Goal: Task Accomplishment & Management: Complete application form

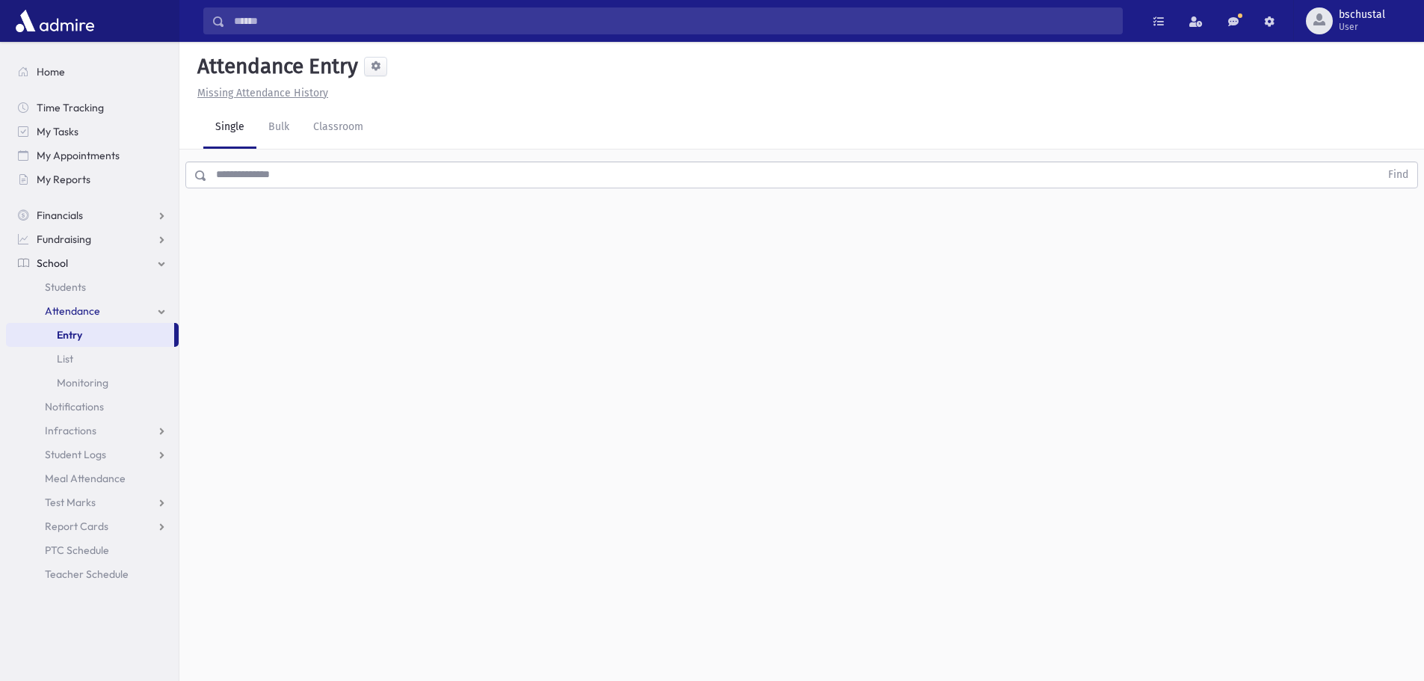
click at [522, 182] on input "text" at bounding box center [793, 174] width 1173 height 27
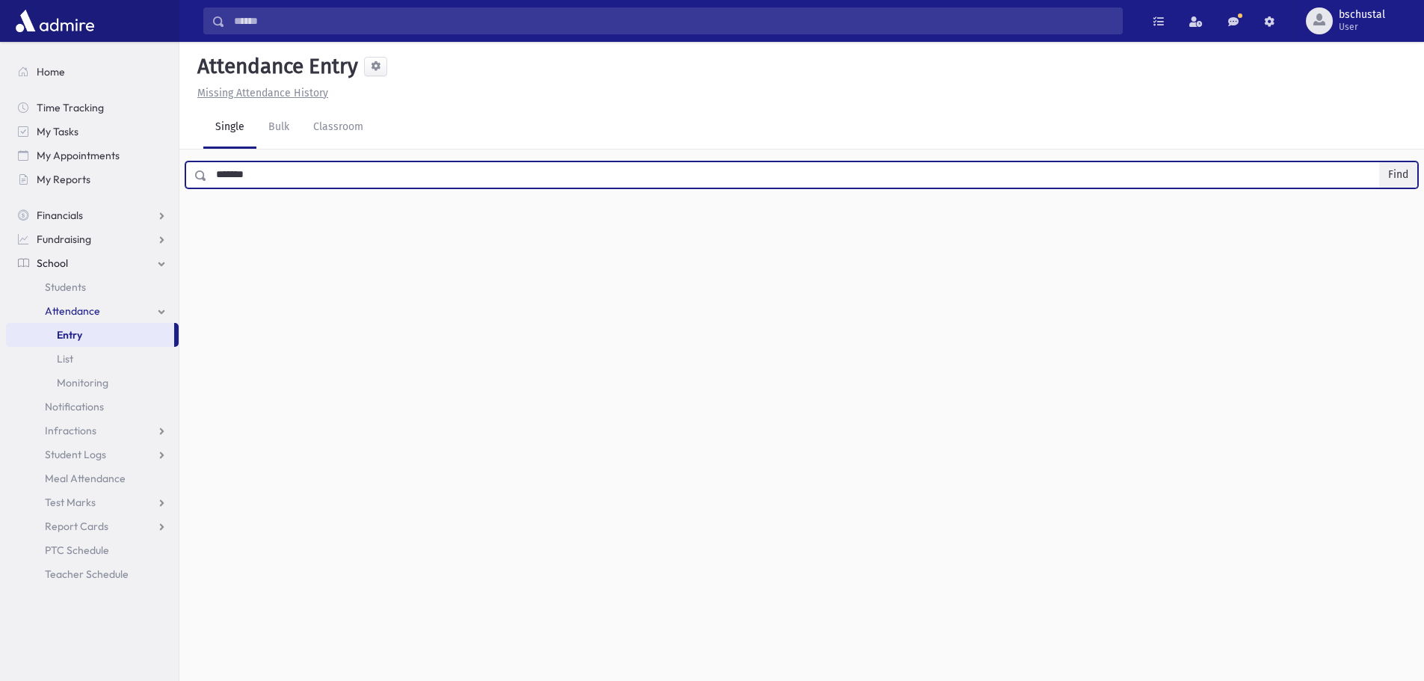
type input "*******"
click at [1393, 170] on button "Find" at bounding box center [1398, 174] width 38 height 25
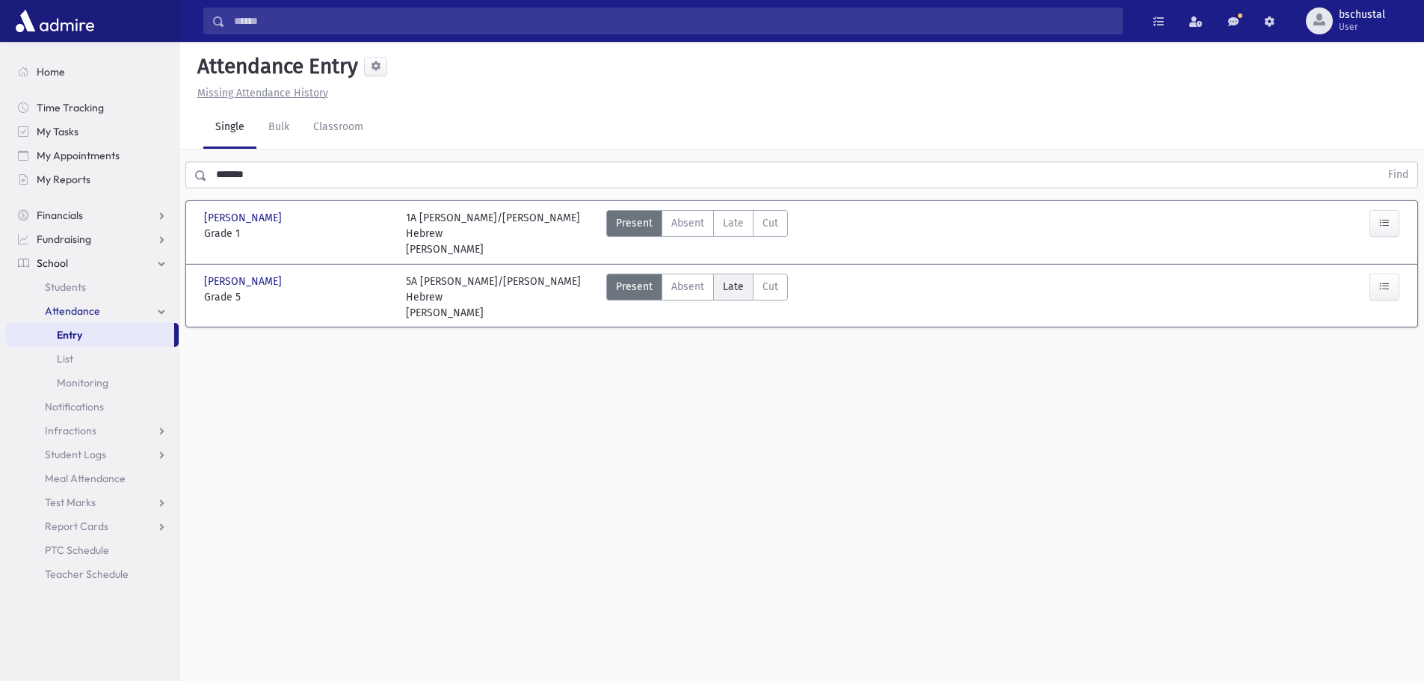
click at [728, 279] on span "Late" at bounding box center [733, 287] width 21 height 16
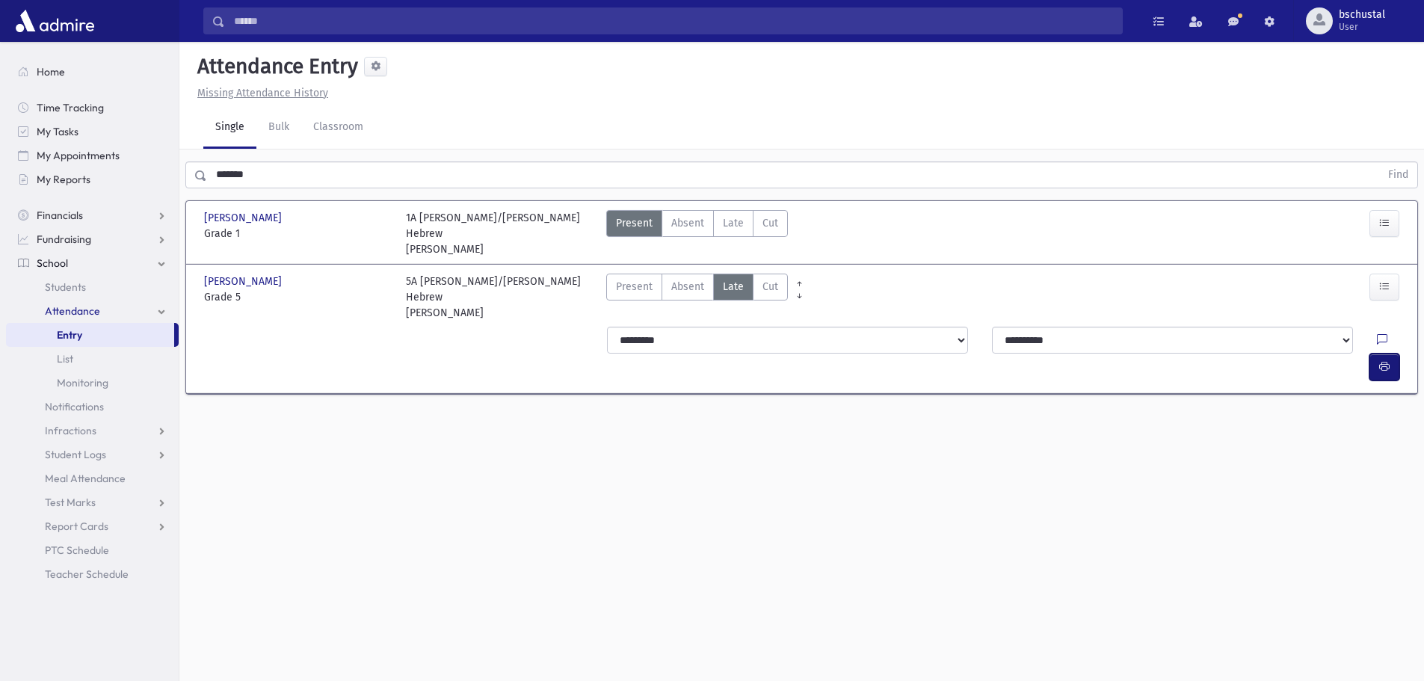
click at [1380, 360] on icon "button" at bounding box center [1384, 366] width 10 height 13
click at [1378, 354] on button "button" at bounding box center [1384, 367] width 30 height 27
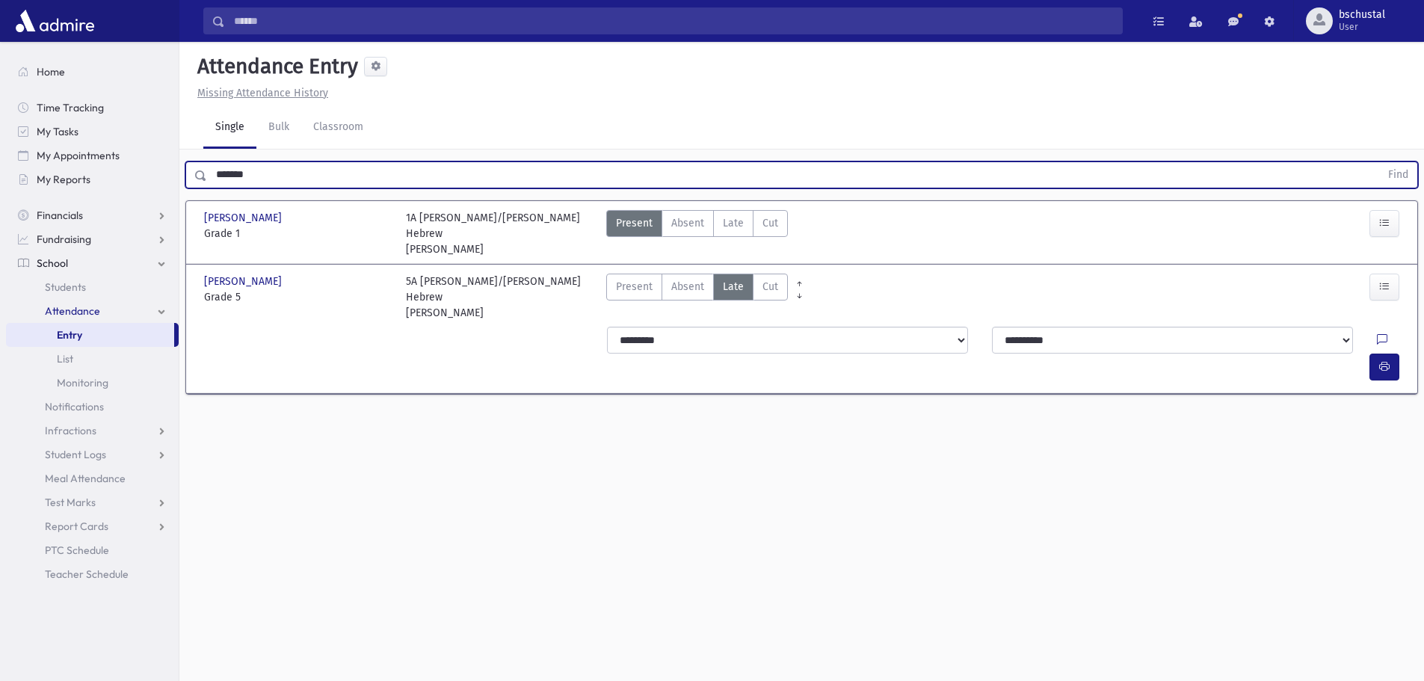
drag, startPoint x: 268, startPoint y: 170, endPoint x: 190, endPoint y: 178, distance: 78.8
click at [190, 178] on div "******* Find" at bounding box center [801, 174] width 1233 height 27
click at [300, 170] on input "text" at bounding box center [793, 174] width 1173 height 27
click at [1388, 173] on button "Find" at bounding box center [1398, 174] width 38 height 25
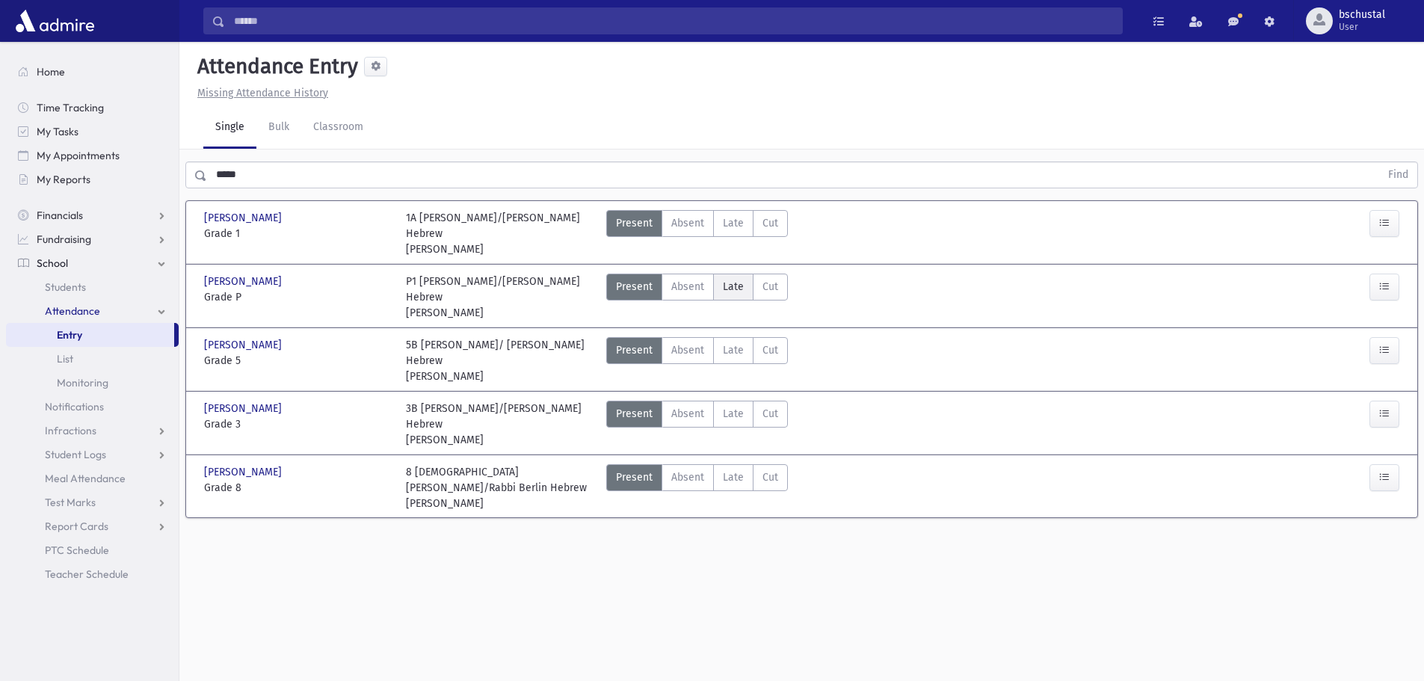
click at [736, 279] on span "Late" at bounding box center [733, 287] width 21 height 16
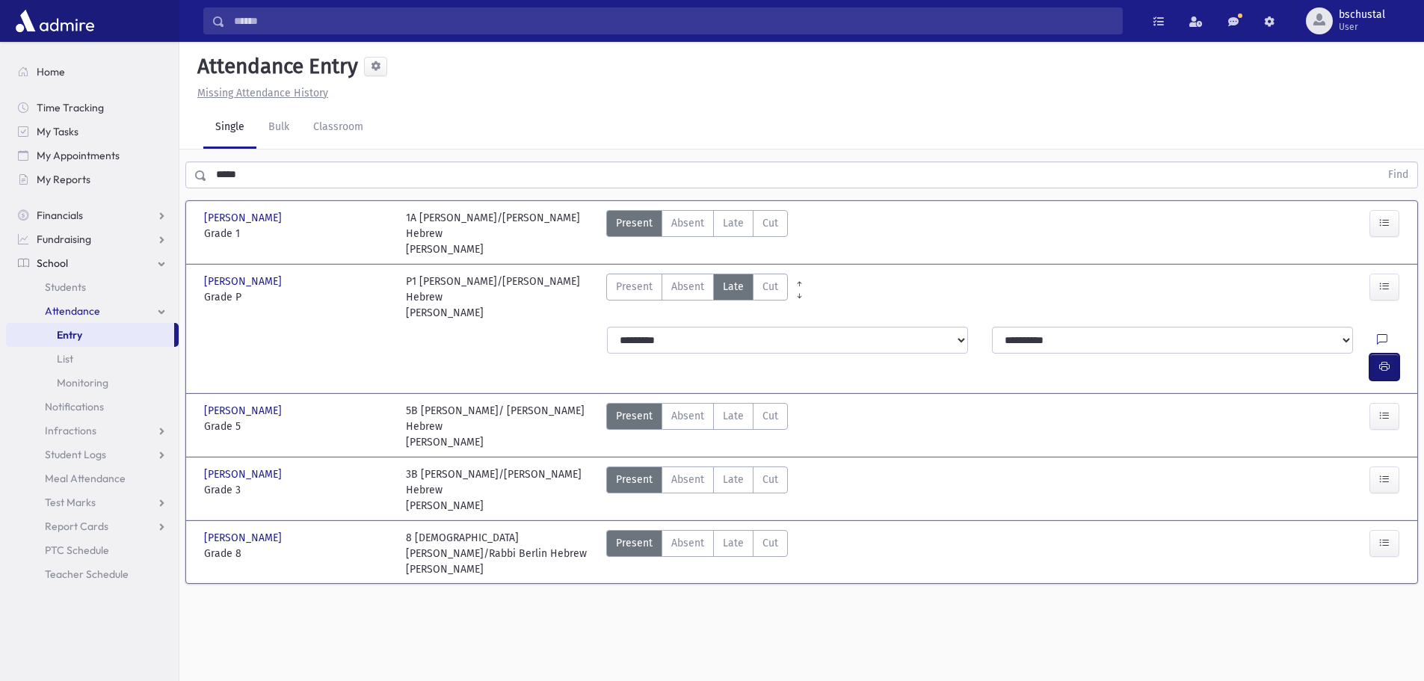
click at [1377, 354] on button "button" at bounding box center [1384, 367] width 30 height 27
click at [727, 408] on span "Late" at bounding box center [733, 416] width 21 height 16
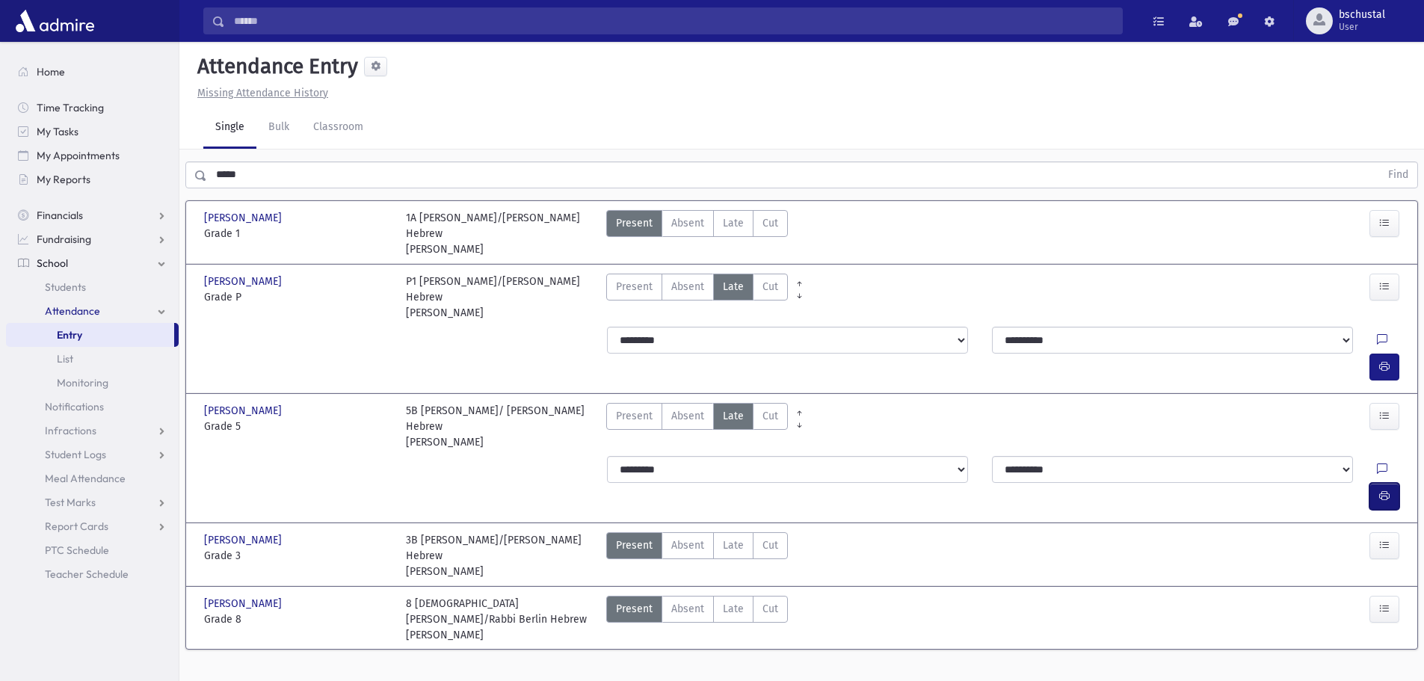
click at [1390, 483] on button "button" at bounding box center [1384, 496] width 30 height 27
click at [257, 174] on input "*****" at bounding box center [793, 174] width 1173 height 27
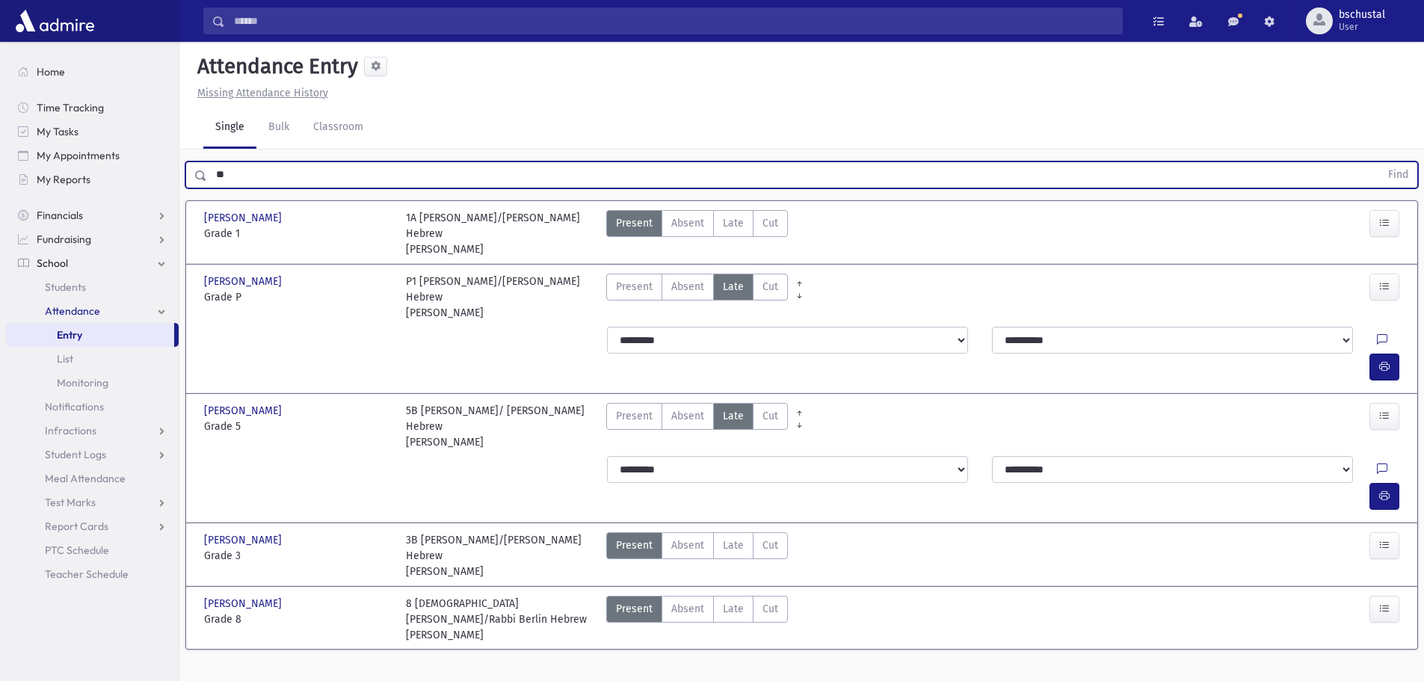
type input "*"
click at [1405, 176] on button "Find" at bounding box center [1398, 174] width 38 height 25
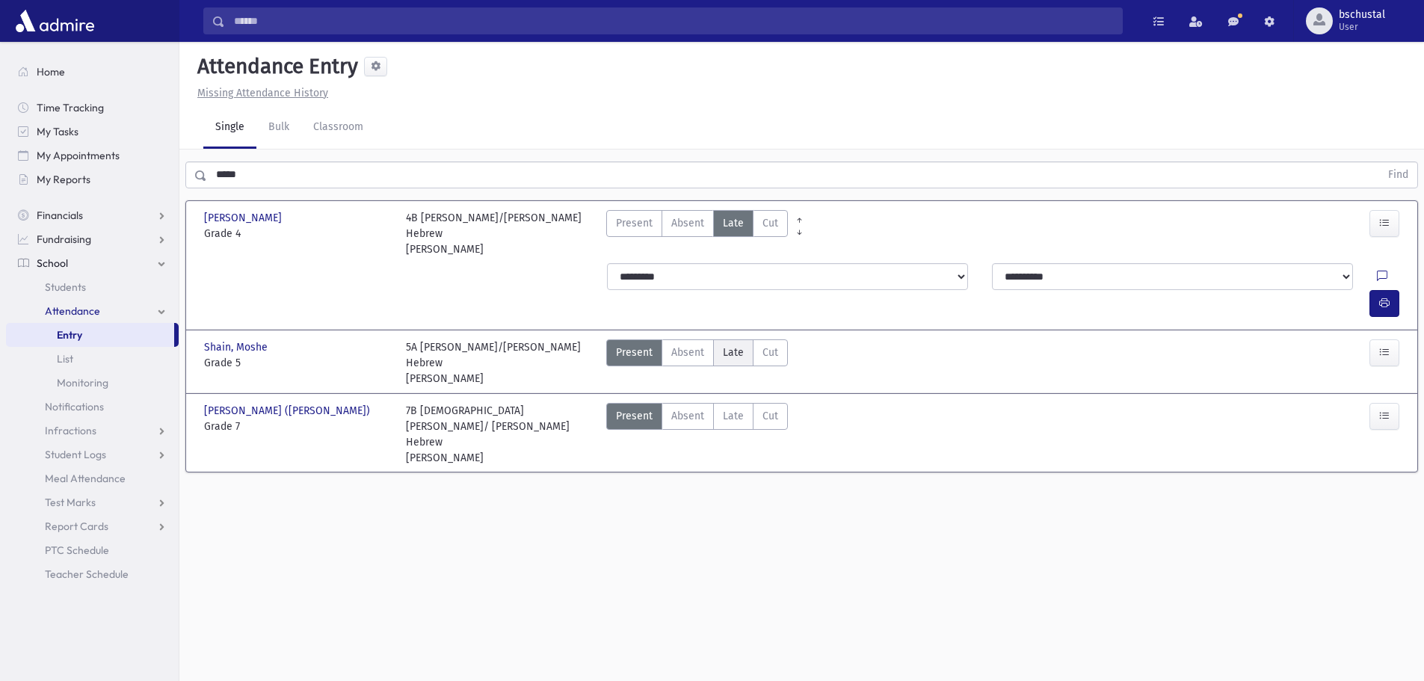
click at [727, 345] on span "Late" at bounding box center [733, 353] width 21 height 16
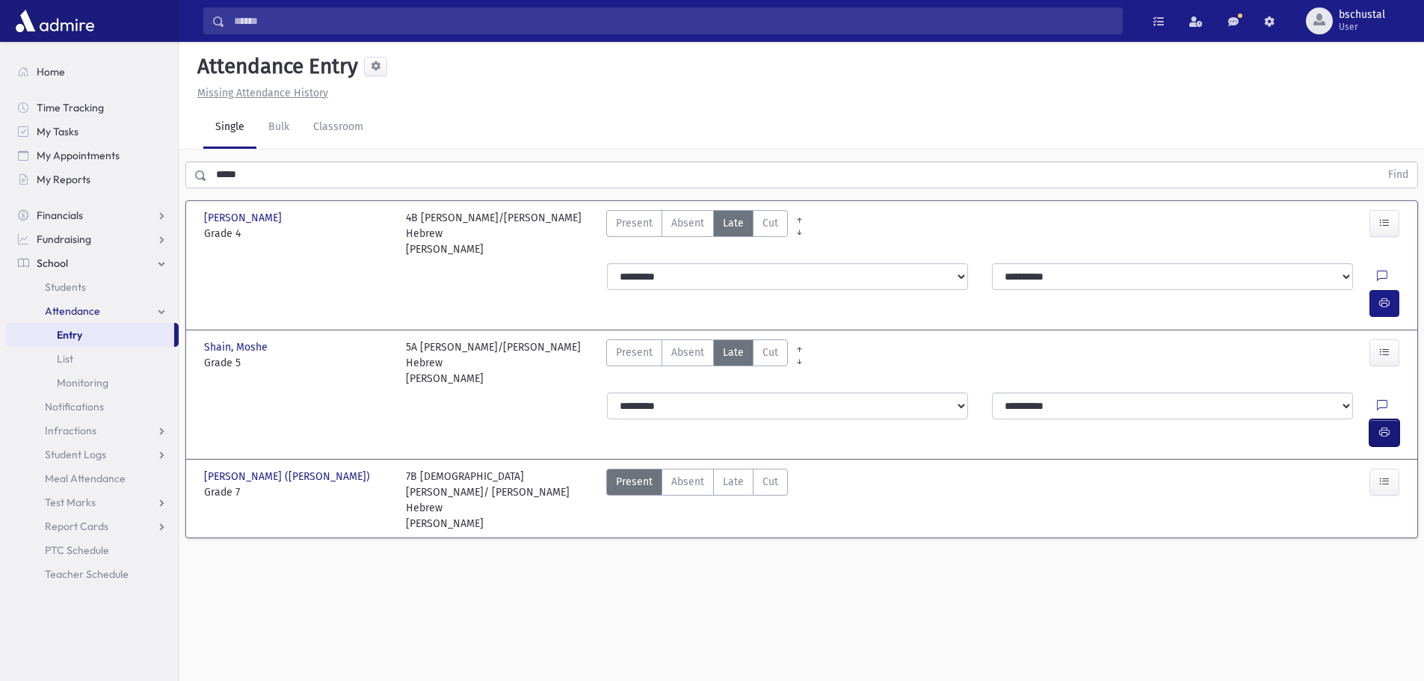
click at [1382, 426] on icon "button" at bounding box center [1384, 432] width 10 height 13
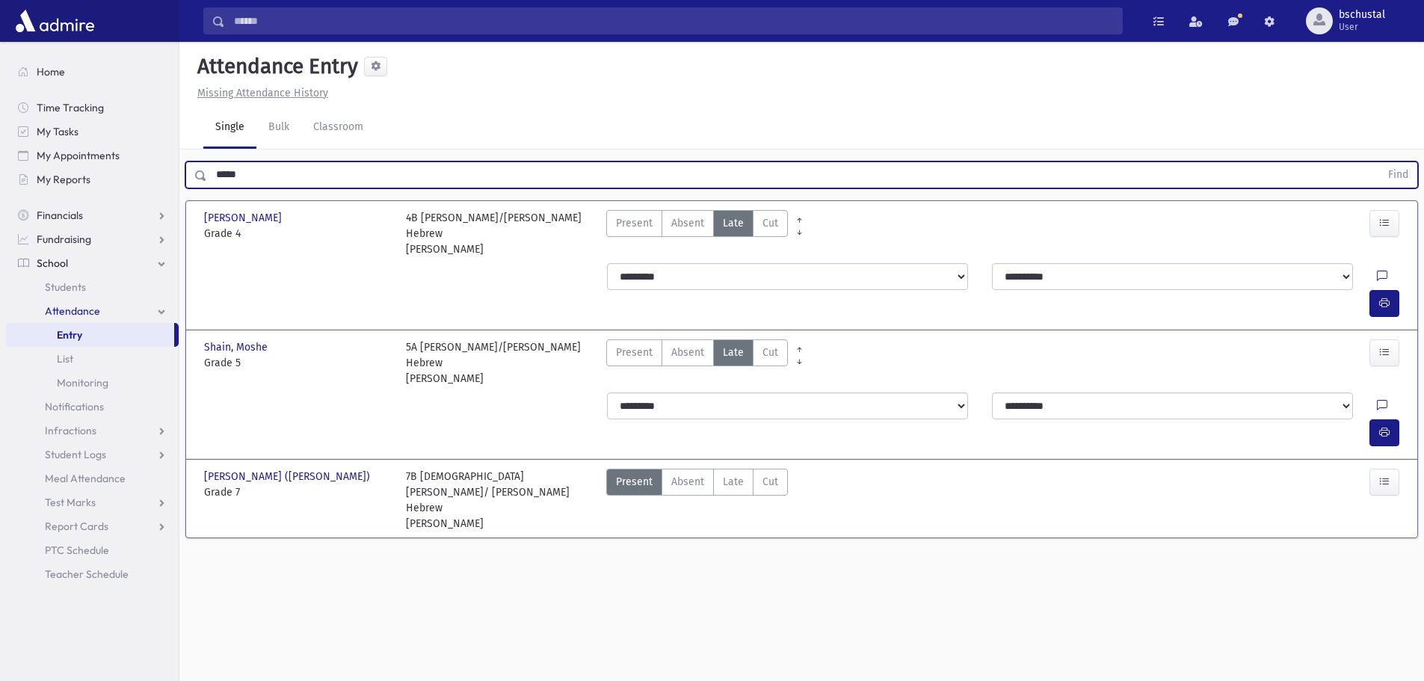
click at [278, 172] on input "*****" at bounding box center [793, 174] width 1173 height 27
type input "*"
click at [1402, 175] on button "Find" at bounding box center [1398, 174] width 38 height 25
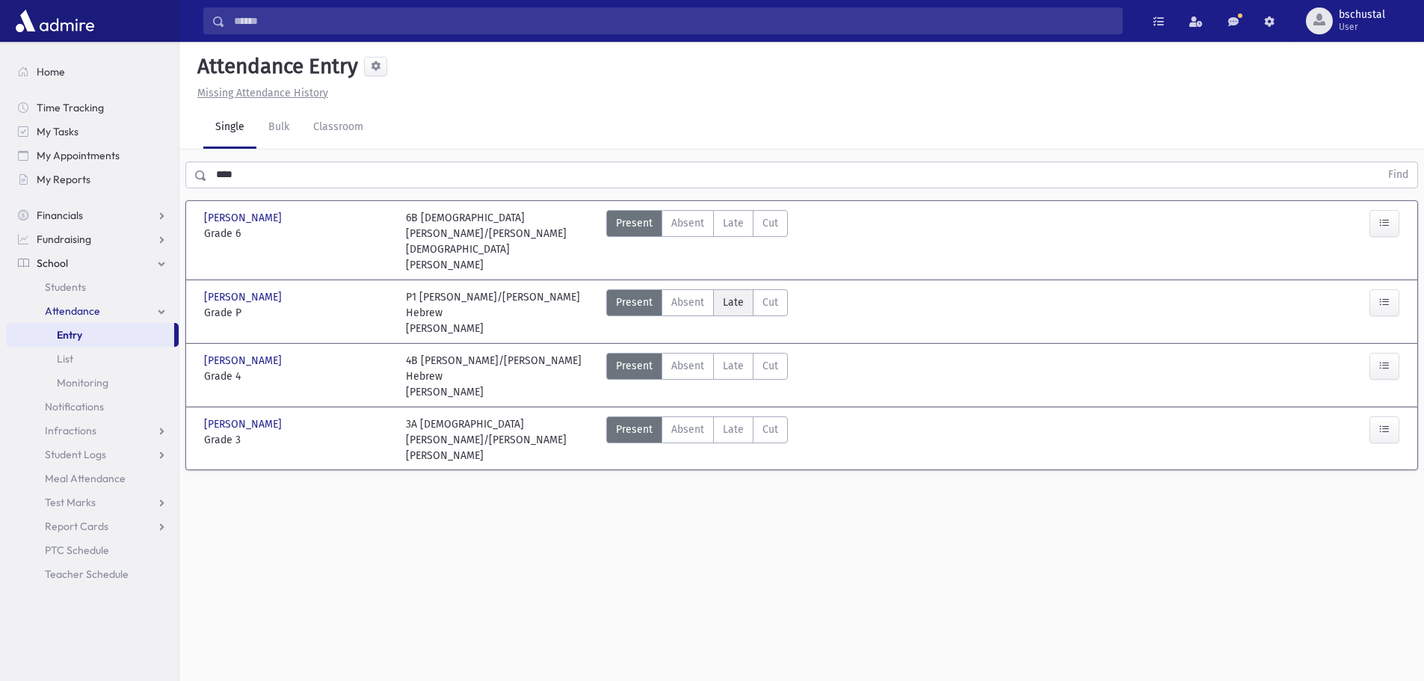
click at [742, 289] on label "Late Late" at bounding box center [733, 302] width 40 height 27
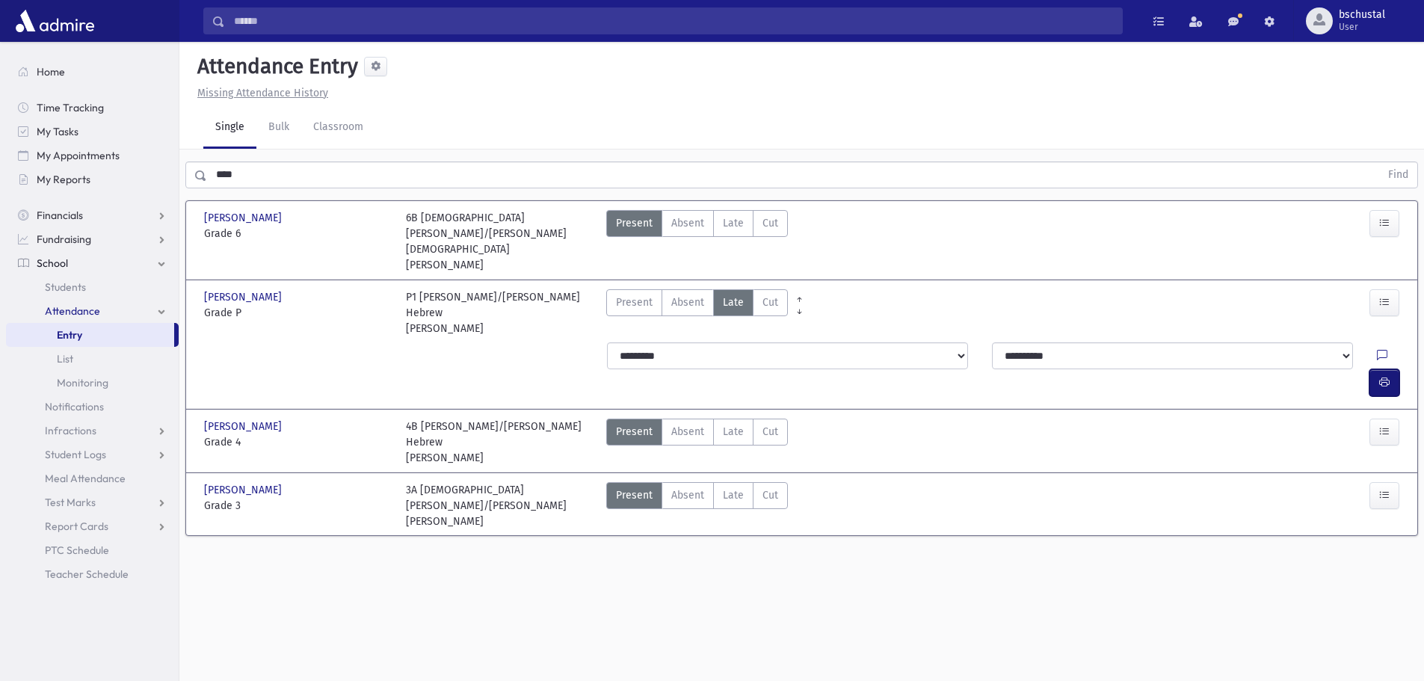
click at [1375, 369] on button "button" at bounding box center [1384, 382] width 30 height 27
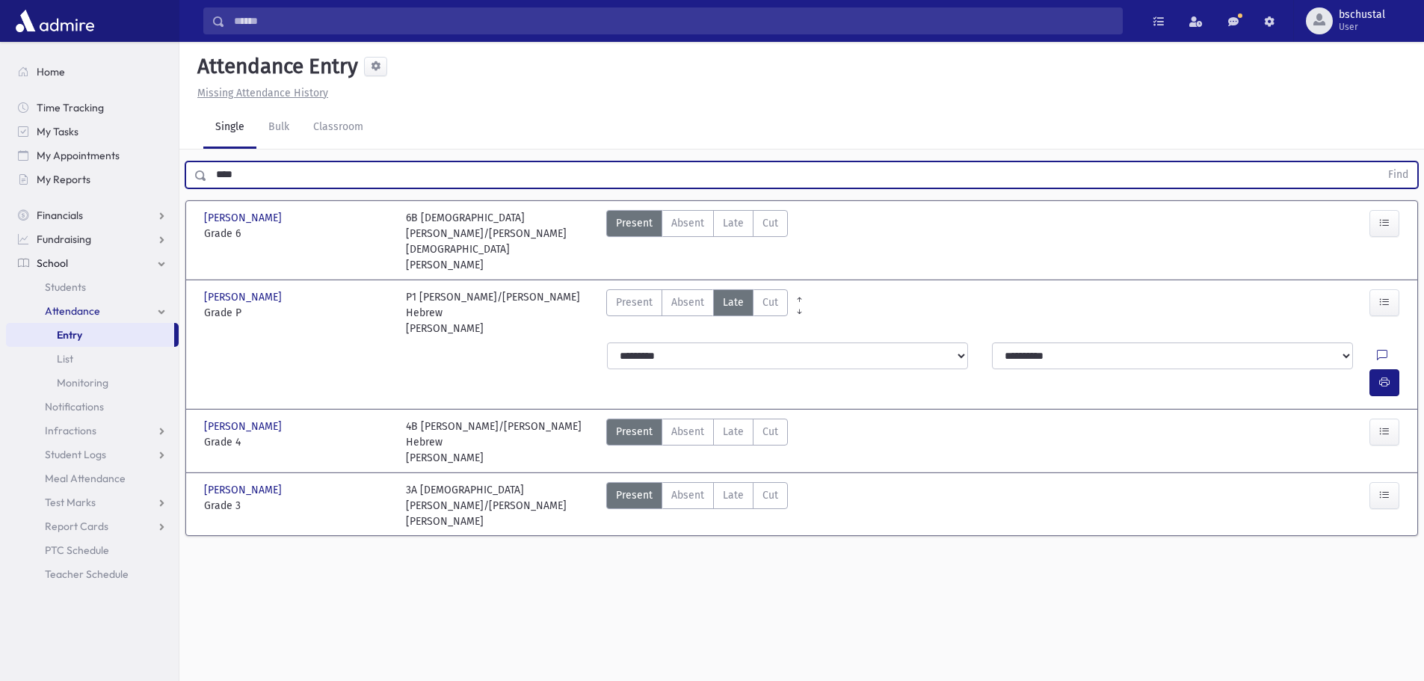
click at [264, 182] on input "****" at bounding box center [793, 174] width 1173 height 27
type input "*"
click at [1386, 176] on button "Find" at bounding box center [1398, 174] width 38 height 25
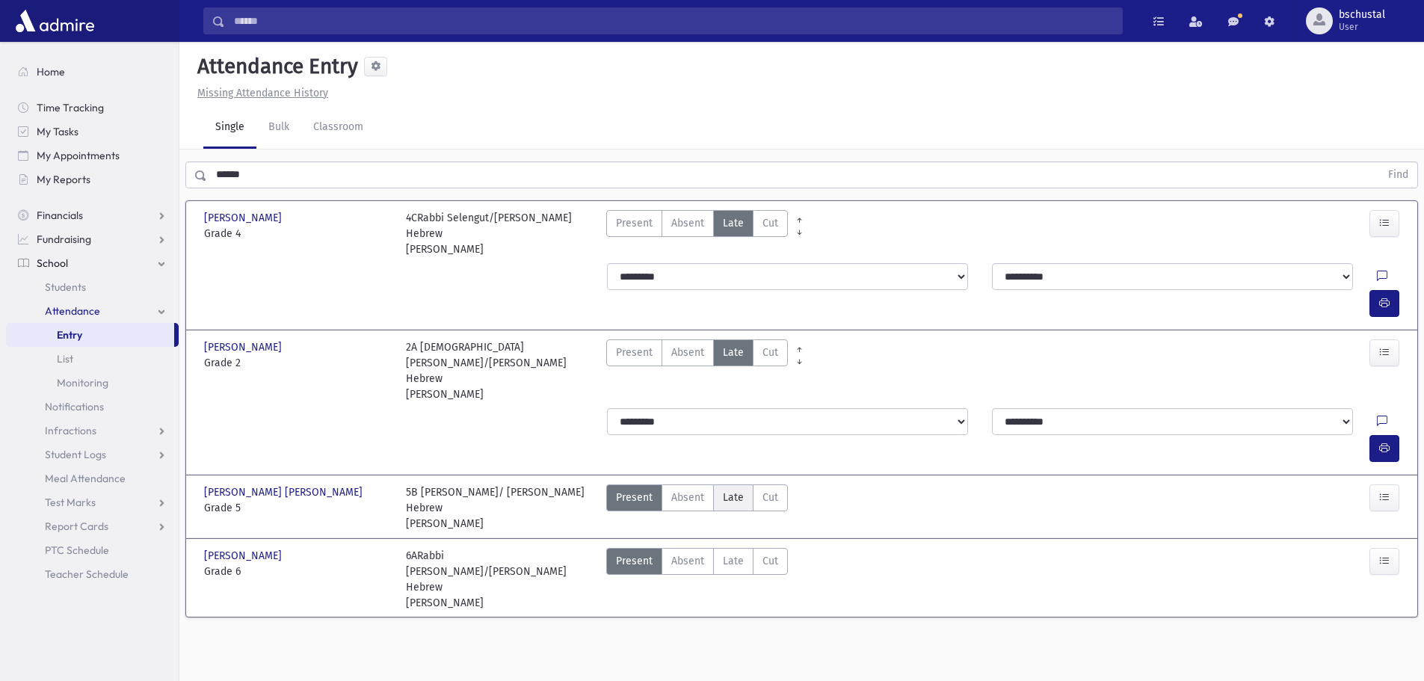
click at [730, 490] on span "Late" at bounding box center [733, 498] width 21 height 16
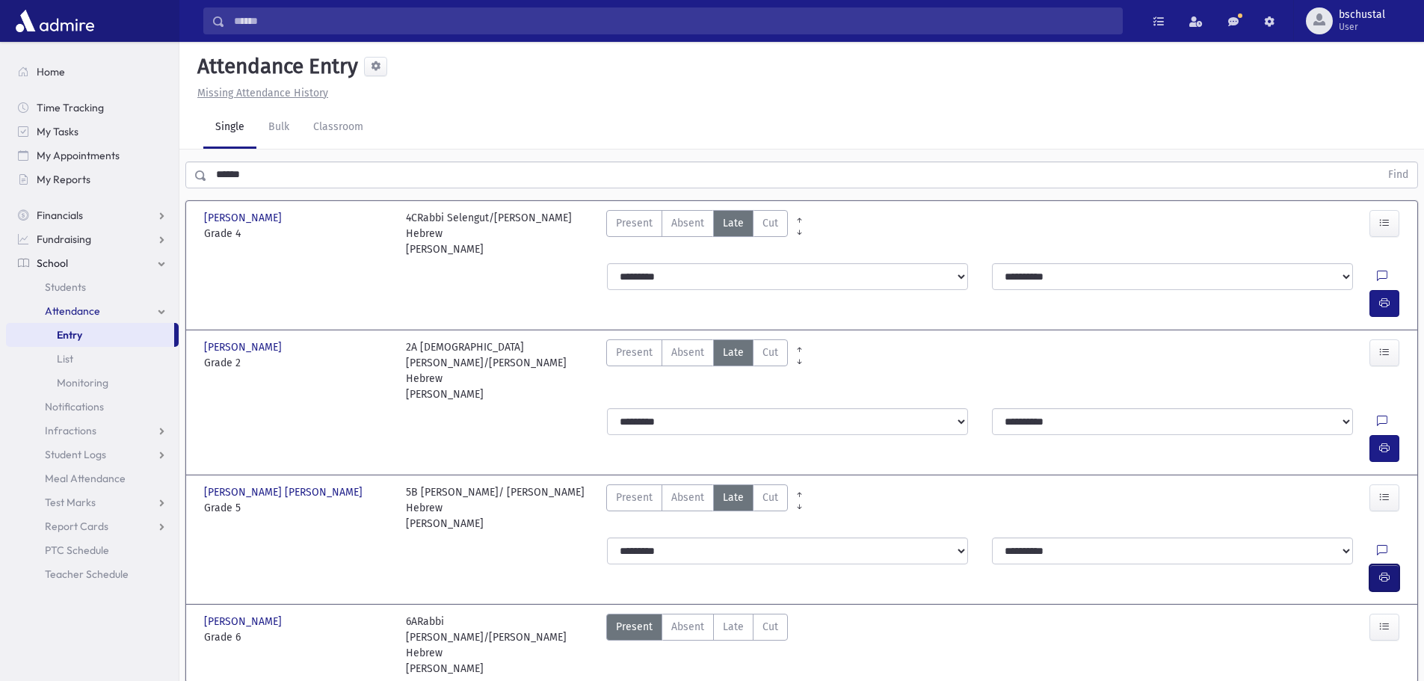
click at [1385, 571] on icon "button" at bounding box center [1384, 577] width 10 height 13
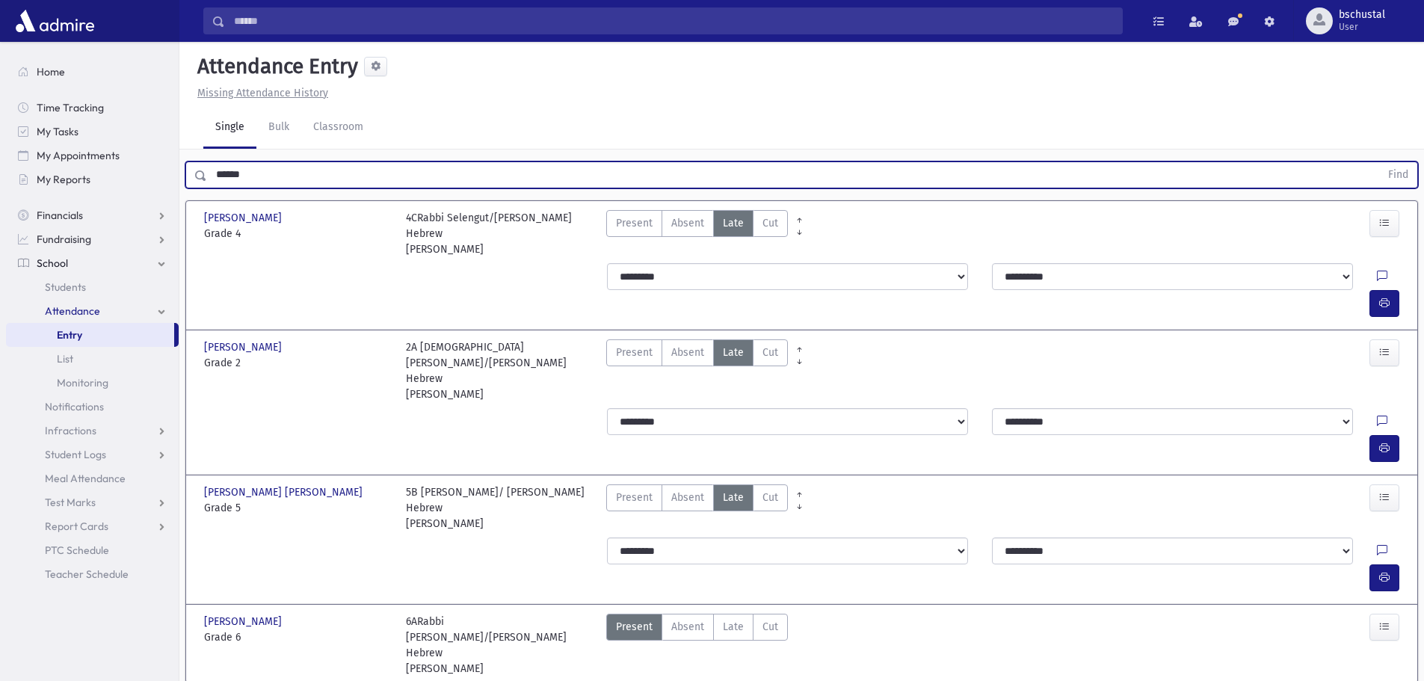
drag, startPoint x: 265, startPoint y: 170, endPoint x: 198, endPoint y: 176, distance: 66.9
click at [198, 176] on div "****** Find" at bounding box center [801, 174] width 1233 height 27
click at [1388, 174] on button "Find" at bounding box center [1398, 174] width 38 height 25
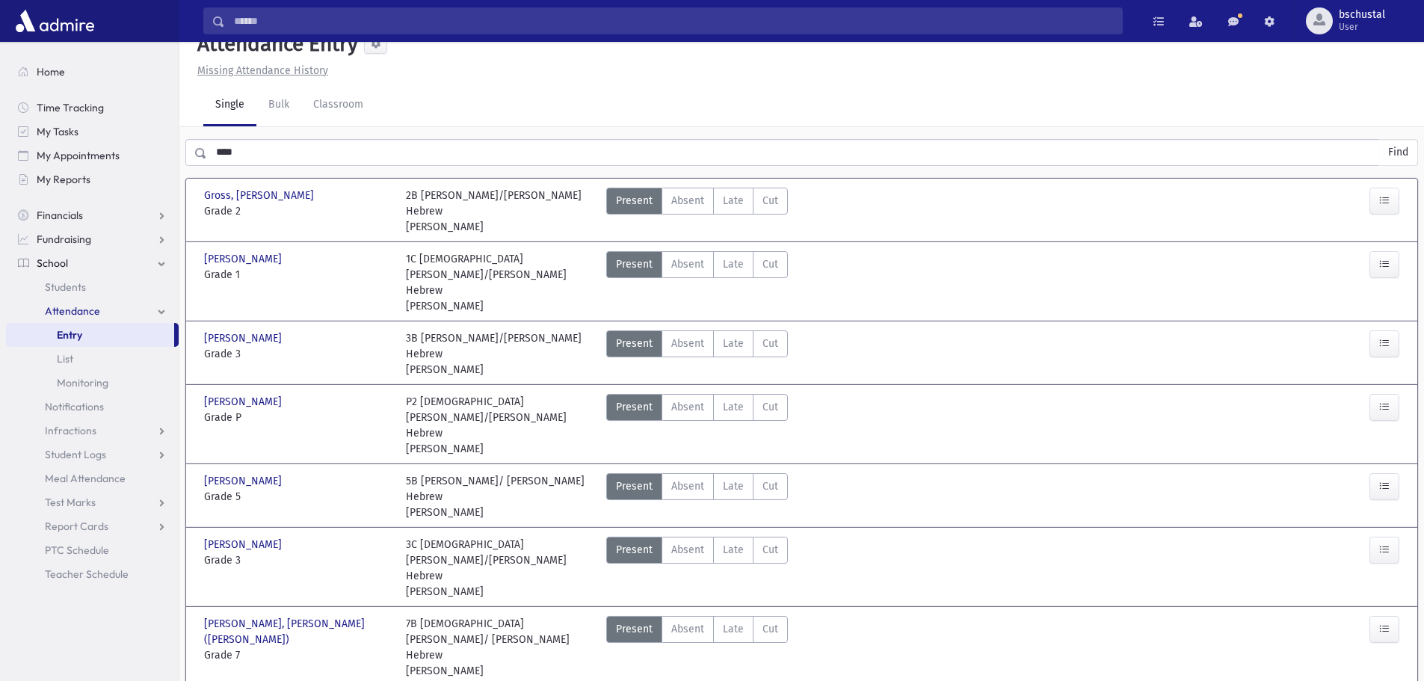
scroll to position [34, 0]
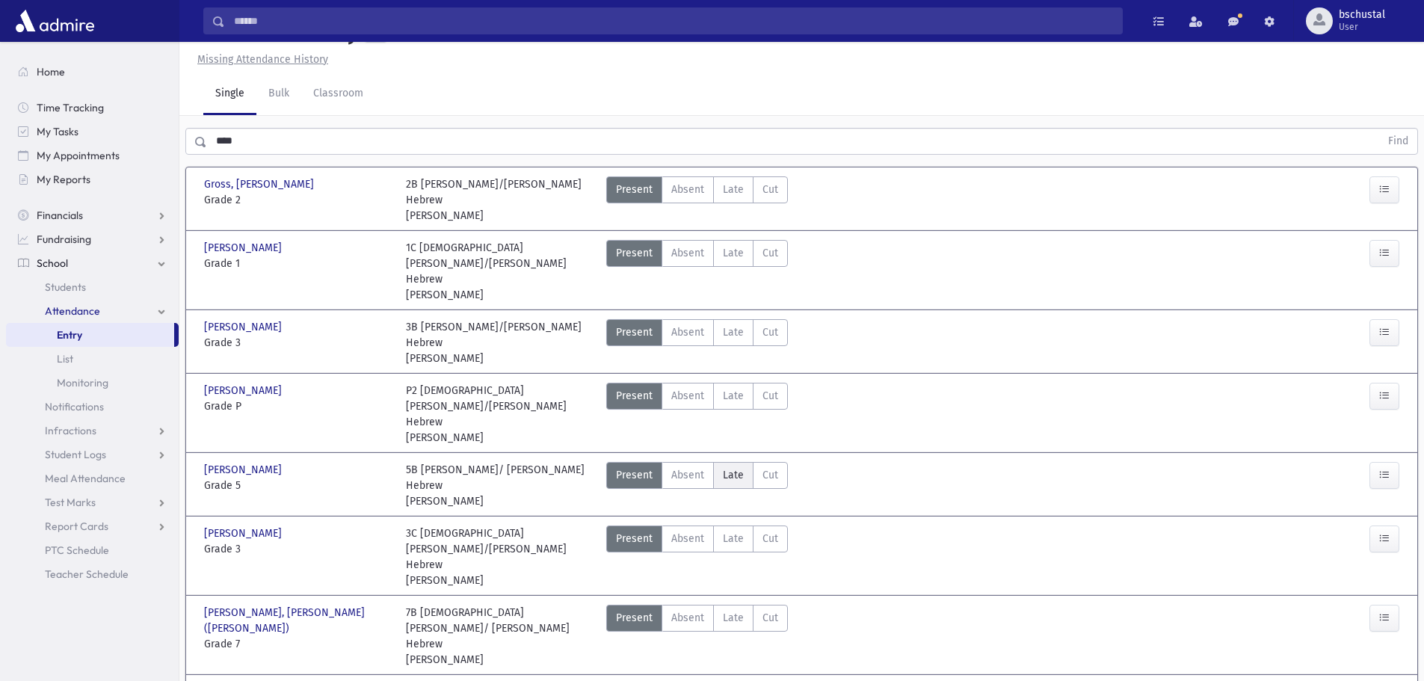
click at [730, 467] on span "Late" at bounding box center [733, 475] width 21 height 16
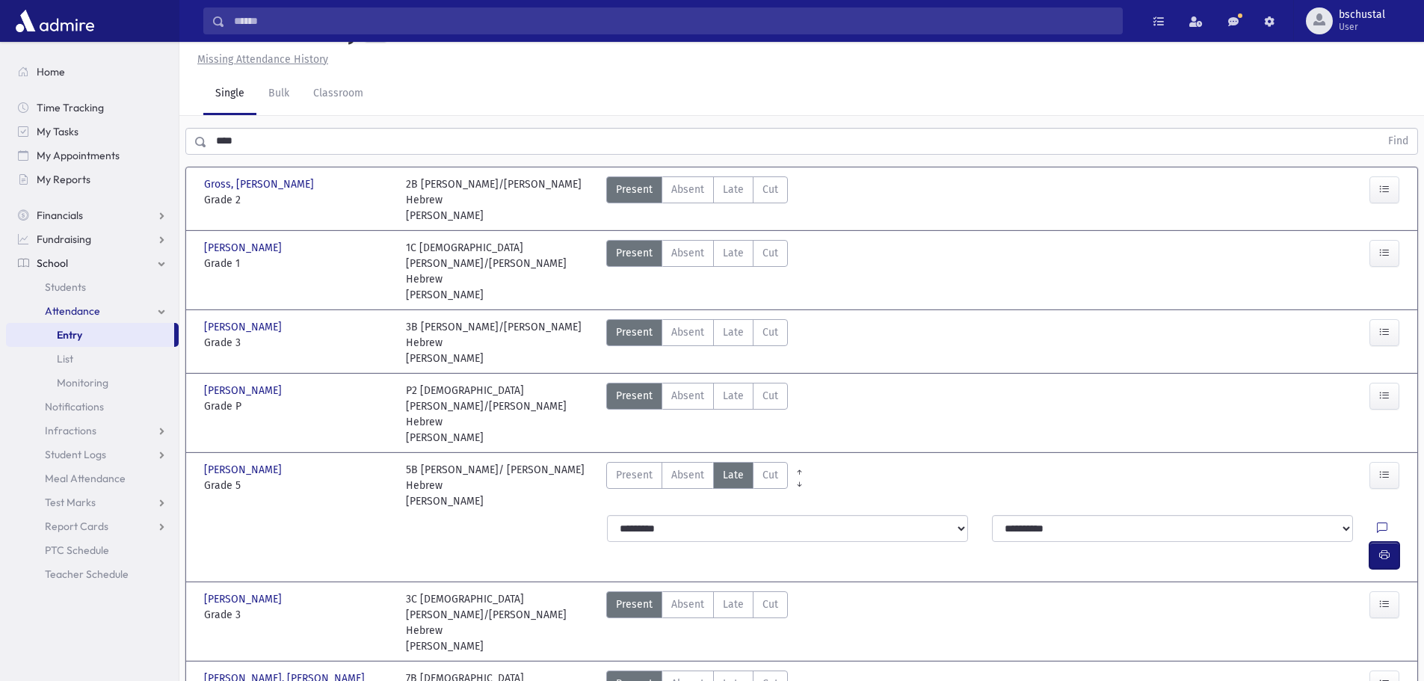
click at [1385, 549] on icon "button" at bounding box center [1384, 555] width 10 height 13
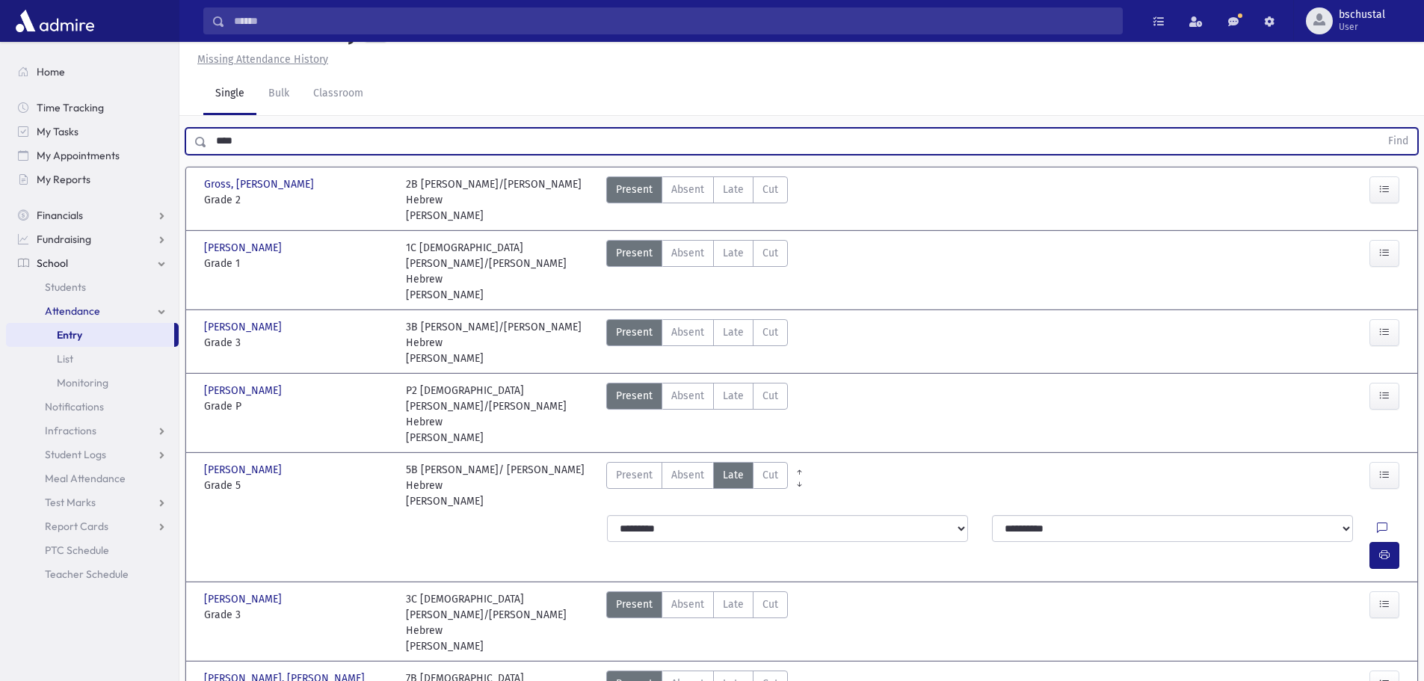
drag, startPoint x: 224, startPoint y: 143, endPoint x: 235, endPoint y: 139, distance: 11.8
click at [212, 143] on input "****" at bounding box center [793, 141] width 1173 height 27
drag, startPoint x: 244, startPoint y: 138, endPoint x: 207, endPoint y: 148, distance: 38.1
click at [207, 148] on input "****" at bounding box center [793, 141] width 1173 height 27
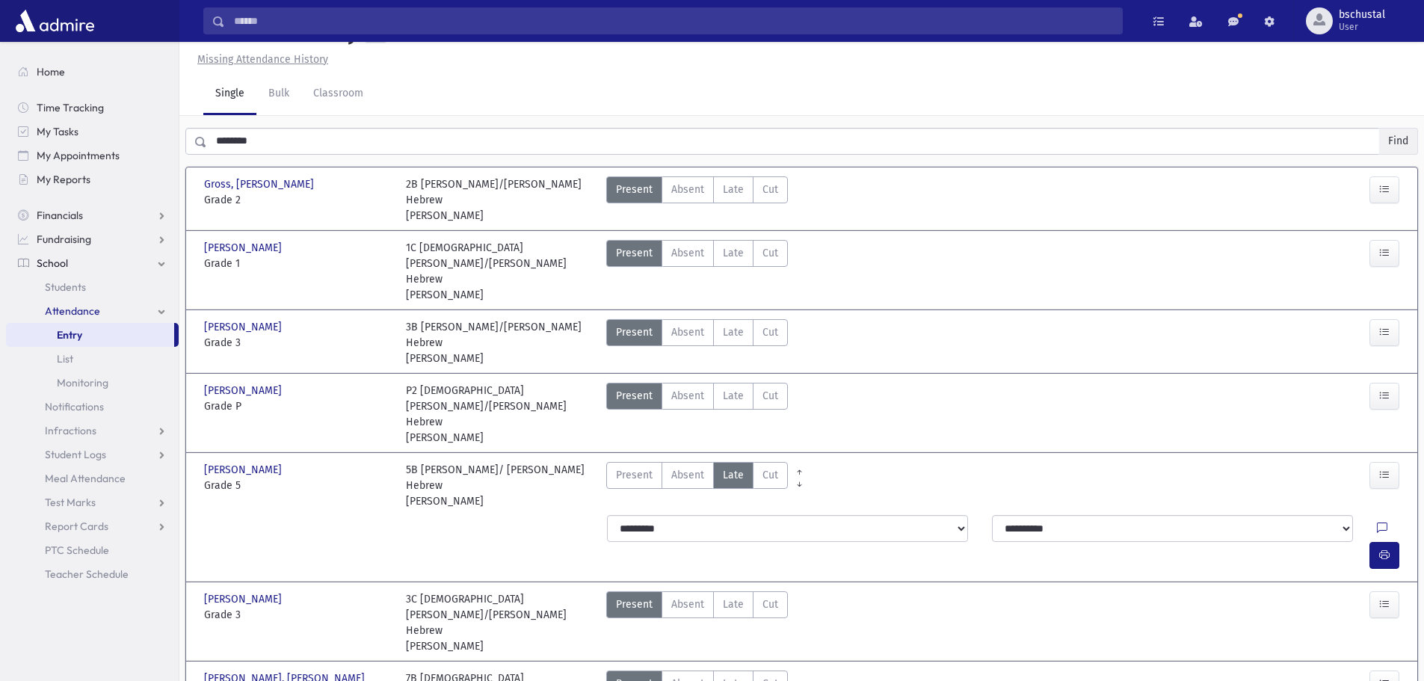
click at [1398, 136] on button "Find" at bounding box center [1398, 141] width 38 height 25
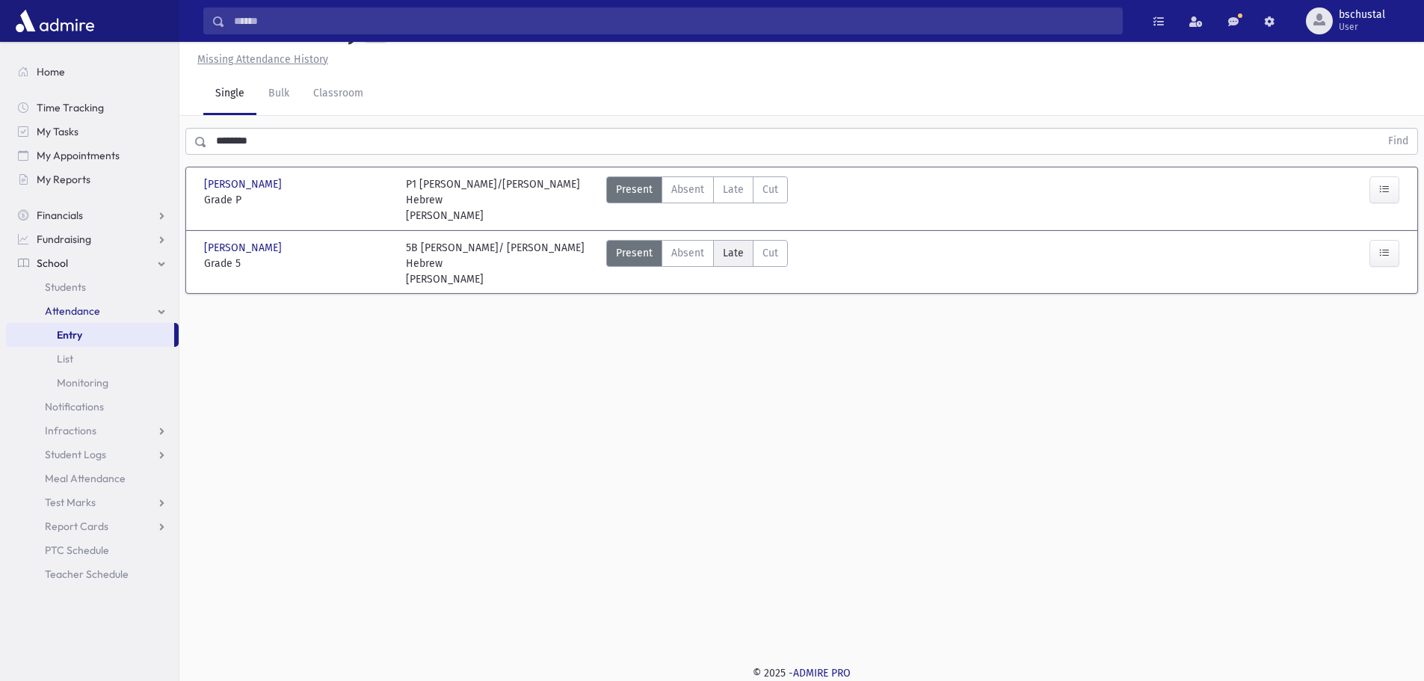
click at [733, 260] on span "Late" at bounding box center [733, 253] width 21 height 16
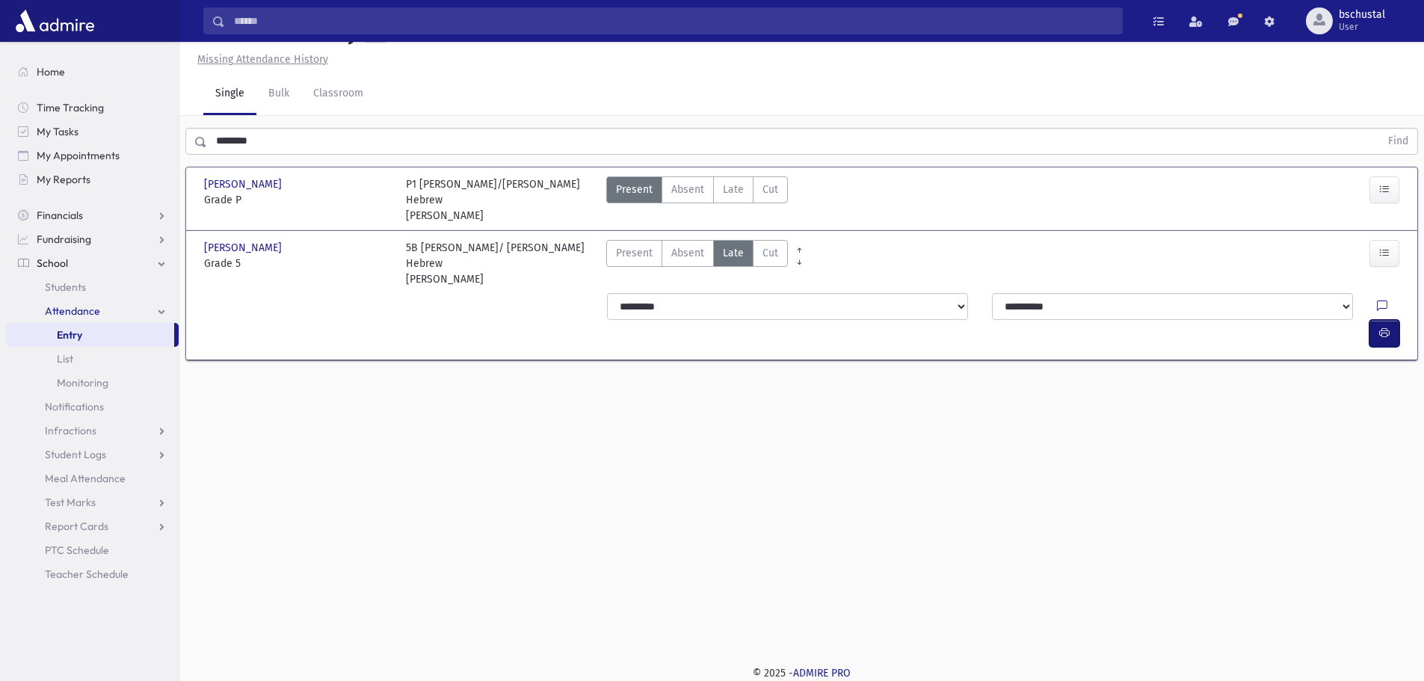
click at [1388, 327] on icon "button" at bounding box center [1384, 333] width 10 height 13
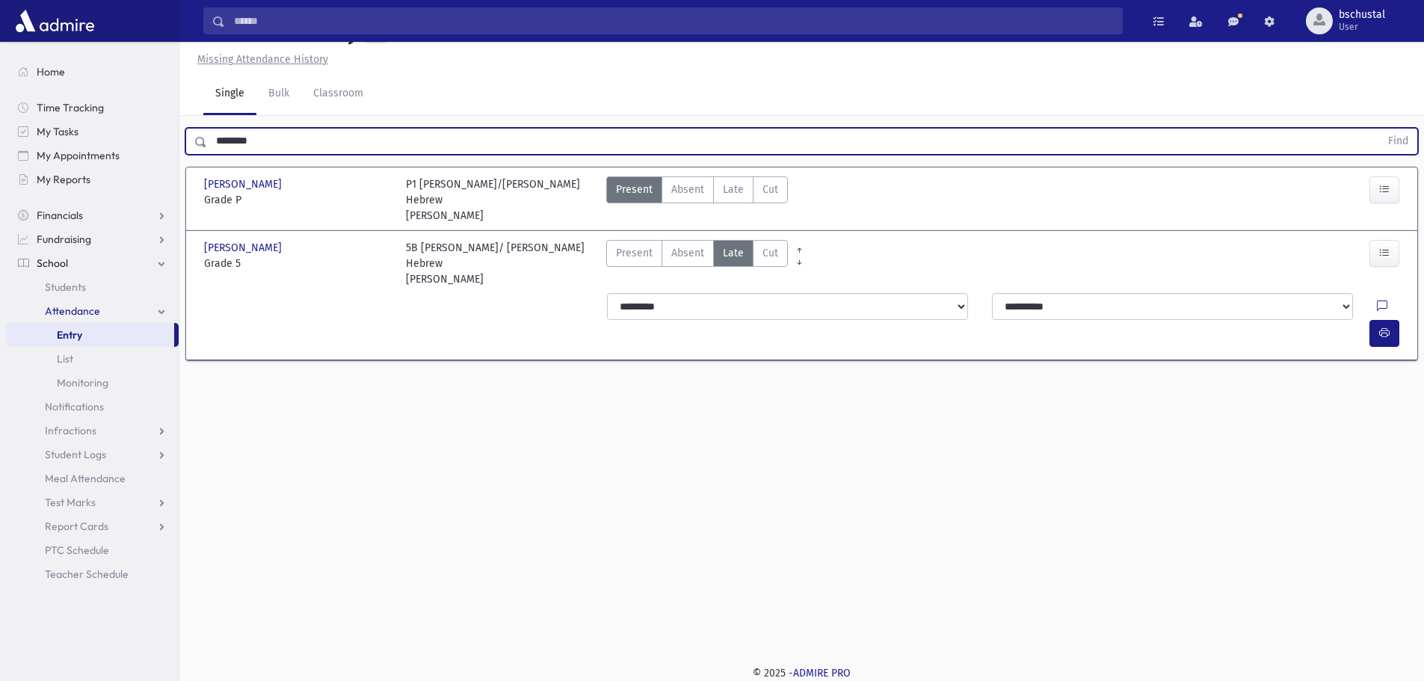
click at [315, 137] on input "********" at bounding box center [793, 141] width 1173 height 27
type input "*"
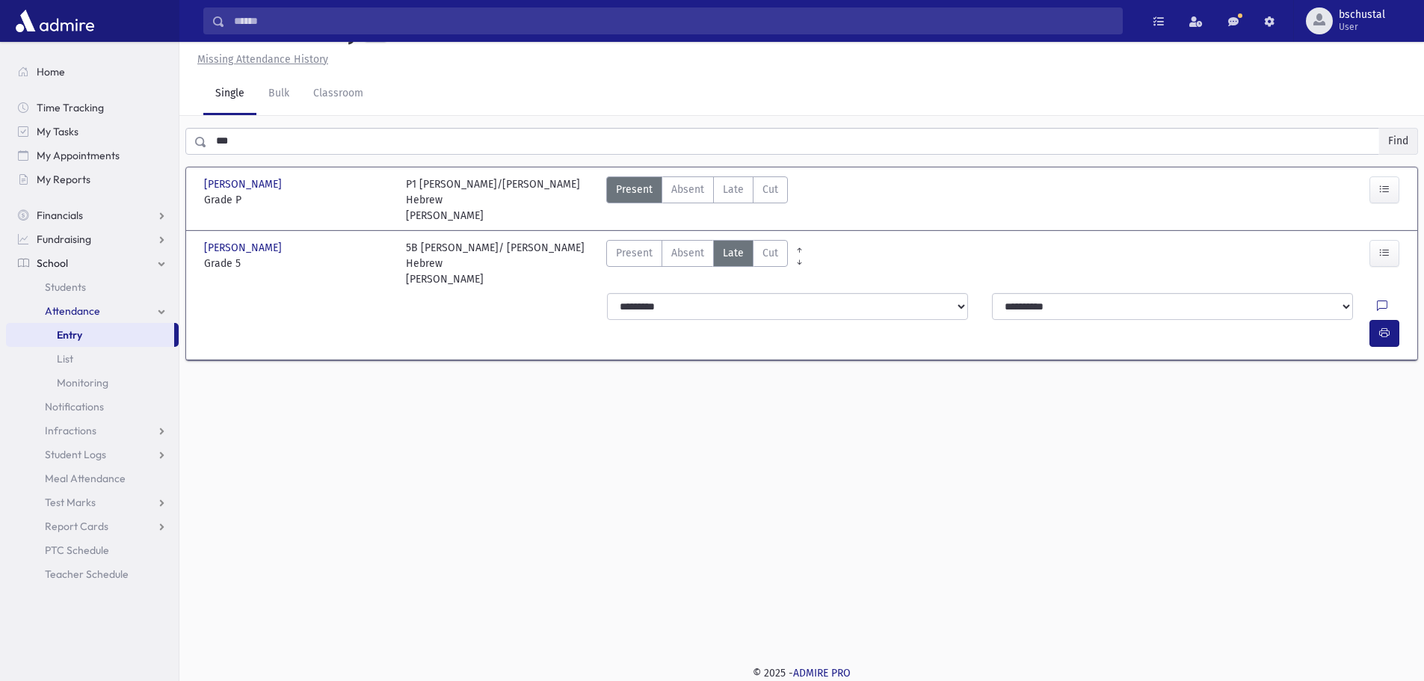
click at [1384, 138] on button "Find" at bounding box center [1398, 141] width 38 height 25
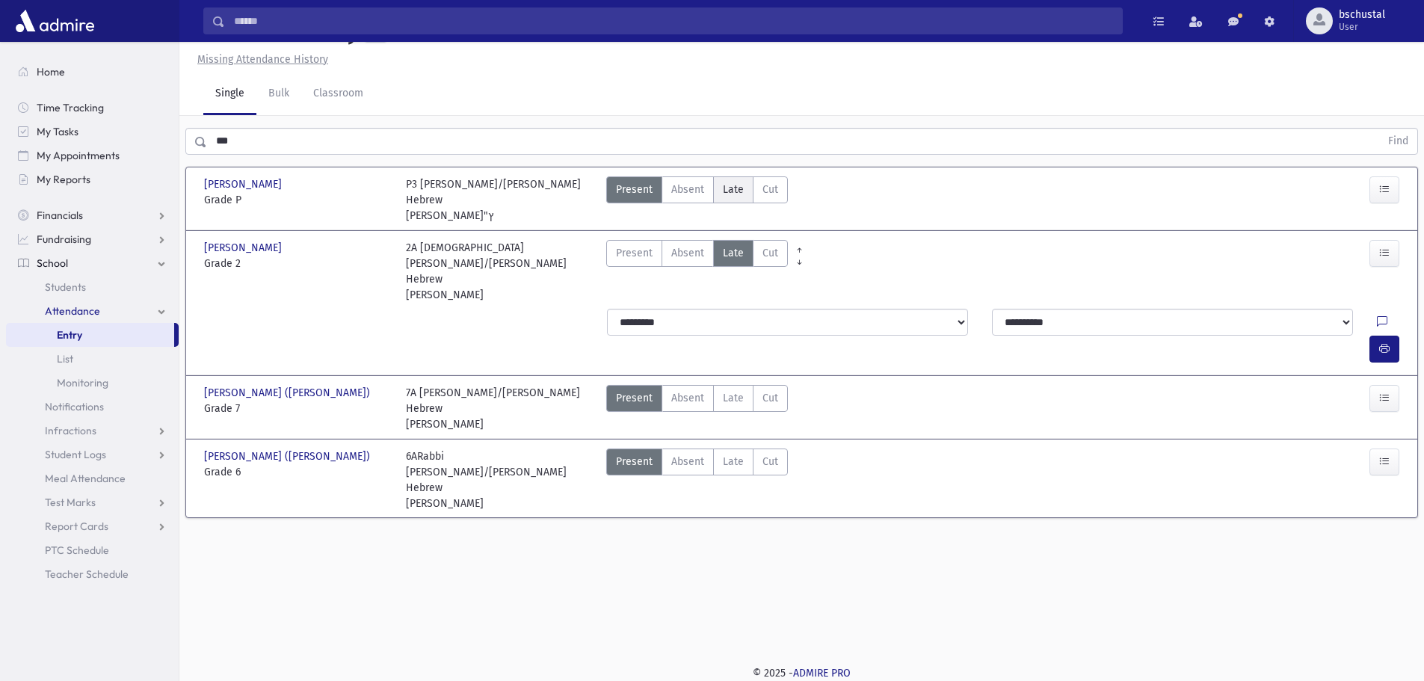
click at [725, 192] on span "Late" at bounding box center [733, 190] width 21 height 16
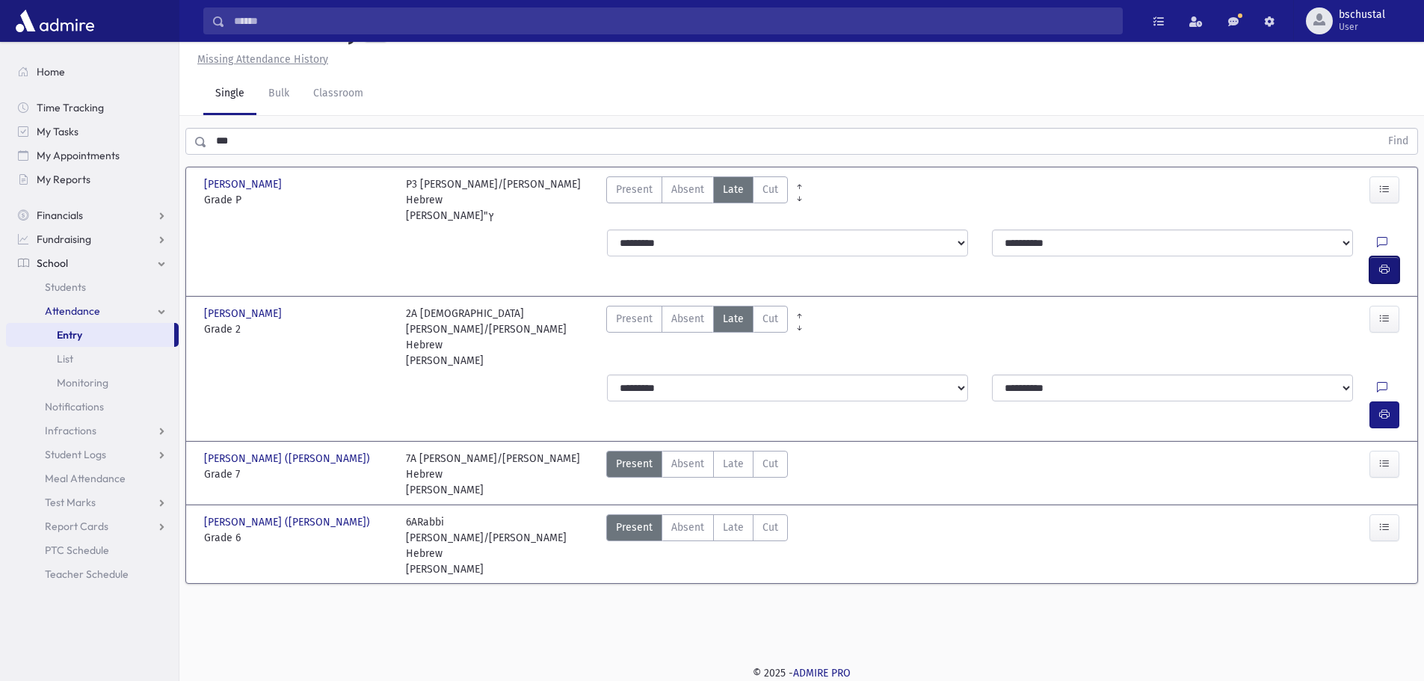
click at [1390, 256] on button "button" at bounding box center [1384, 269] width 30 height 27
click at [319, 141] on input "***" at bounding box center [793, 141] width 1173 height 27
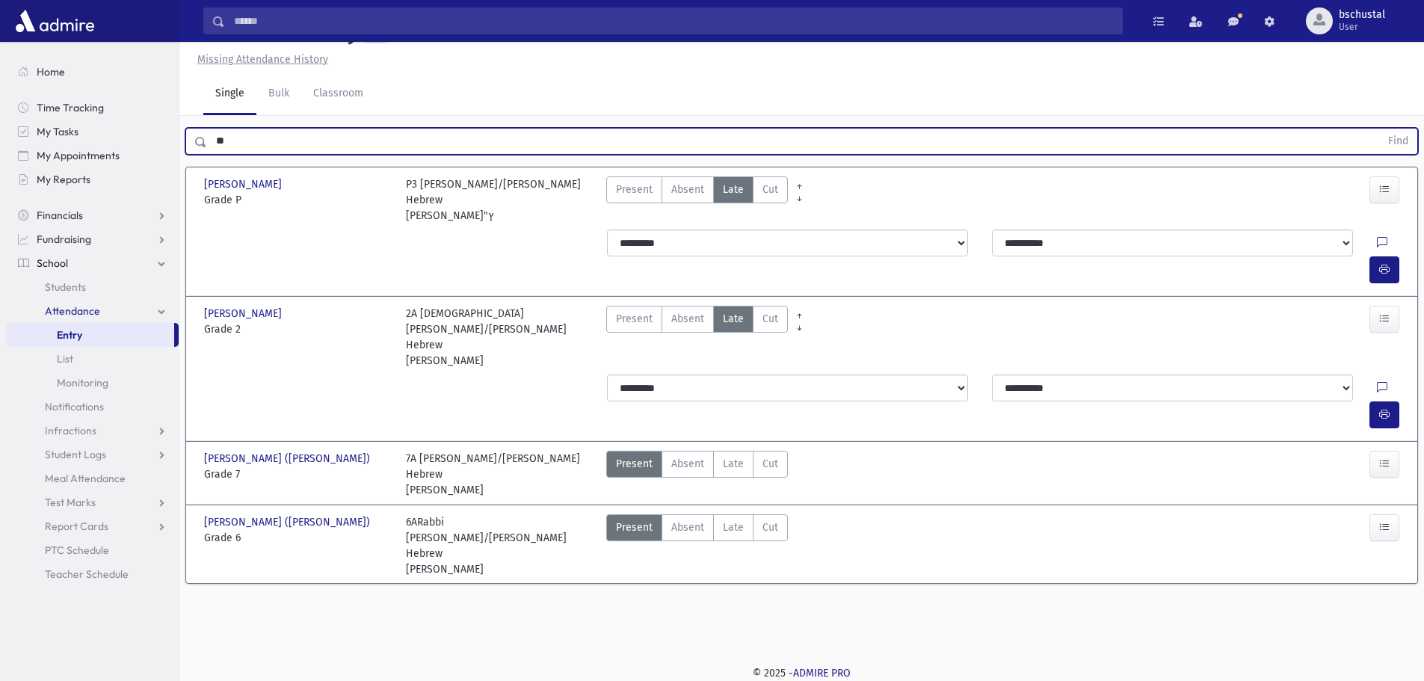
type input "*"
click at [1392, 148] on button "Find" at bounding box center [1398, 141] width 38 height 25
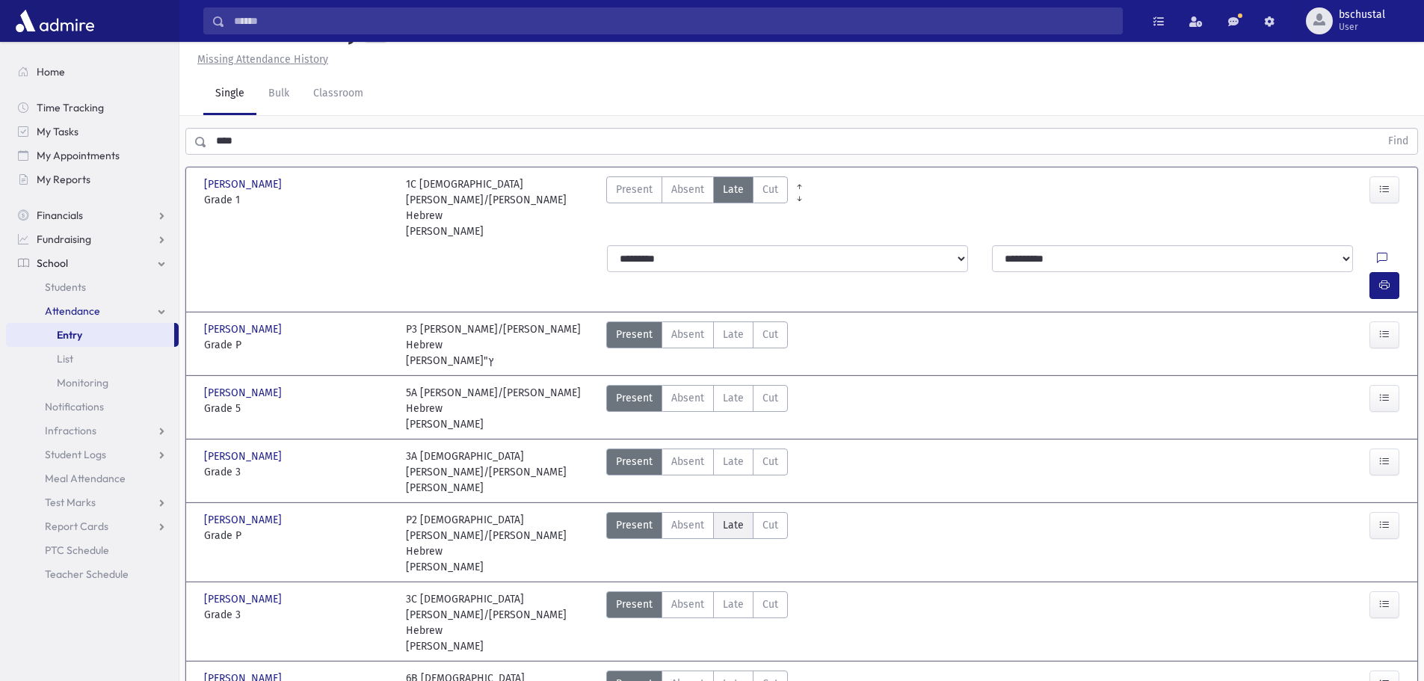
click at [737, 517] on span "Late" at bounding box center [733, 525] width 21 height 16
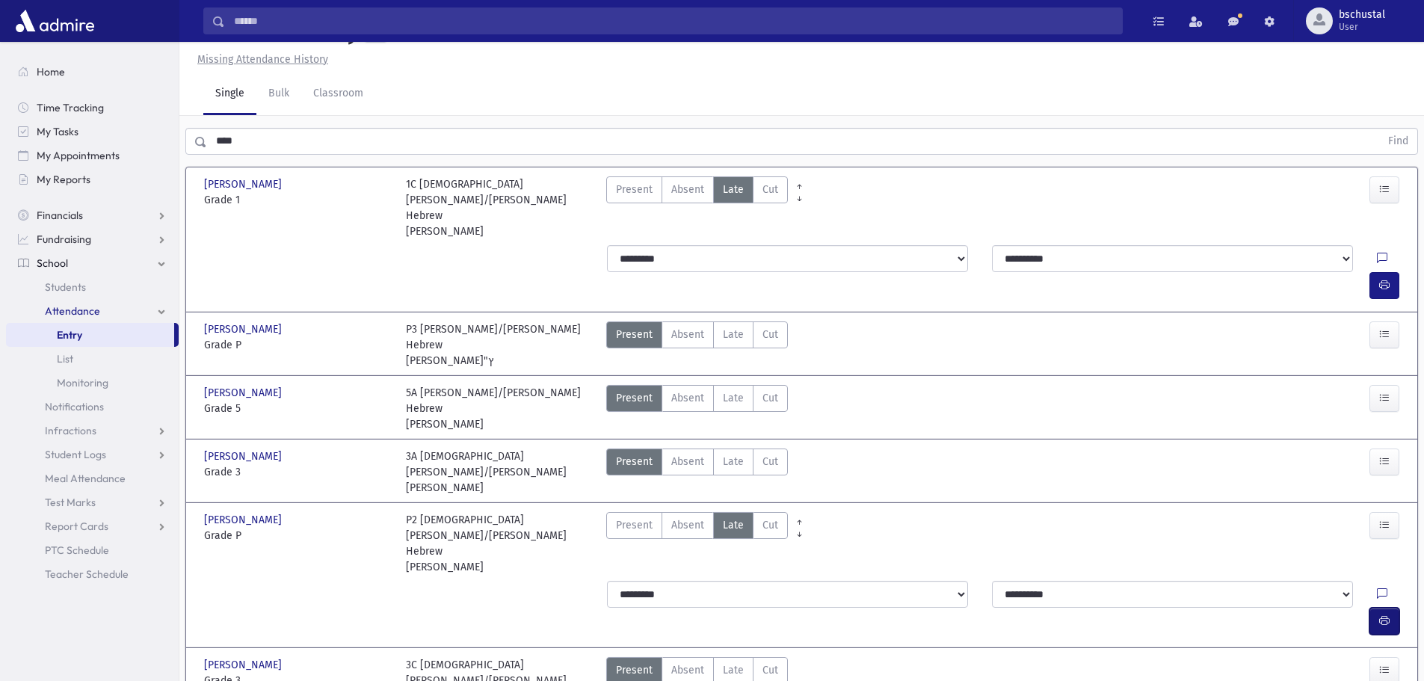
click at [1391, 608] on button "button" at bounding box center [1384, 621] width 30 height 27
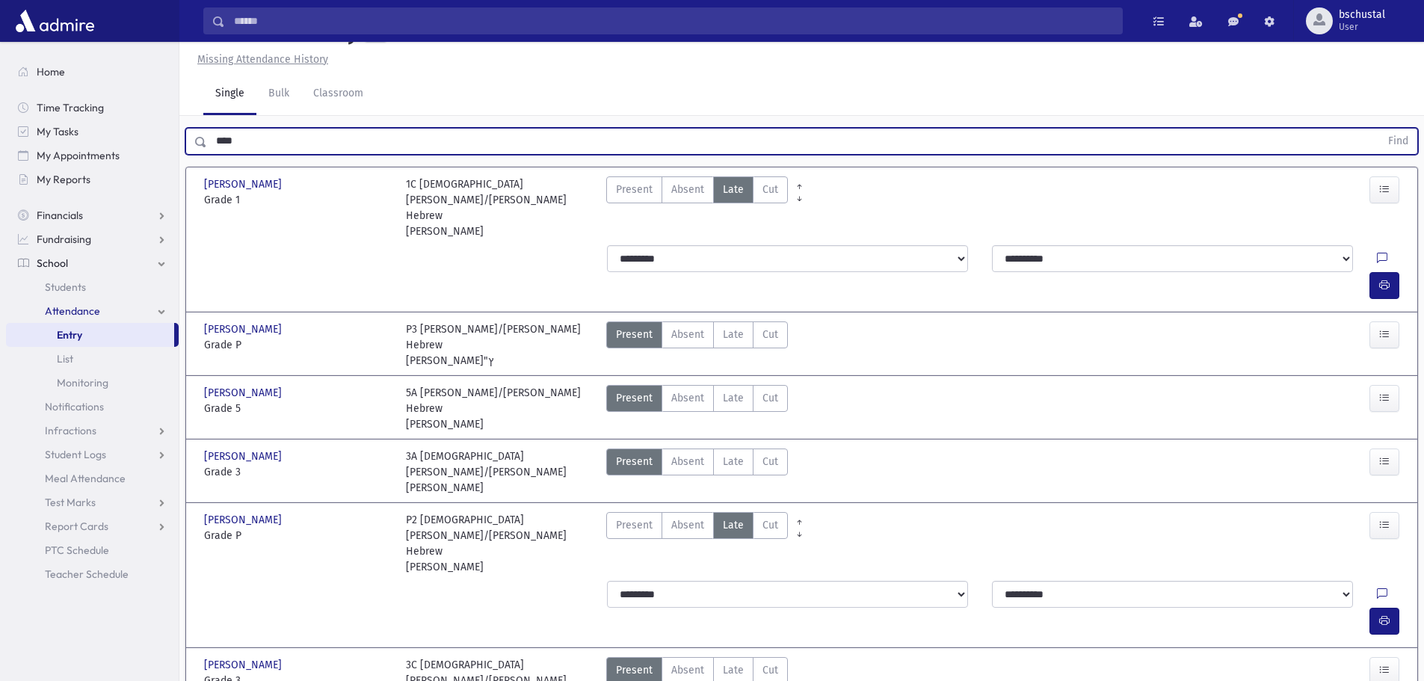
drag, startPoint x: 326, startPoint y: 137, endPoint x: 359, endPoint y: 147, distance: 34.3
click at [332, 138] on input "****" at bounding box center [793, 141] width 1173 height 27
type input "*"
click at [1399, 138] on button "Find" at bounding box center [1398, 141] width 38 height 25
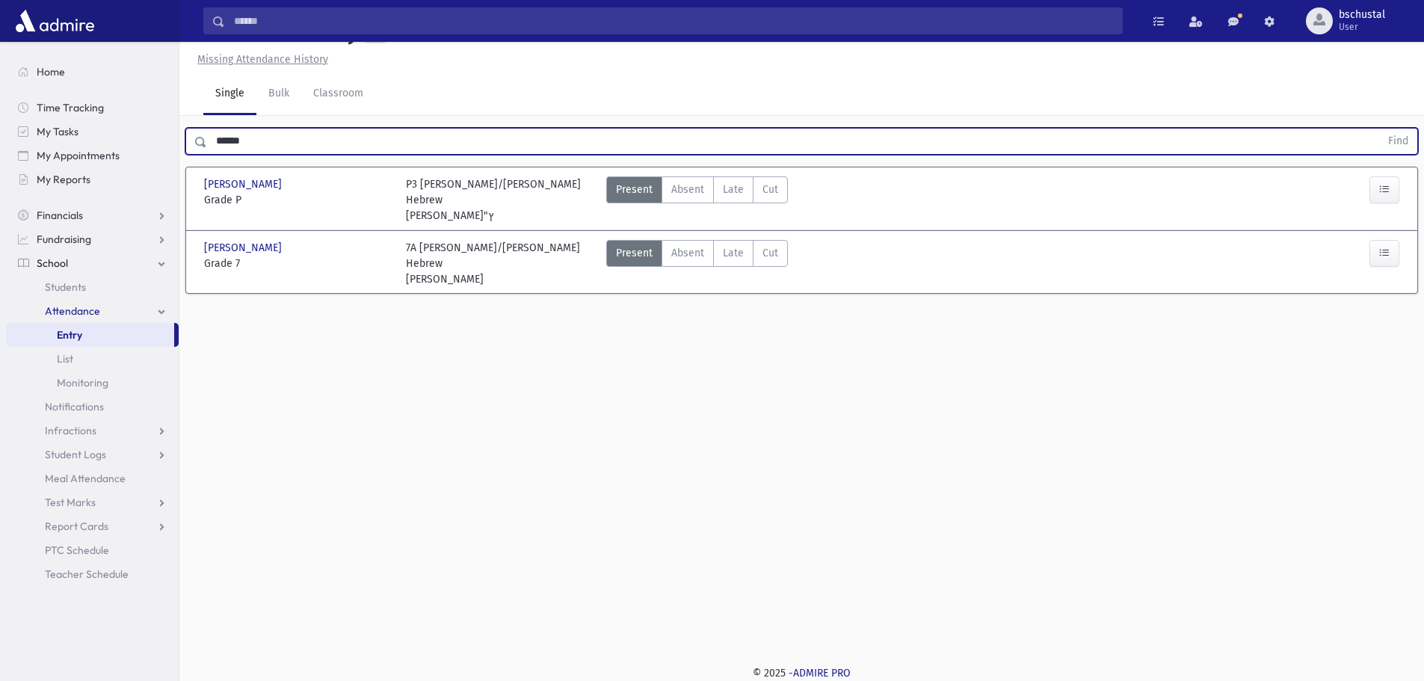
click at [276, 141] on input "******" at bounding box center [793, 141] width 1173 height 27
type input "*"
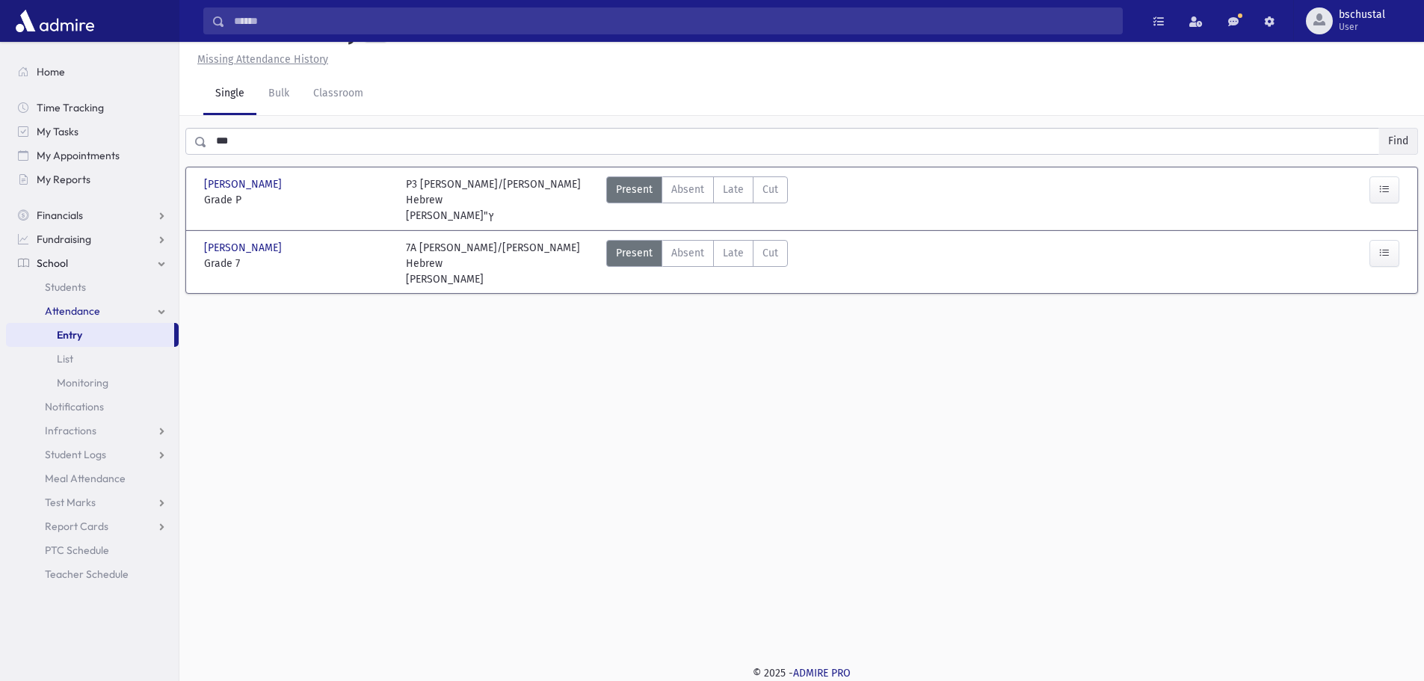
click at [1394, 140] on button "Find" at bounding box center [1398, 141] width 38 height 25
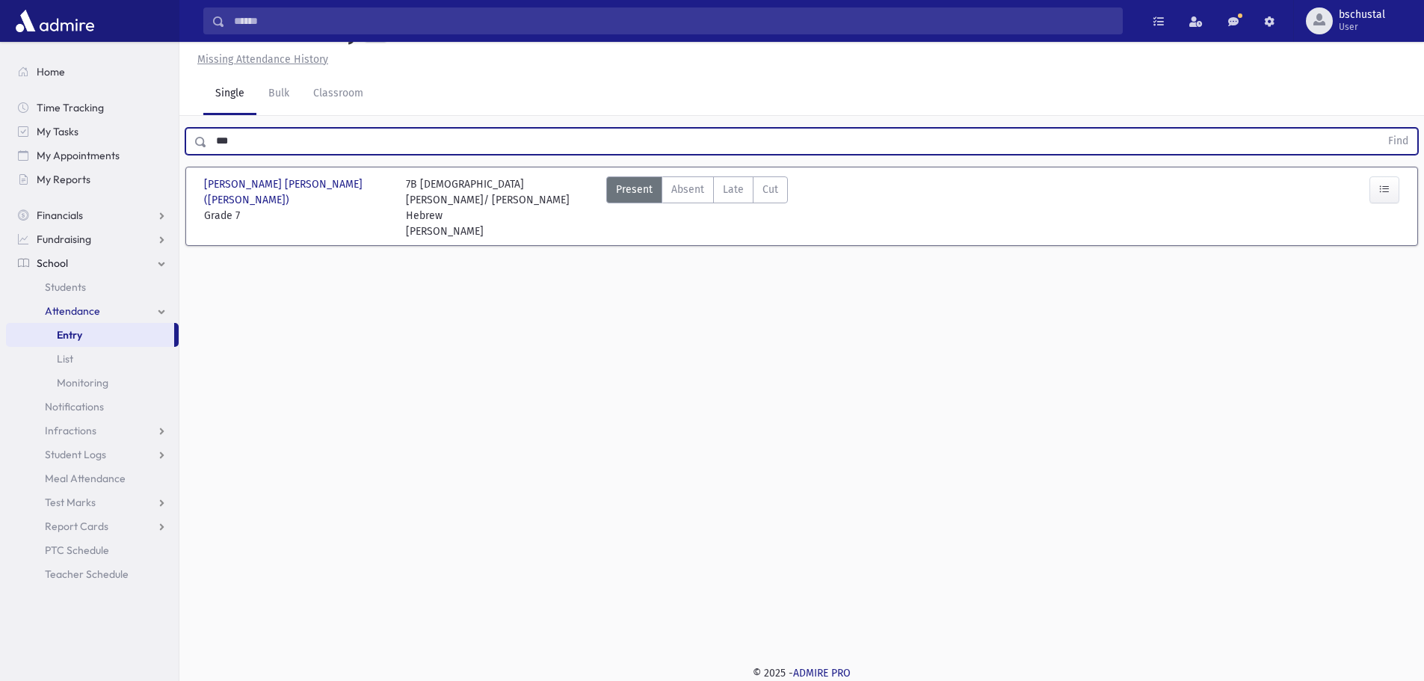
click at [269, 134] on input "***" at bounding box center [793, 141] width 1173 height 27
type input "*"
click at [231, 138] on input "*" at bounding box center [793, 141] width 1173 height 27
click at [1387, 144] on button "Find" at bounding box center [1398, 141] width 38 height 25
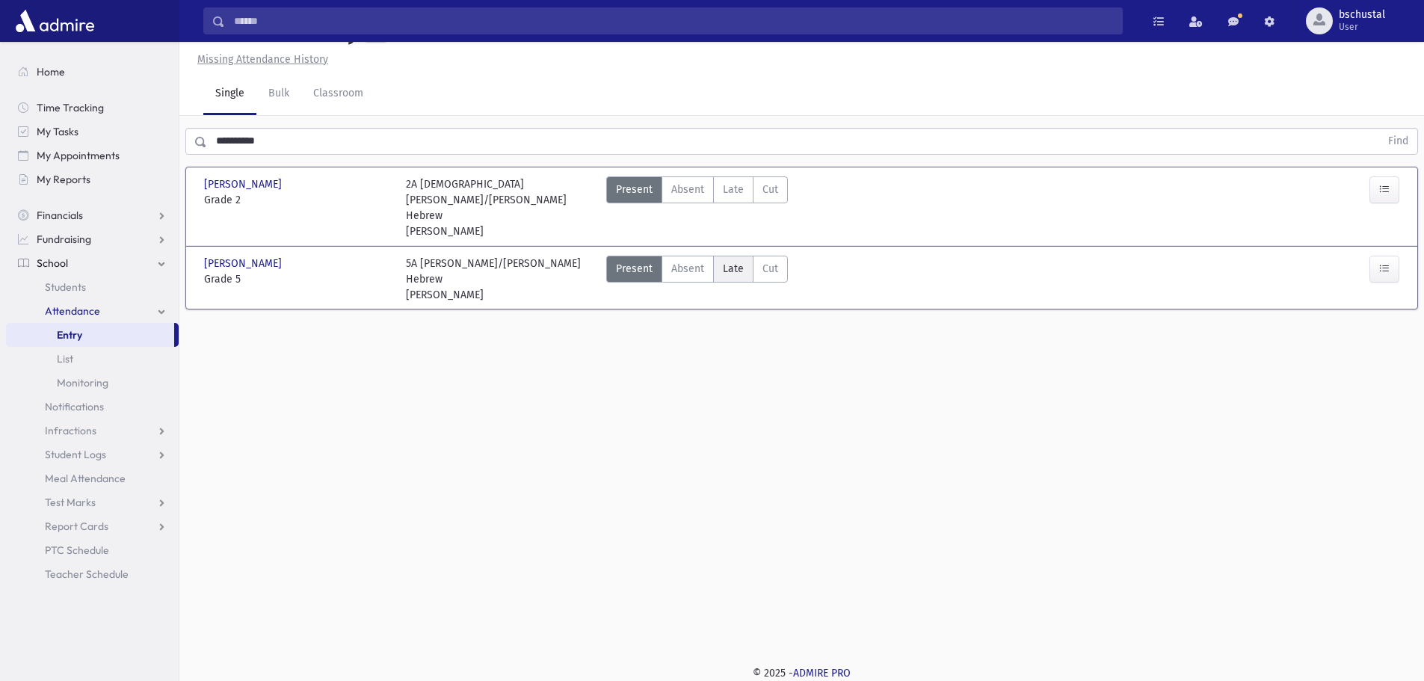
click at [735, 261] on span "Late" at bounding box center [733, 269] width 21 height 16
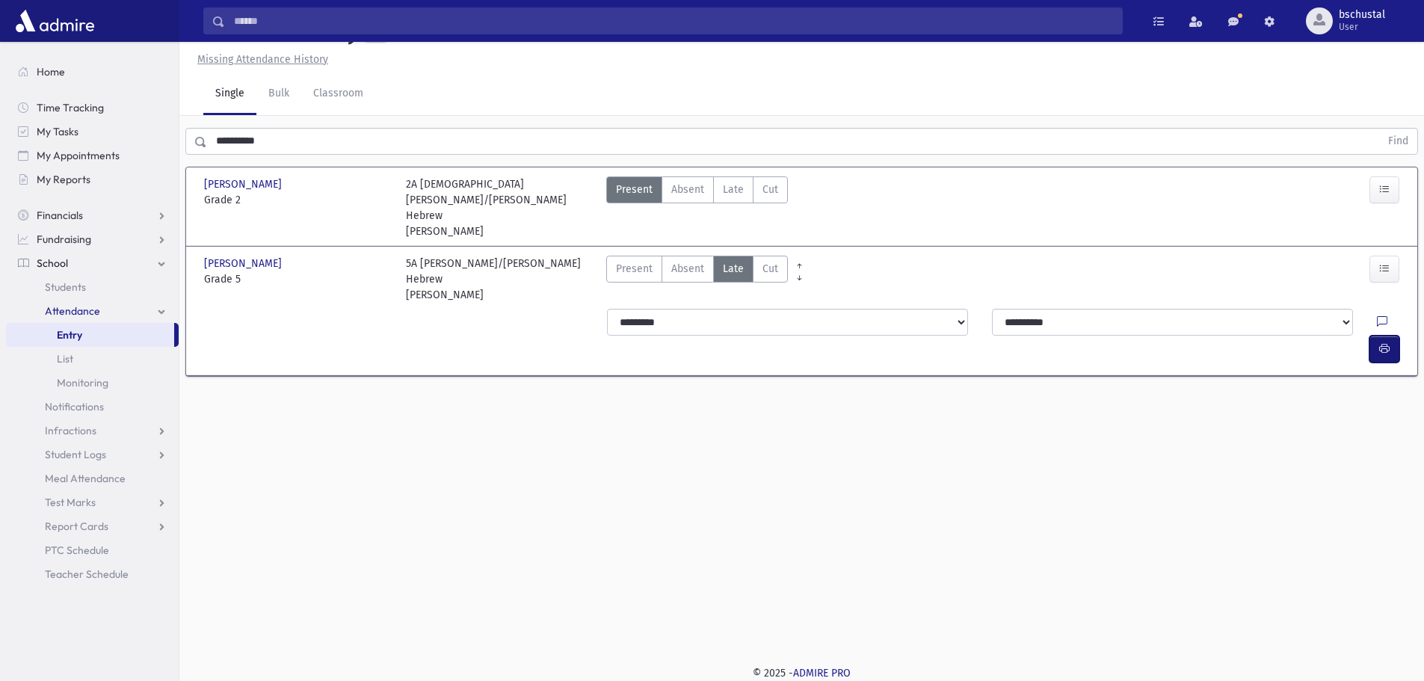
click at [1389, 342] on icon "button" at bounding box center [1384, 348] width 10 height 13
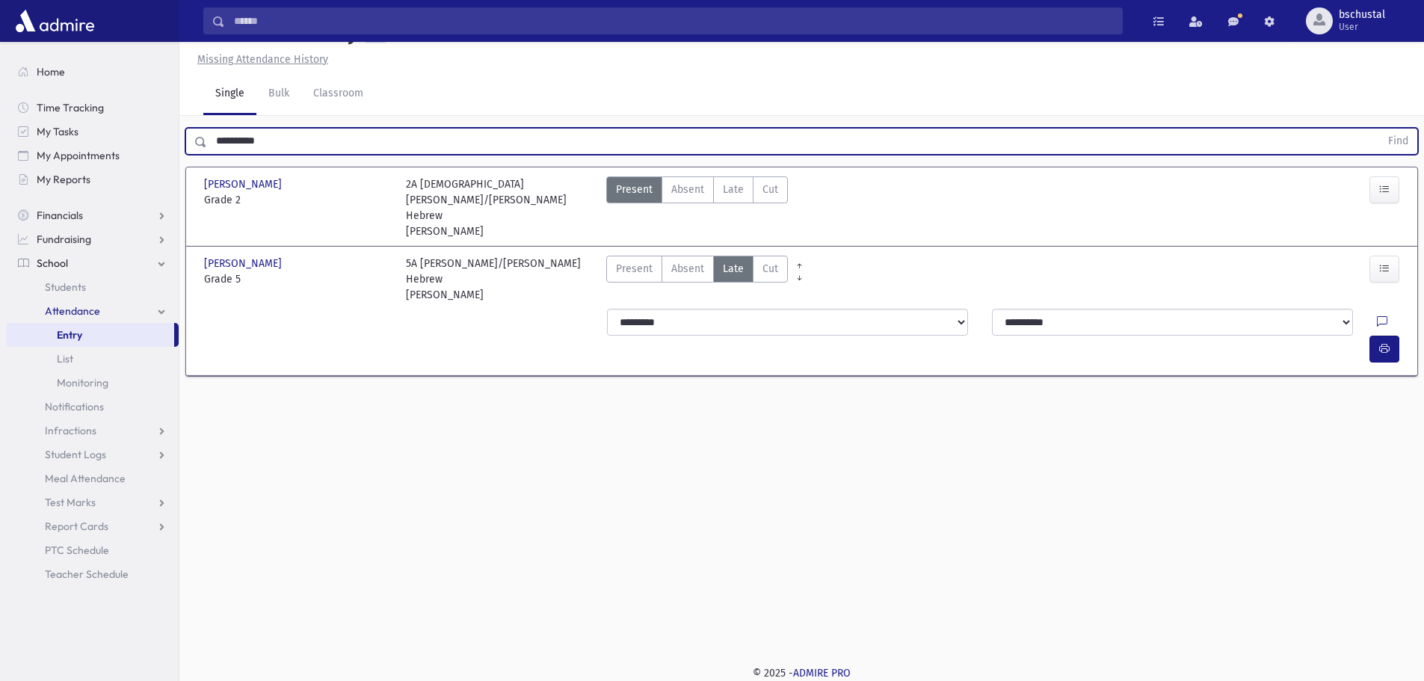
click at [332, 138] on input "**********" at bounding box center [793, 141] width 1173 height 27
type input "*"
click at [289, 145] on input "text" at bounding box center [793, 141] width 1173 height 27
click at [1386, 143] on button "Find" at bounding box center [1398, 141] width 38 height 25
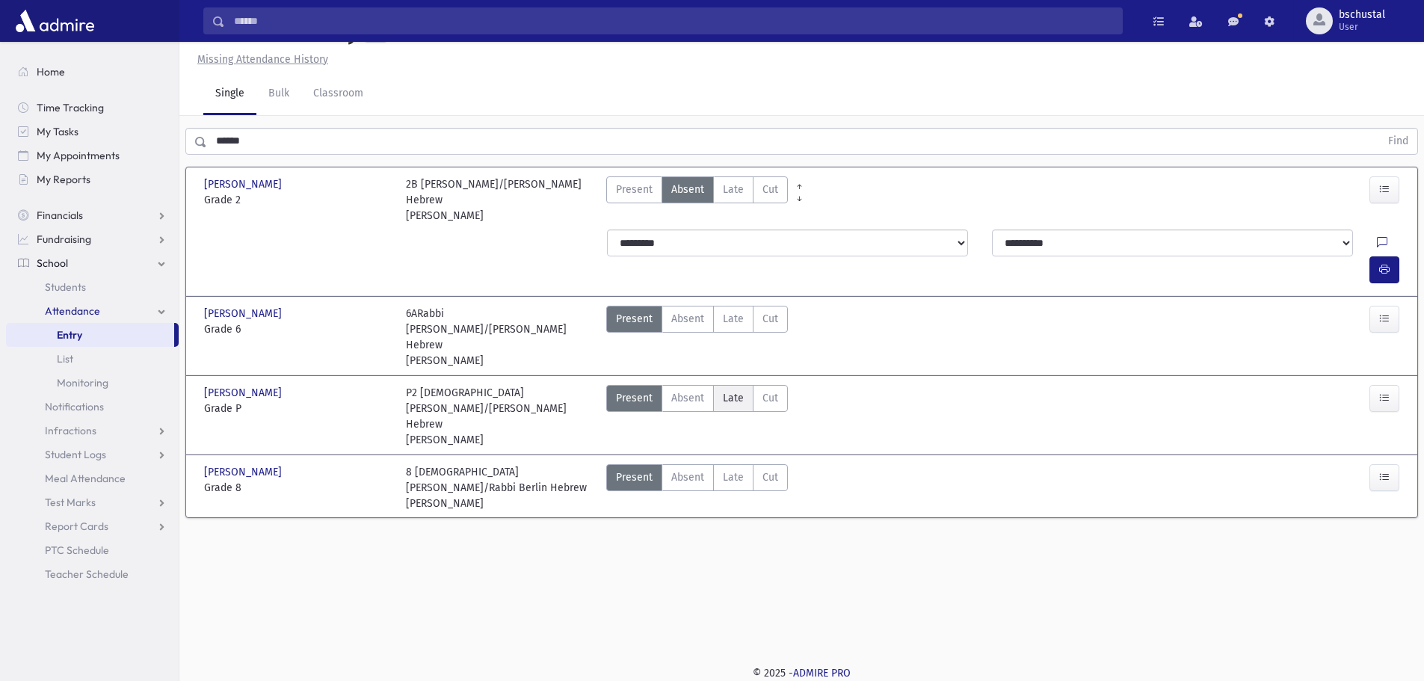
click at [724, 390] on span "Late" at bounding box center [733, 398] width 21 height 16
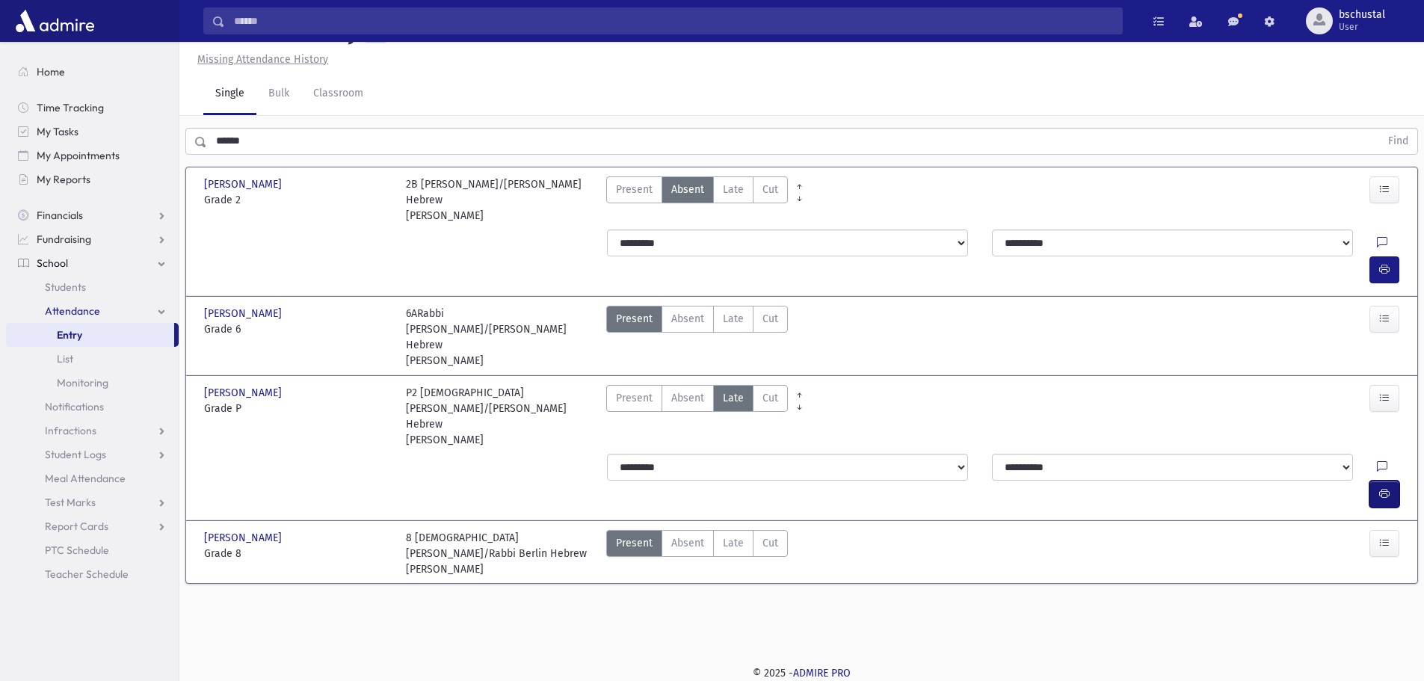
click at [1383, 487] on icon "button" at bounding box center [1384, 493] width 10 height 13
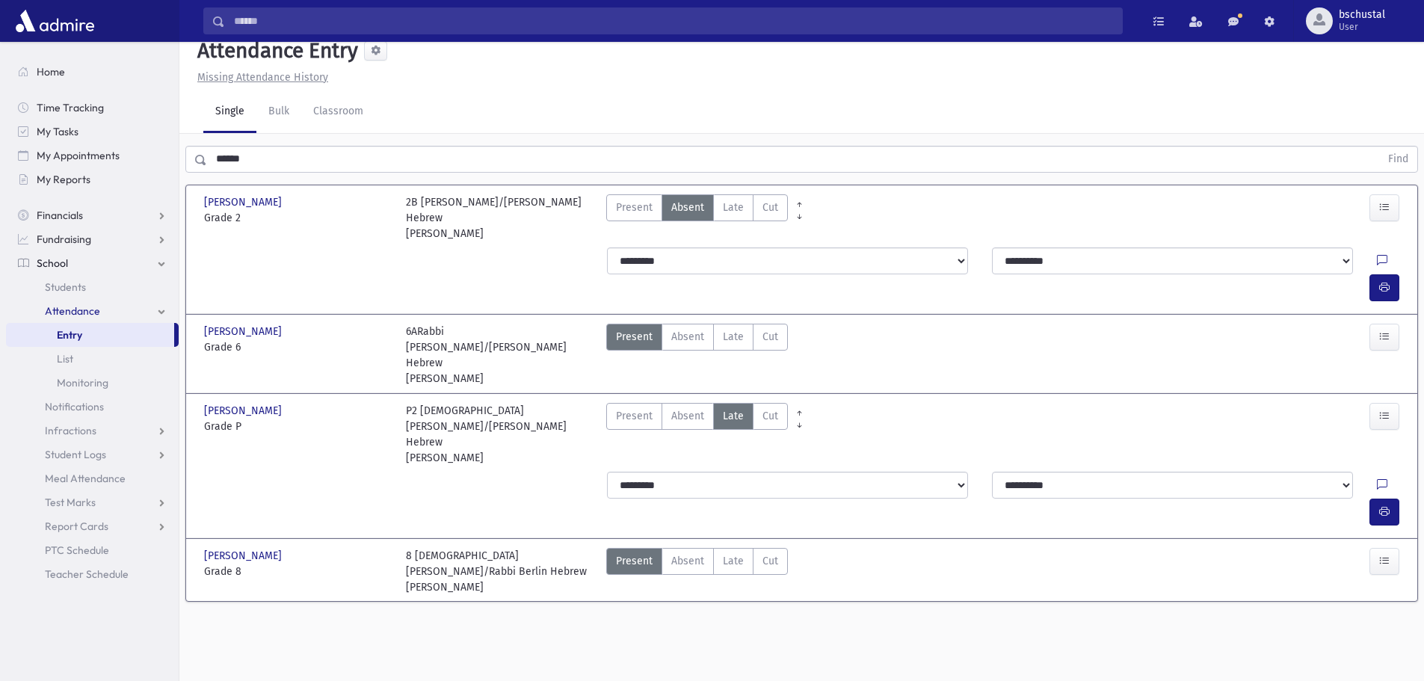
scroll to position [0, 0]
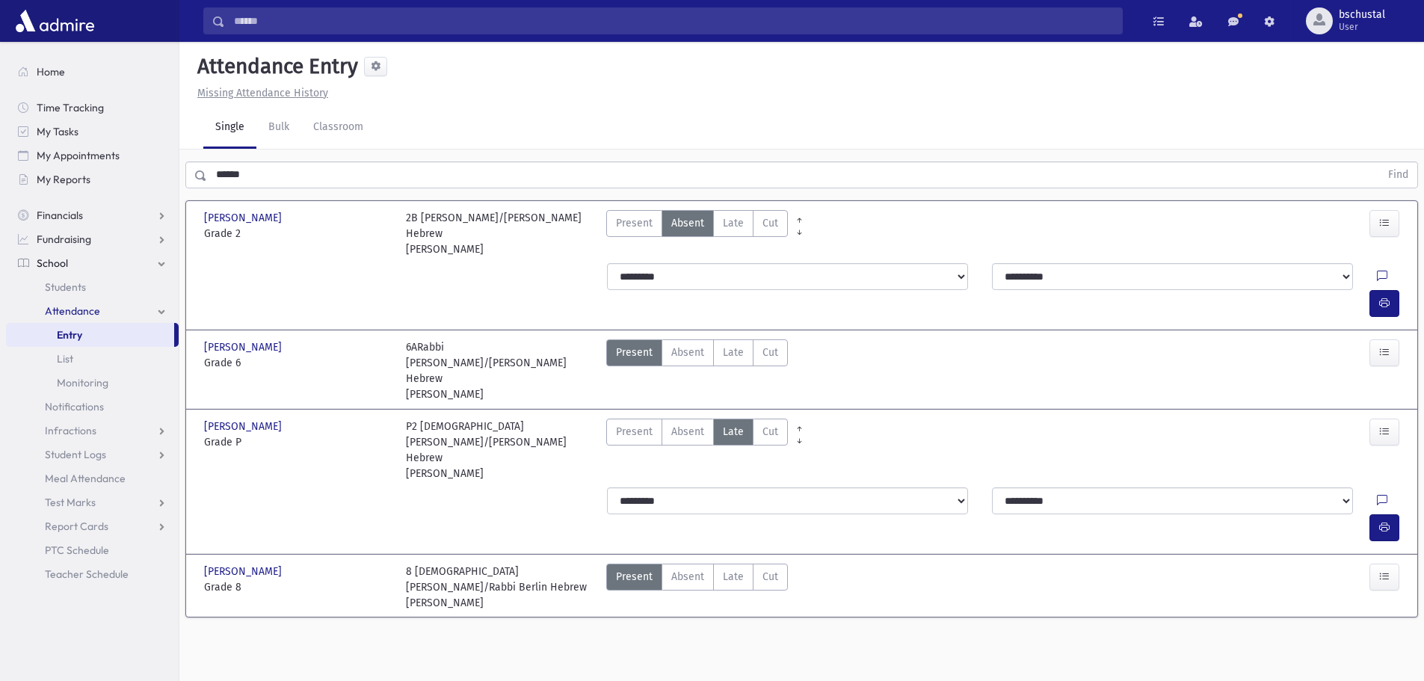
click at [296, 170] on input "******" at bounding box center [793, 174] width 1173 height 27
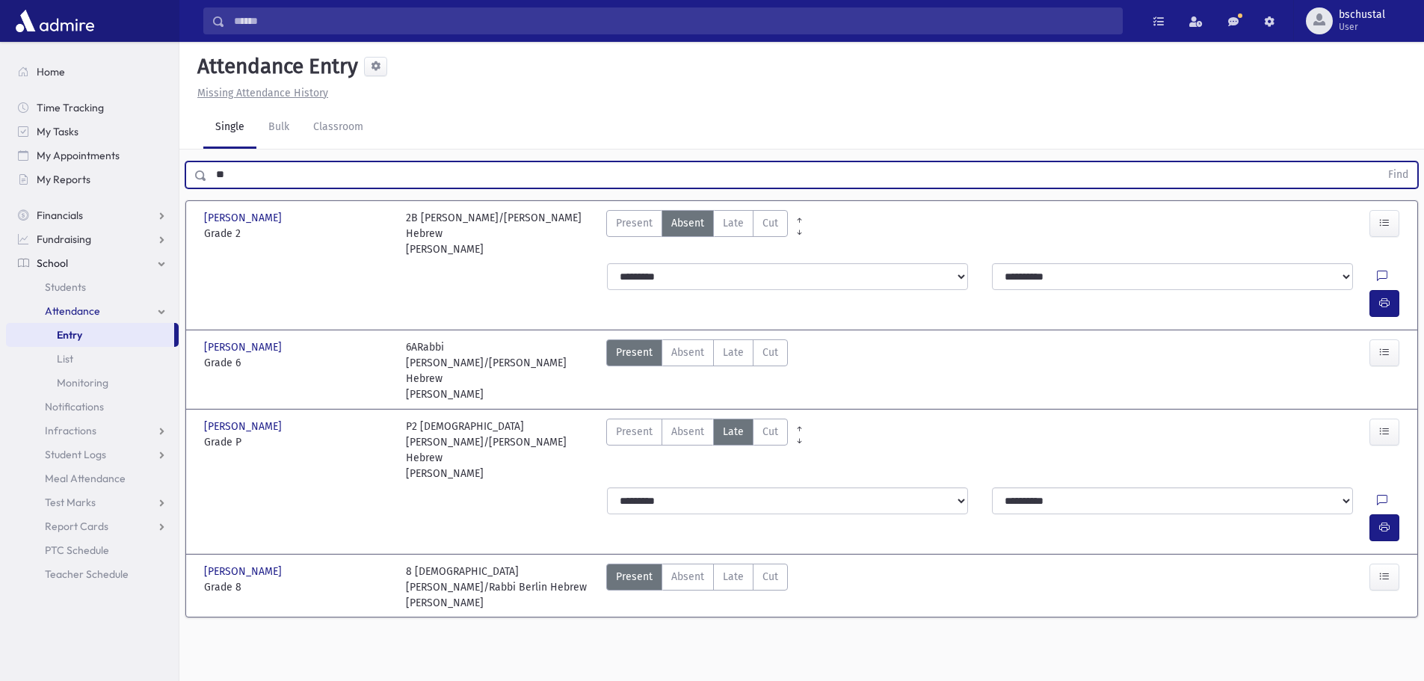
type input "*"
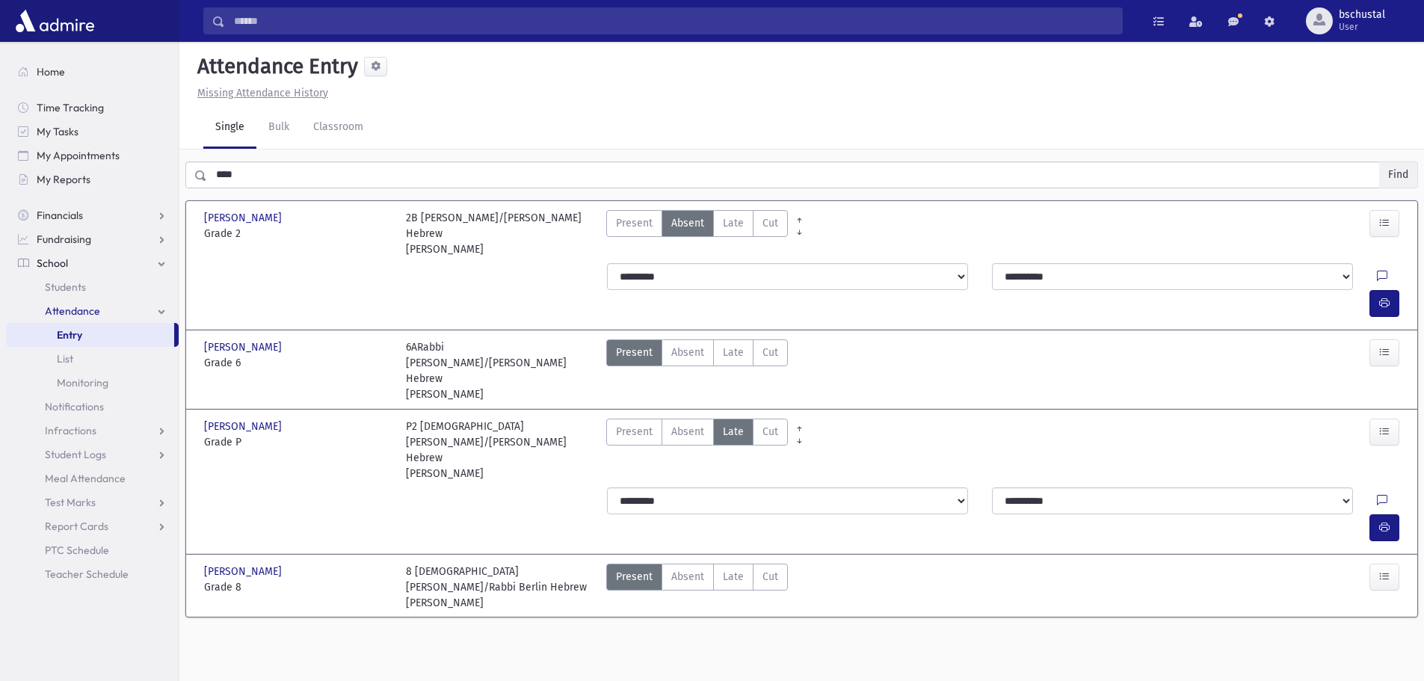
click at [1399, 171] on button "Find" at bounding box center [1398, 174] width 38 height 25
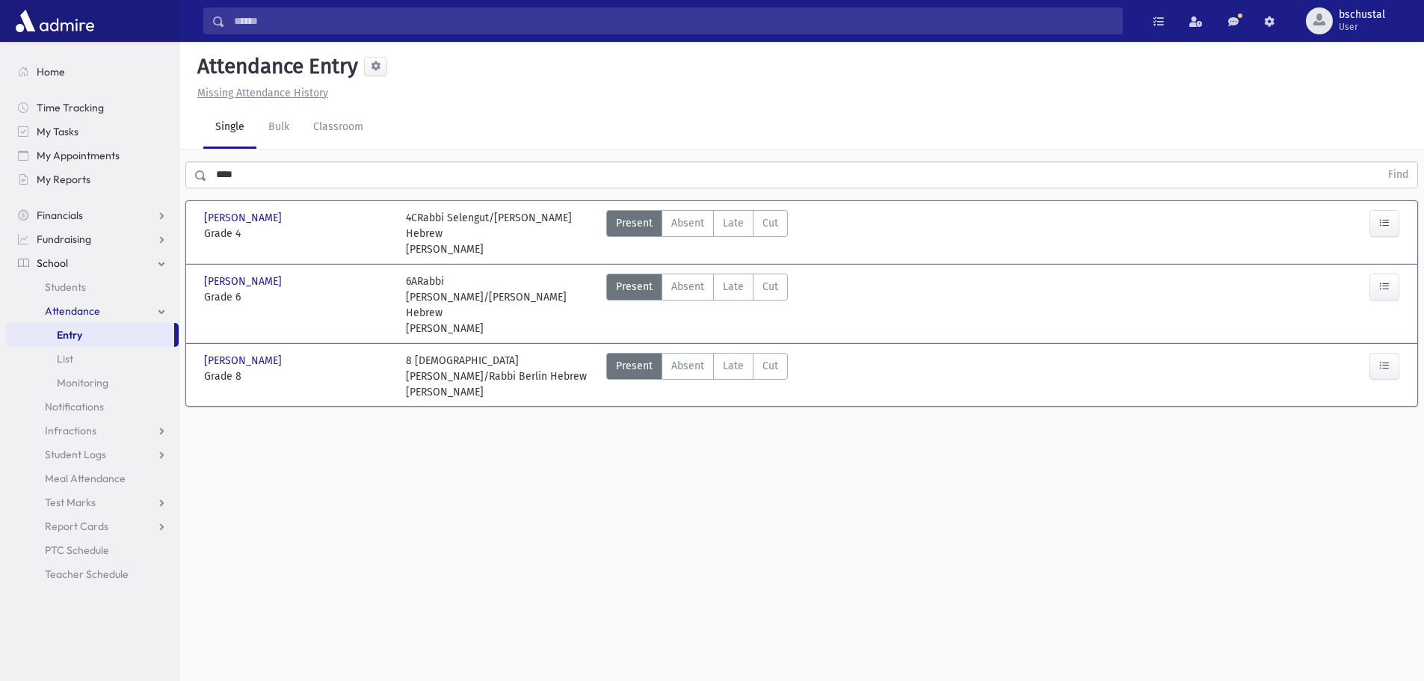
click at [251, 171] on input "****" at bounding box center [793, 174] width 1173 height 27
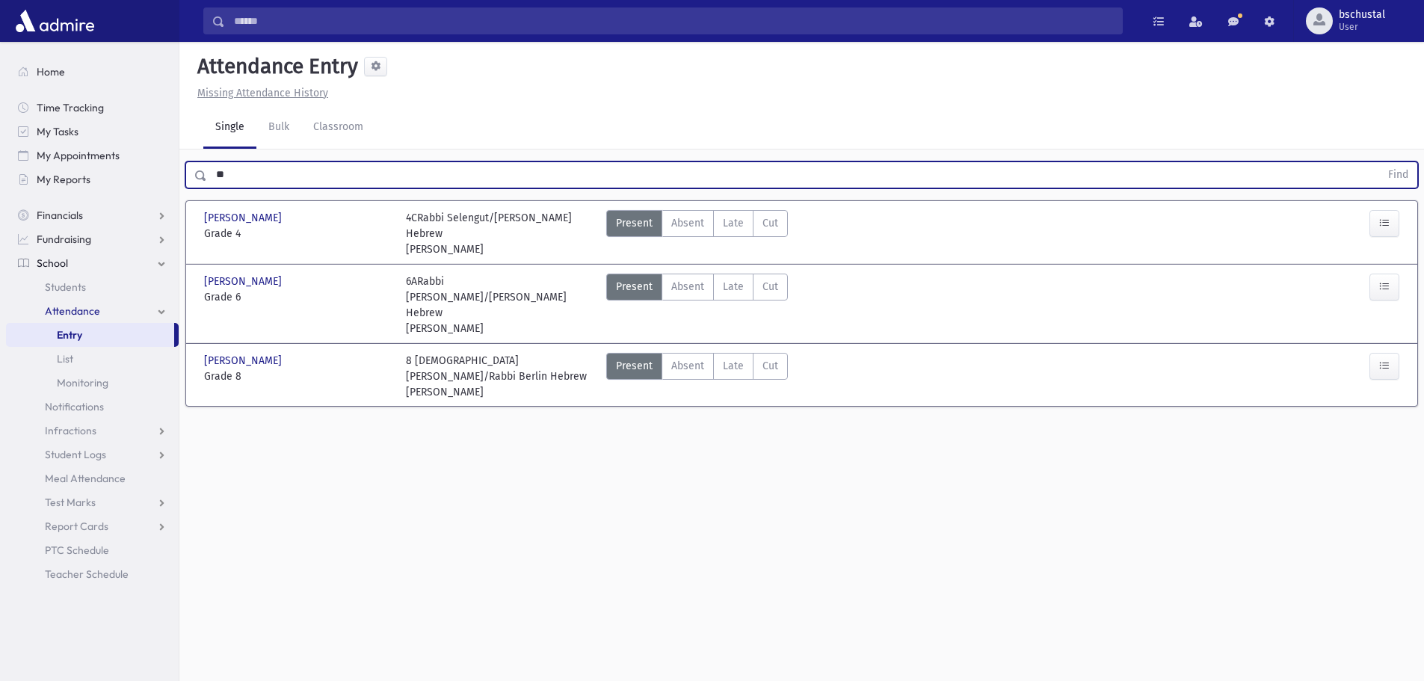
type input "*"
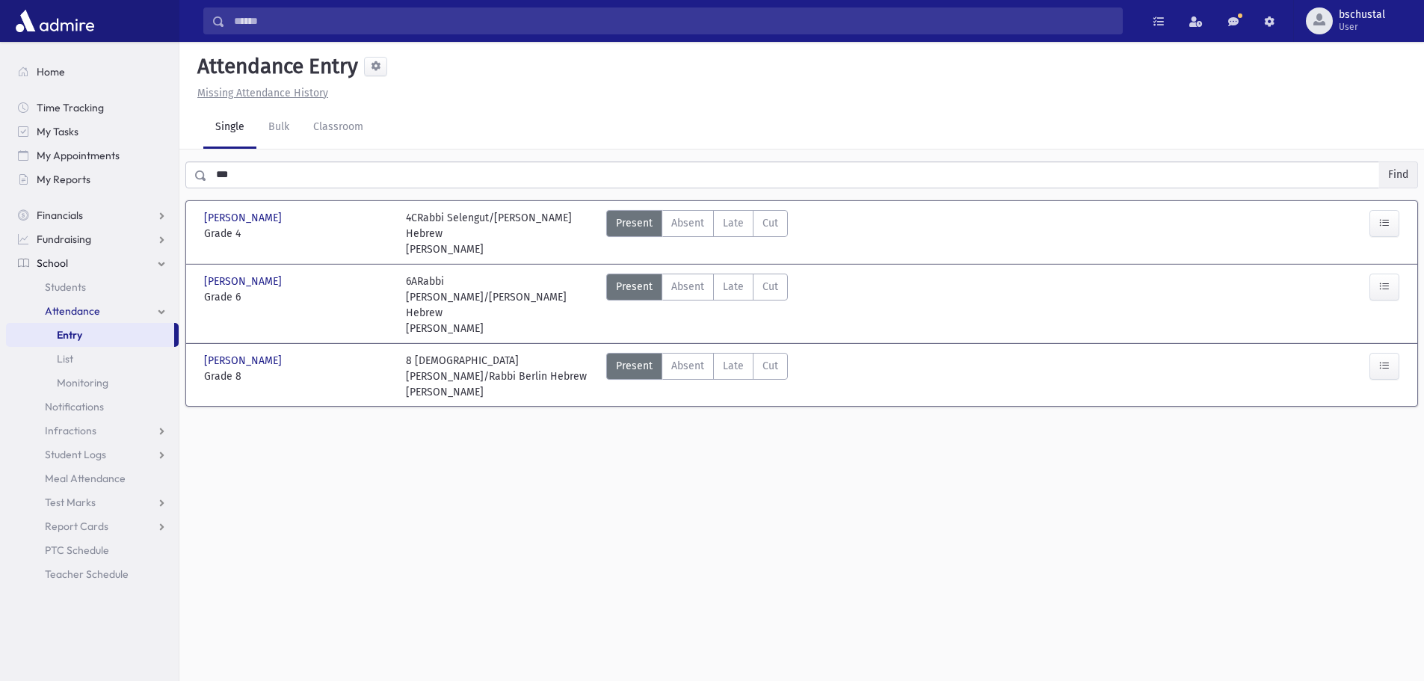
drag, startPoint x: 1408, startPoint y: 163, endPoint x: 1387, endPoint y: 164, distance: 21.7
click at [1403, 164] on button "Find" at bounding box center [1398, 174] width 38 height 25
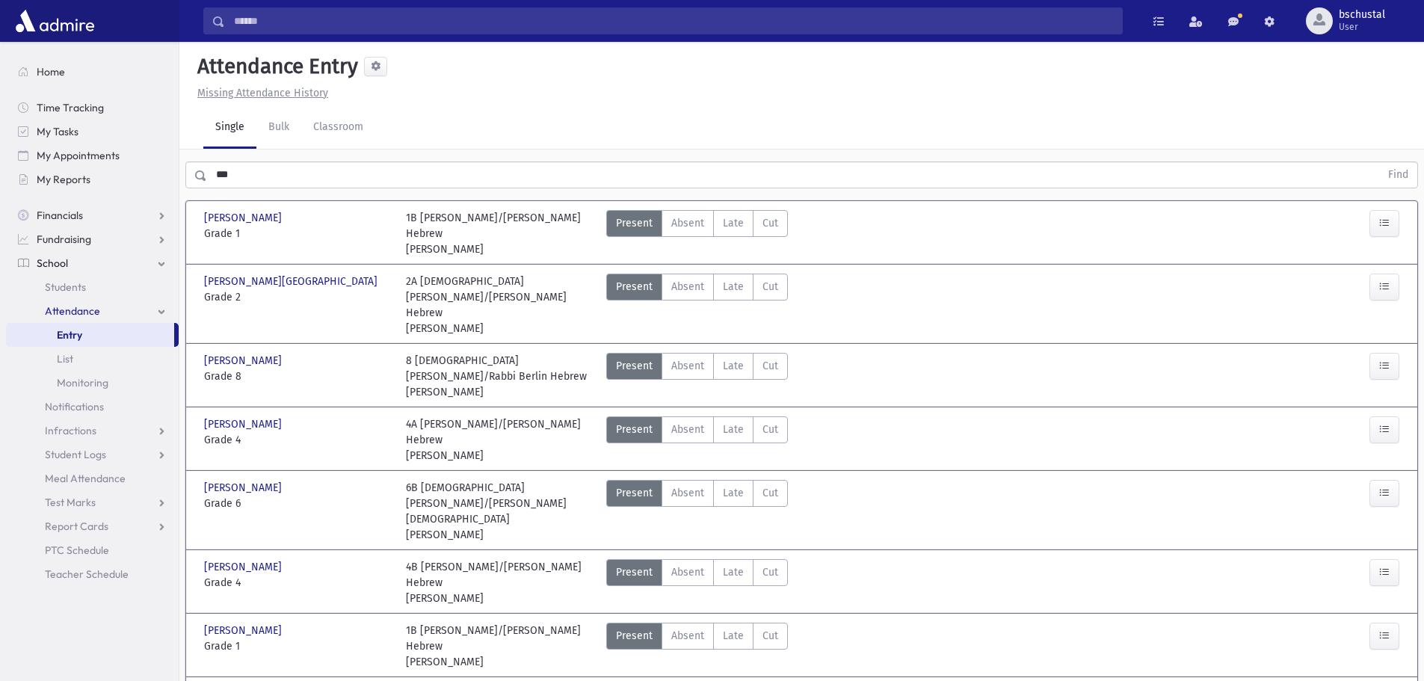
click at [284, 179] on input "***" at bounding box center [793, 174] width 1173 height 27
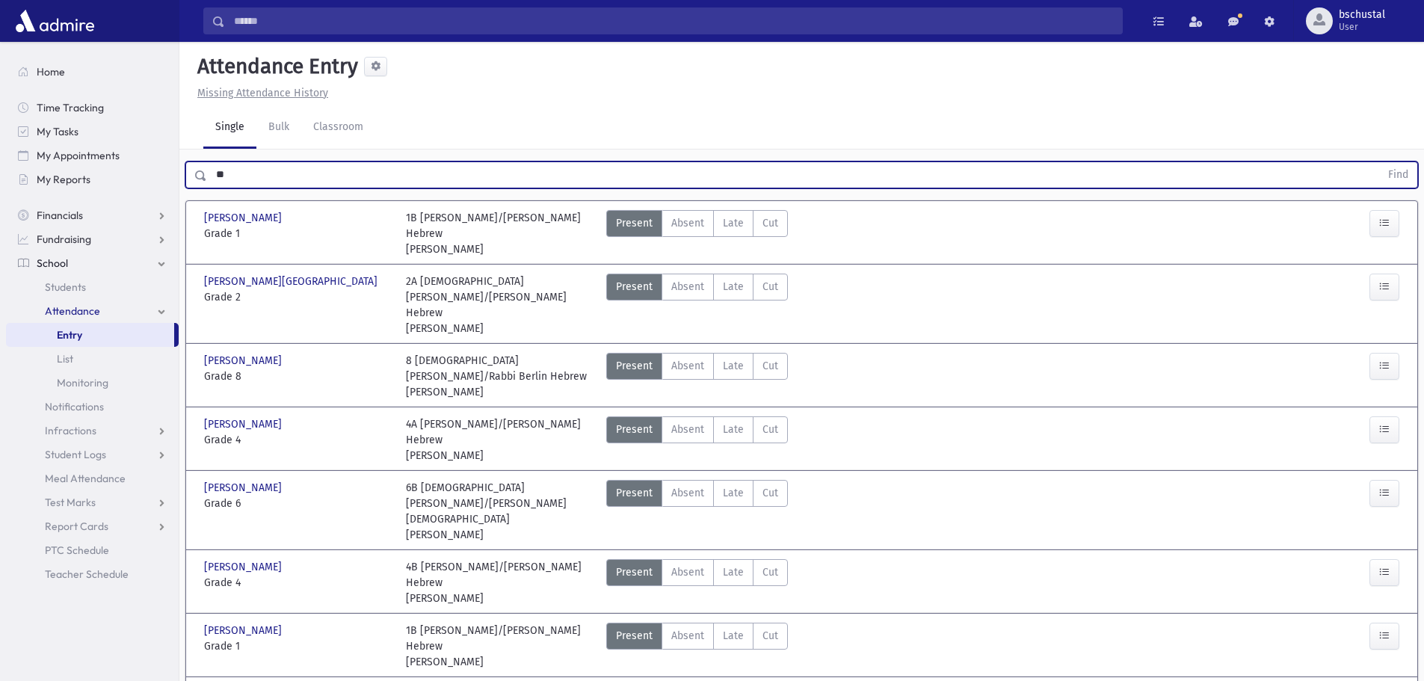
type input "*"
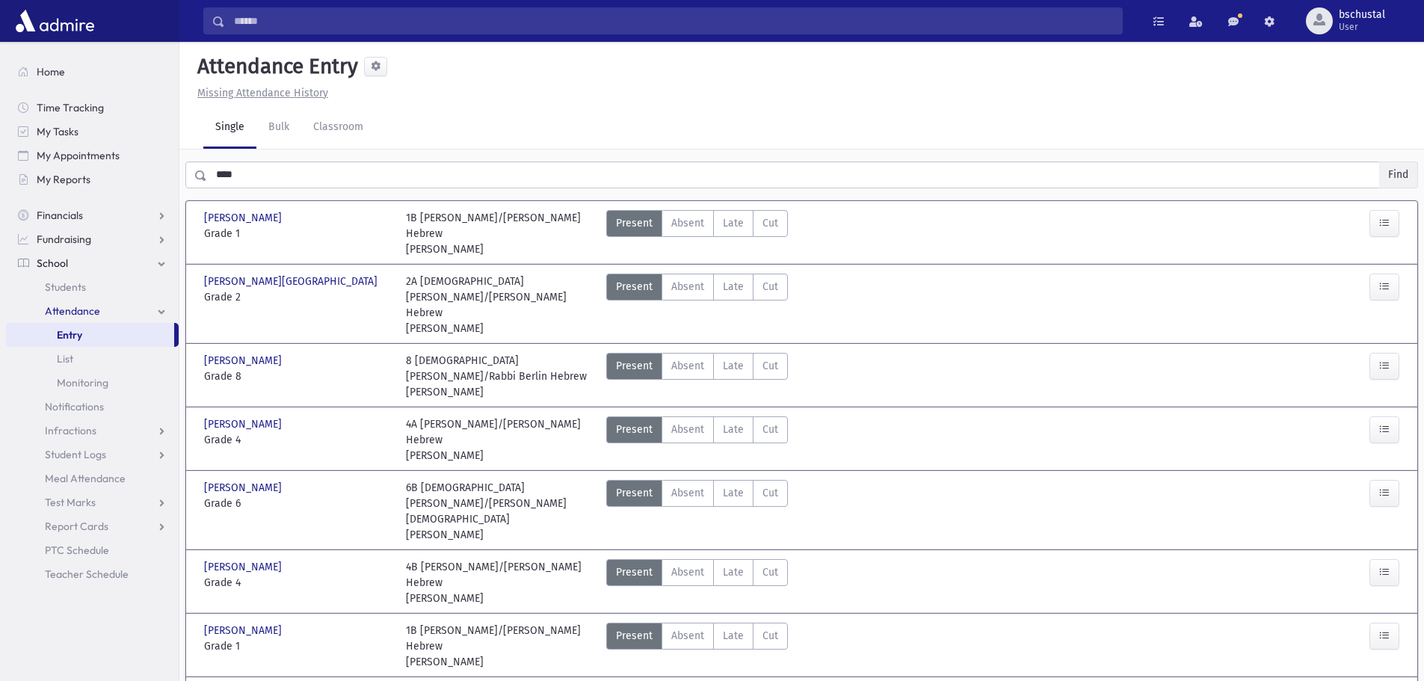
click at [1393, 174] on button "Find" at bounding box center [1398, 174] width 38 height 25
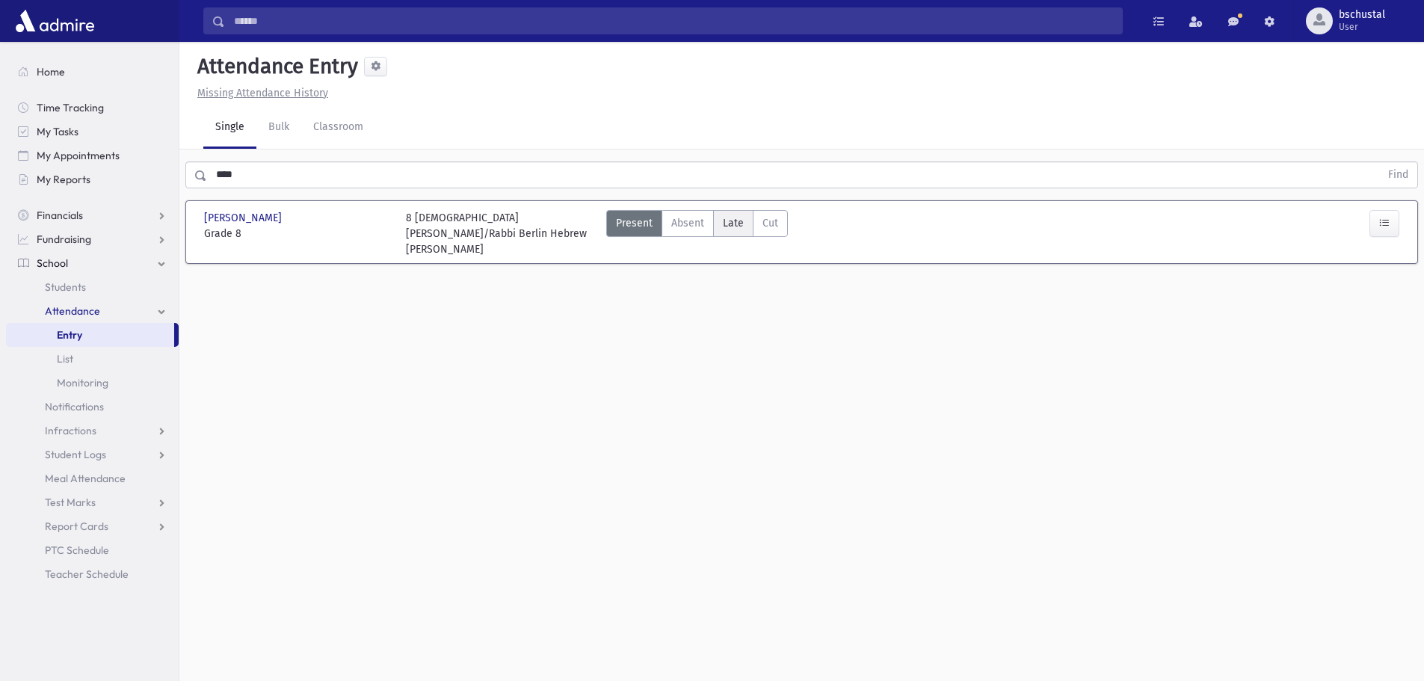
click at [743, 225] on label "Late Late" at bounding box center [733, 223] width 40 height 27
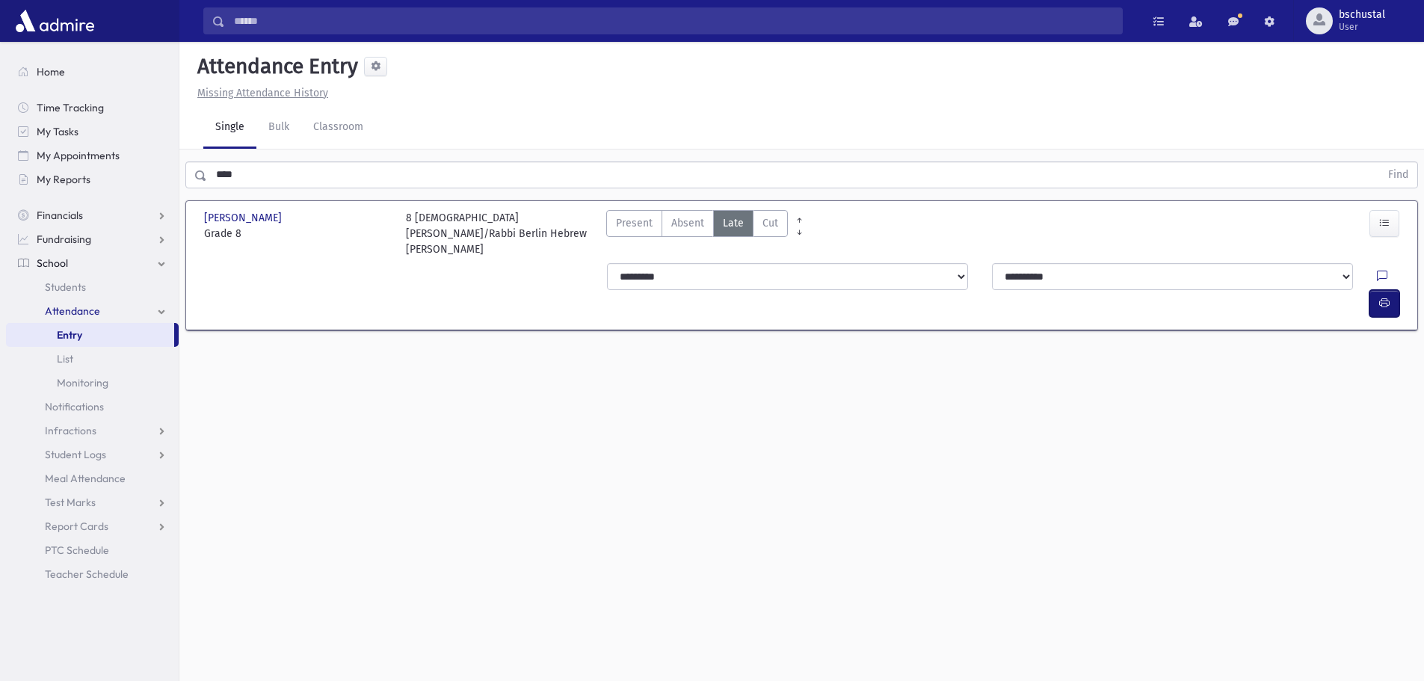
click at [1372, 290] on button "button" at bounding box center [1384, 303] width 30 height 27
click at [292, 187] on input "****" at bounding box center [793, 174] width 1173 height 27
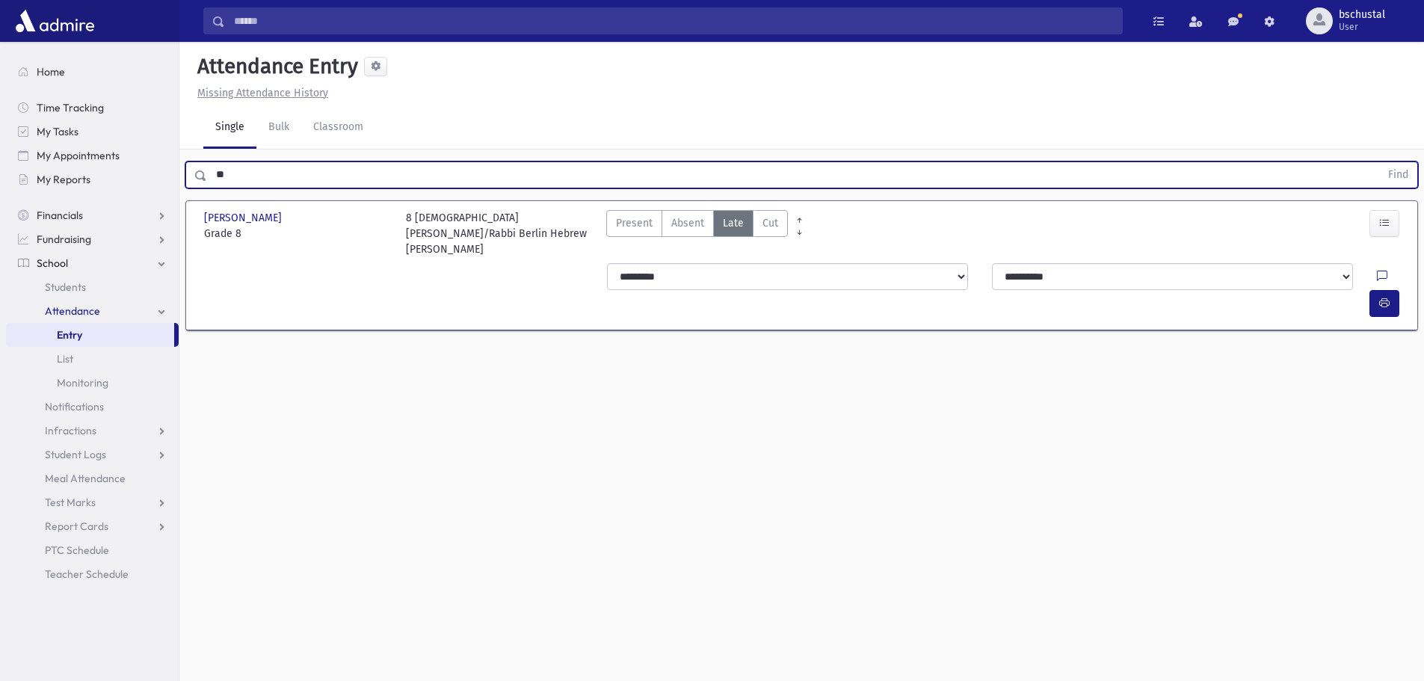
type input "*"
click at [1395, 174] on button "Find" at bounding box center [1398, 174] width 38 height 25
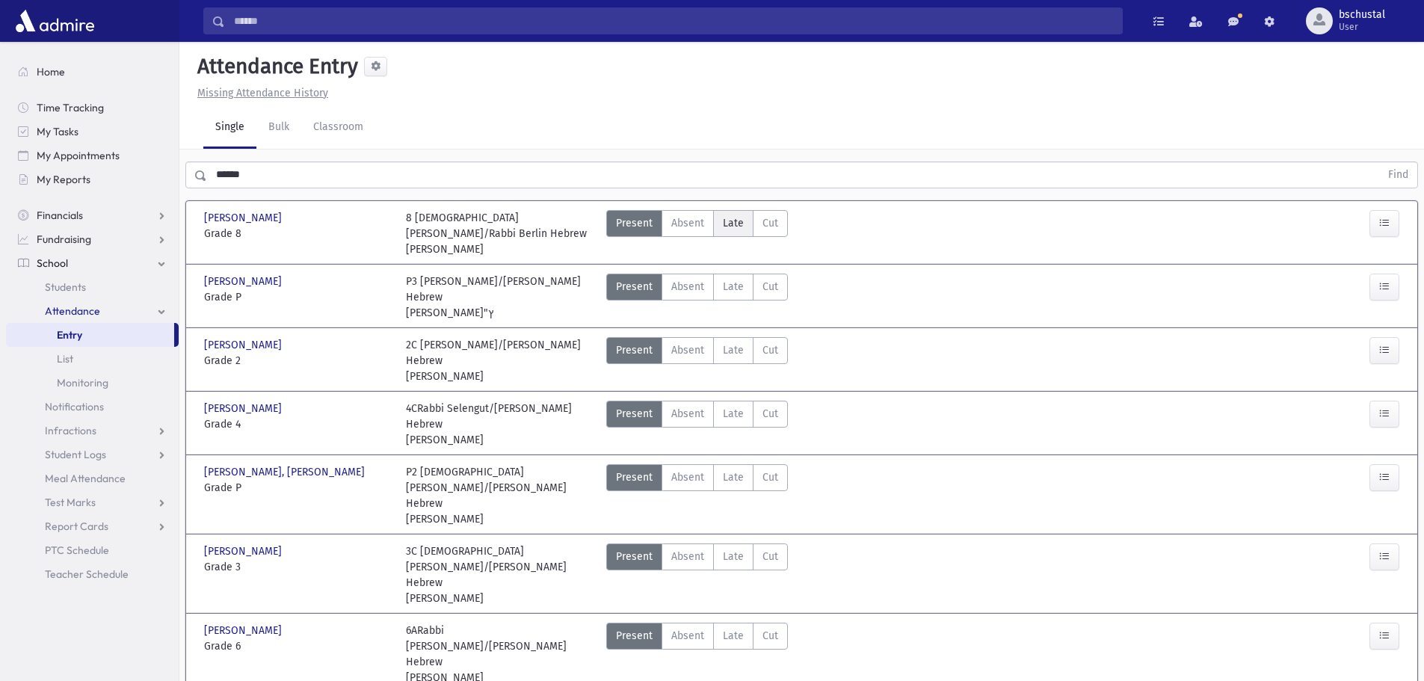
click at [736, 225] on span "Late" at bounding box center [733, 223] width 21 height 16
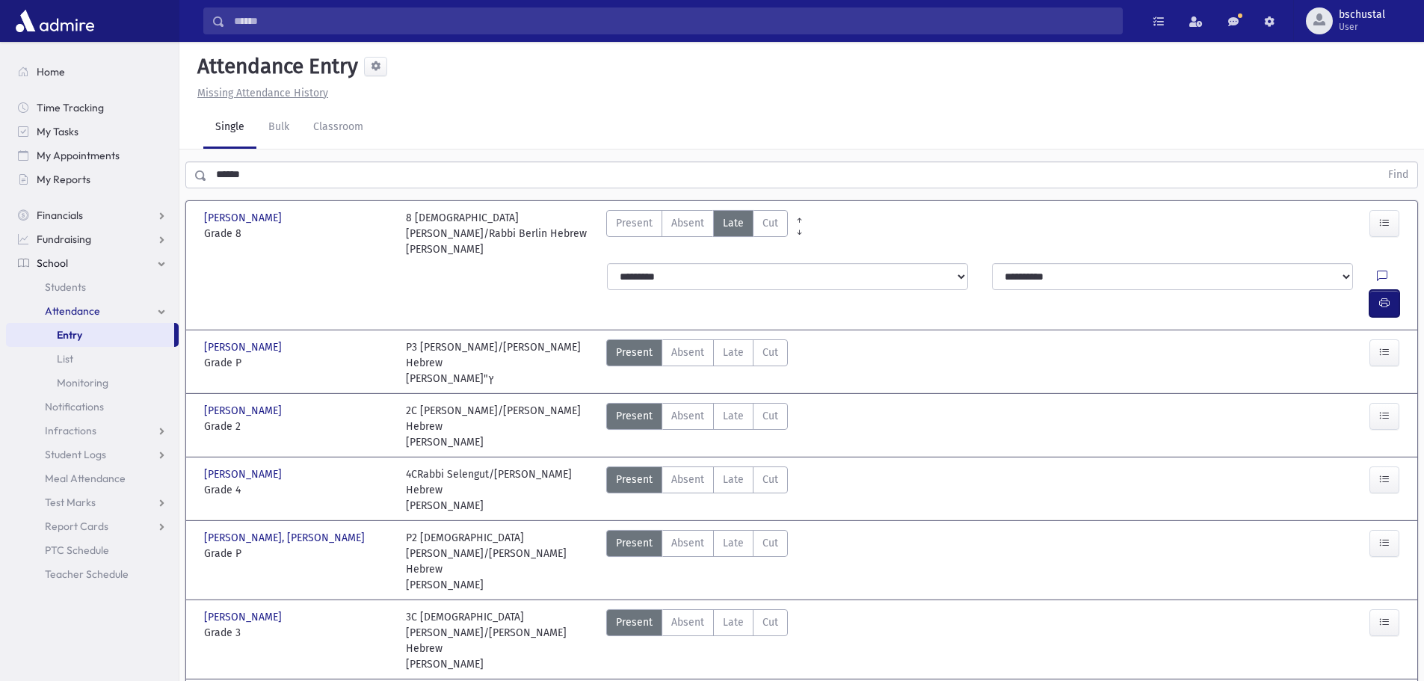
drag, startPoint x: 1380, startPoint y: 271, endPoint x: 1372, endPoint y: 272, distance: 8.3
click at [1381, 297] on icon "button" at bounding box center [1384, 303] width 10 height 13
drag, startPoint x: 354, startPoint y: -90, endPoint x: 85, endPoint y: -90, distance: 268.4
drag, startPoint x: 85, startPoint y: -90, endPoint x: 591, endPoint y: 94, distance: 538.0
click at [591, 93] on div "Missing Attendance History" at bounding box center [801, 93] width 1221 height 16
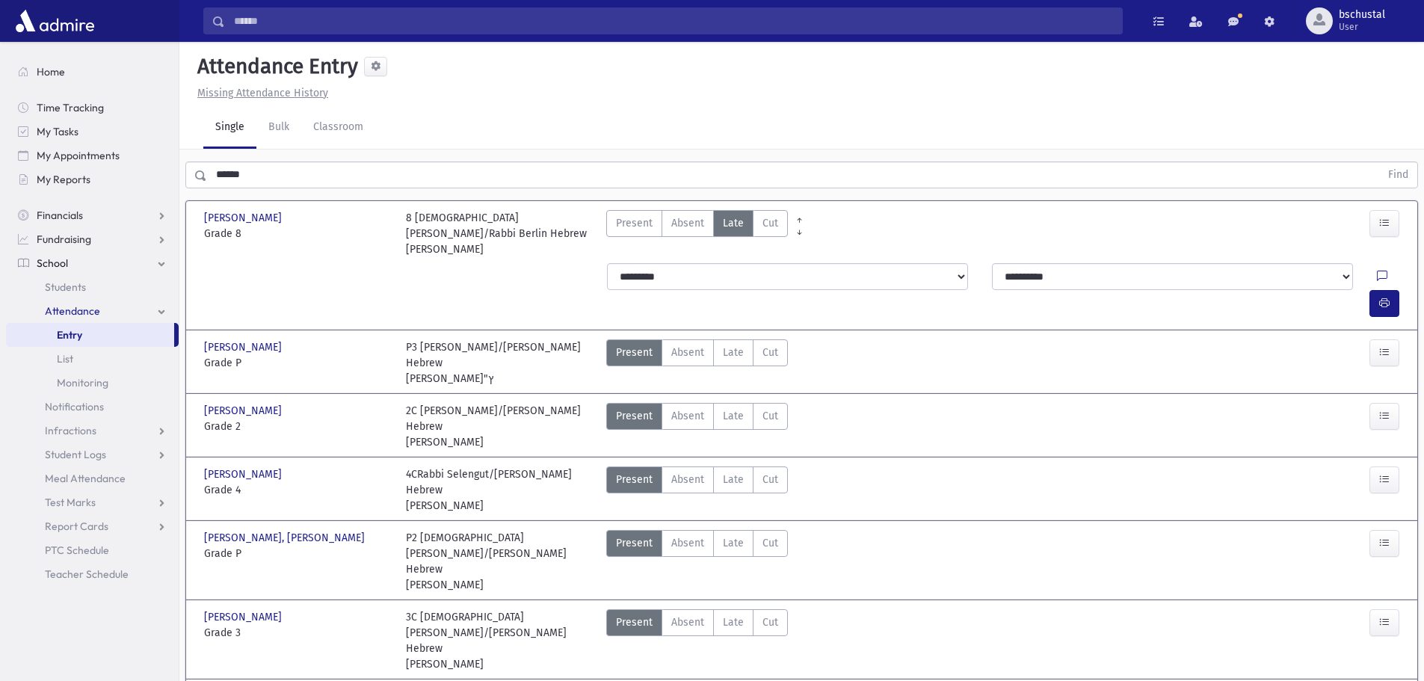
drag, startPoint x: 786, startPoint y: 91, endPoint x: 718, endPoint y: 79, distance: 69.1
drag, startPoint x: 718, startPoint y: 79, endPoint x: 337, endPoint y: 173, distance: 392.5
click at [337, 173] on input "******" at bounding box center [793, 174] width 1173 height 27
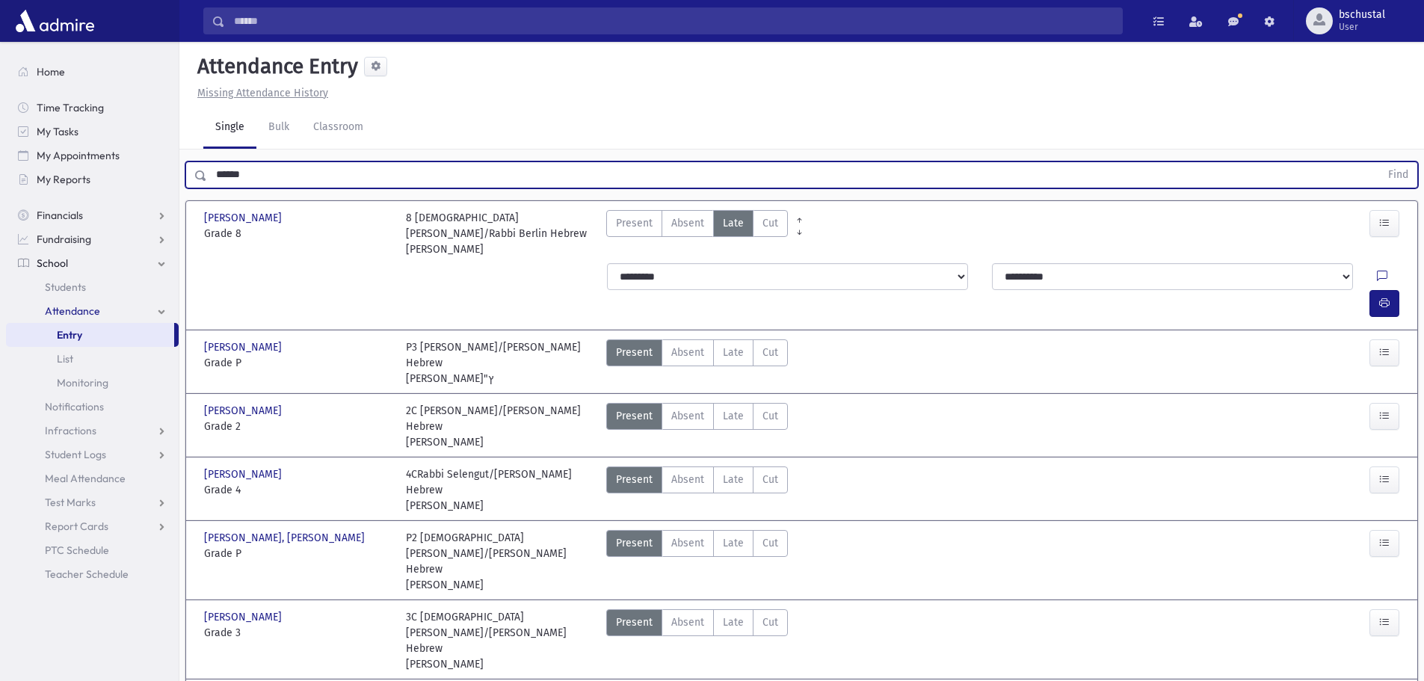
drag, startPoint x: 265, startPoint y: 176, endPoint x: 307, endPoint y: 196, distance: 46.5
click at [267, 182] on input "******" at bounding box center [793, 174] width 1173 height 27
type input "*"
click at [1395, 174] on button "Find" at bounding box center [1398, 174] width 38 height 25
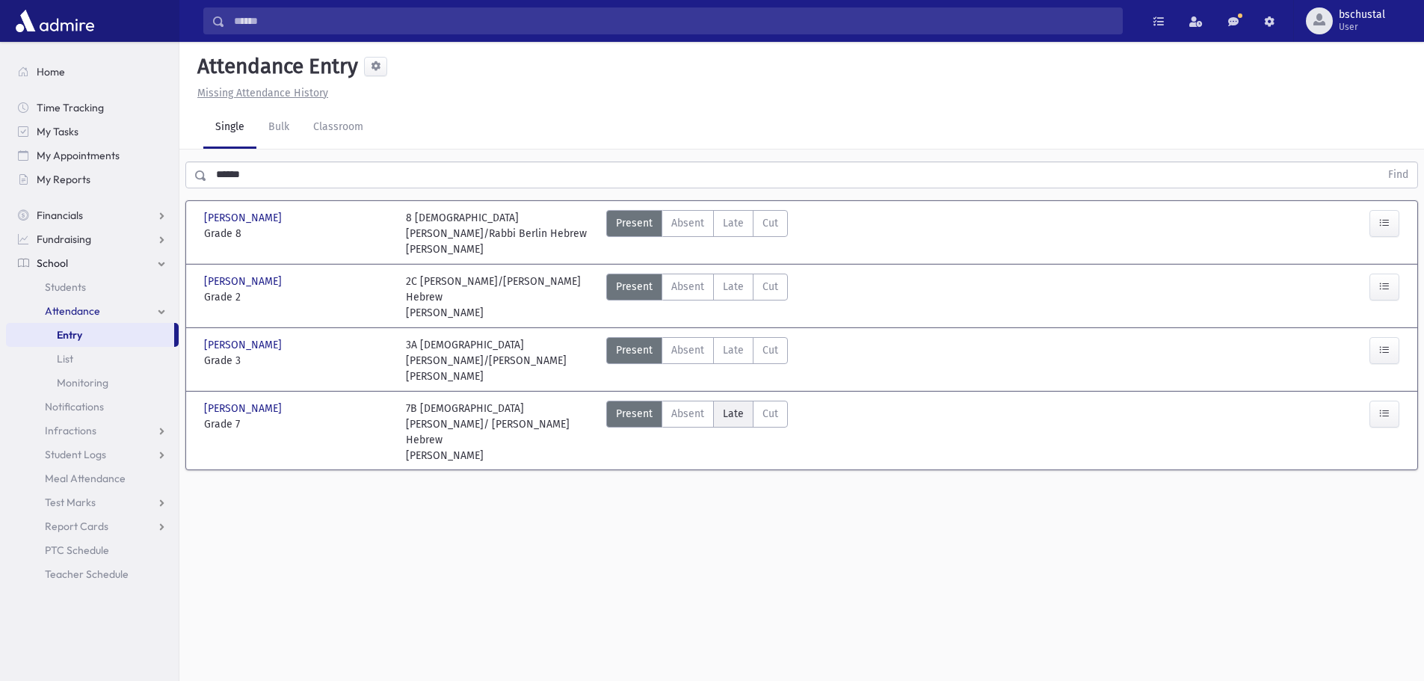
click at [724, 406] on span "Late" at bounding box center [733, 414] width 21 height 16
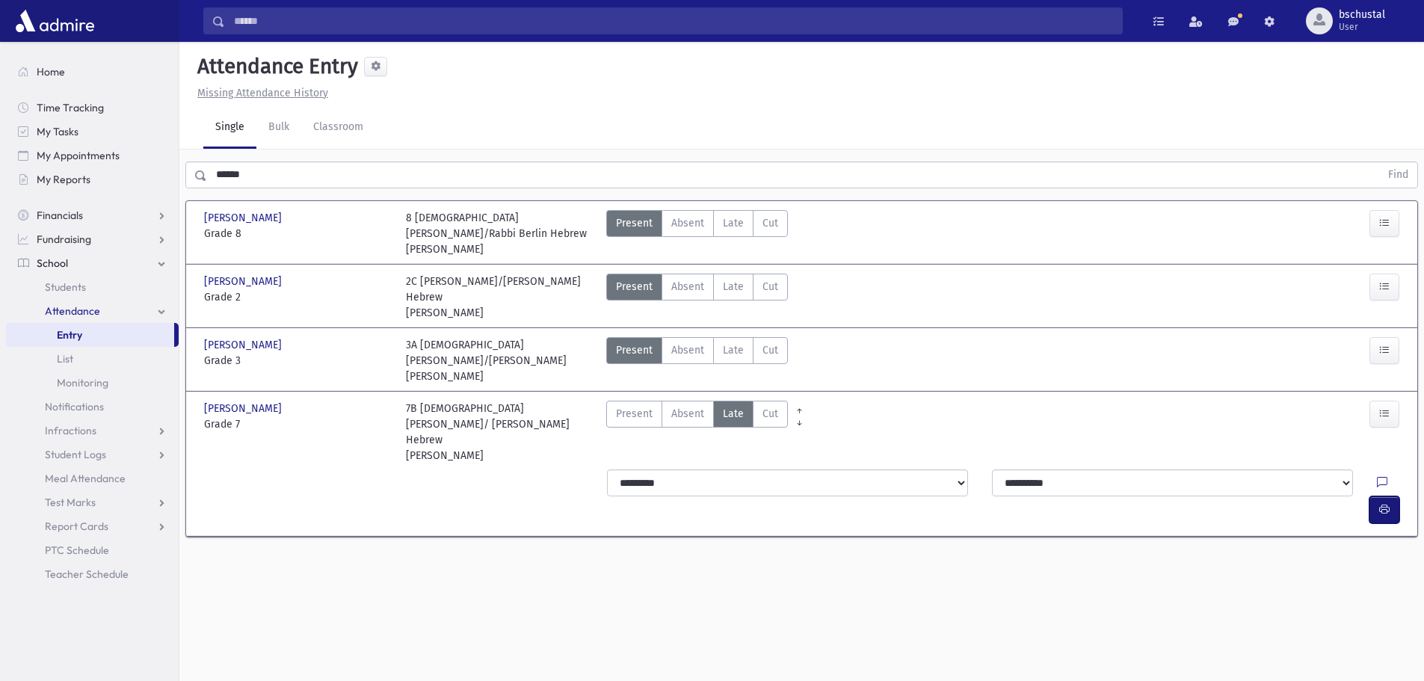
click at [1387, 503] on icon "button" at bounding box center [1384, 509] width 10 height 13
click at [274, 176] on input "******" at bounding box center [793, 174] width 1173 height 27
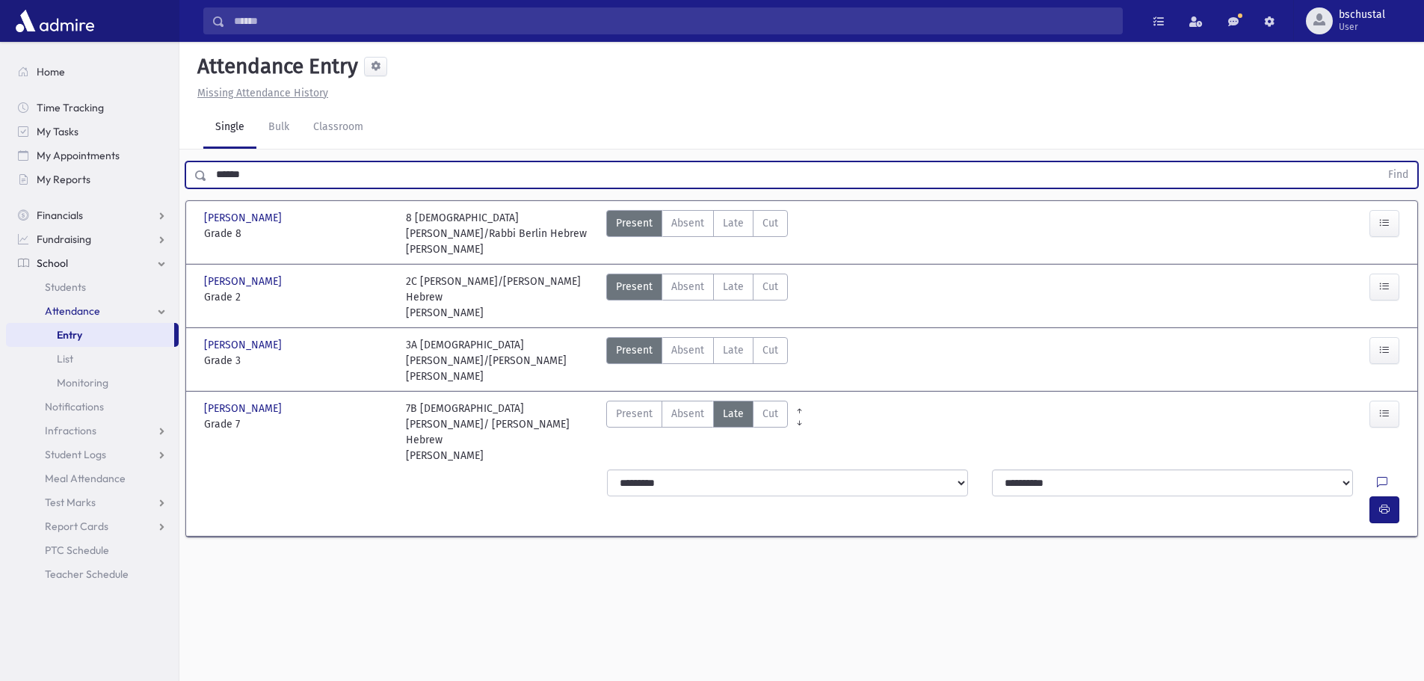
click at [1379, 162] on button "Find" at bounding box center [1398, 174] width 38 height 25
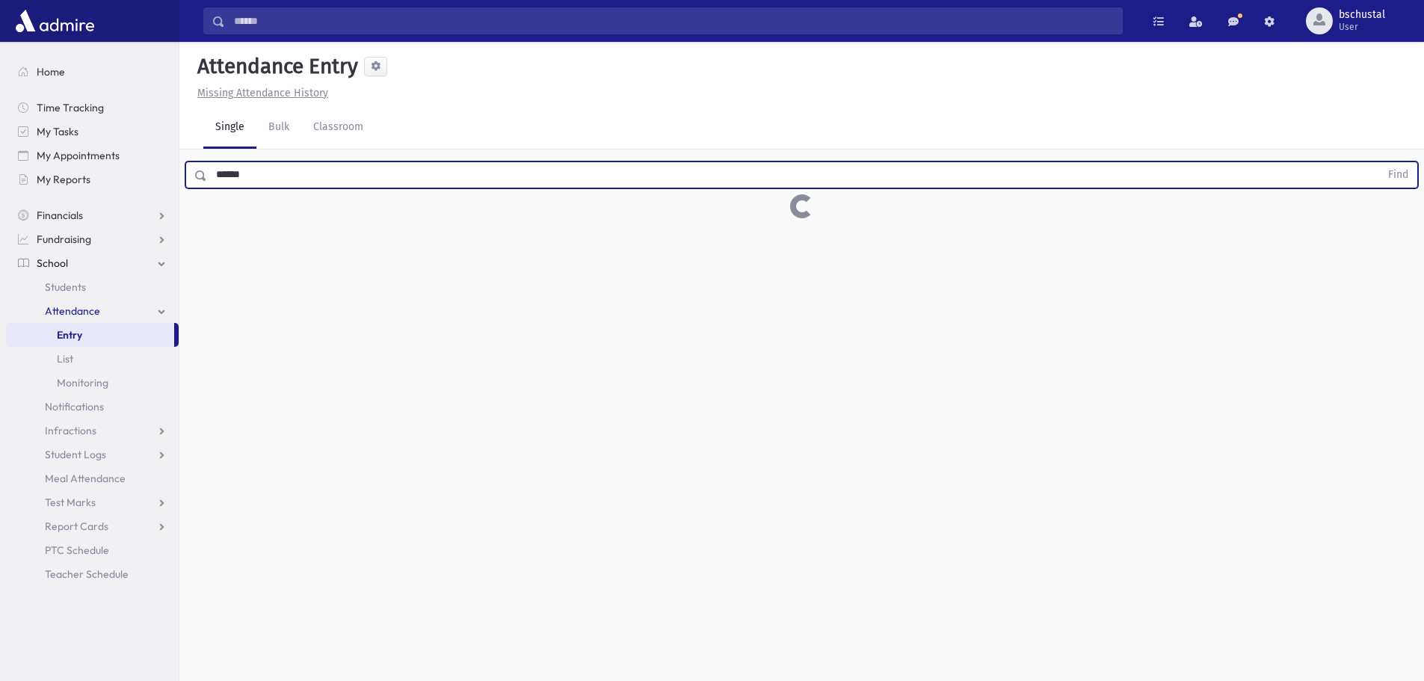
click at [1379, 162] on button "Find" at bounding box center [1398, 174] width 38 height 25
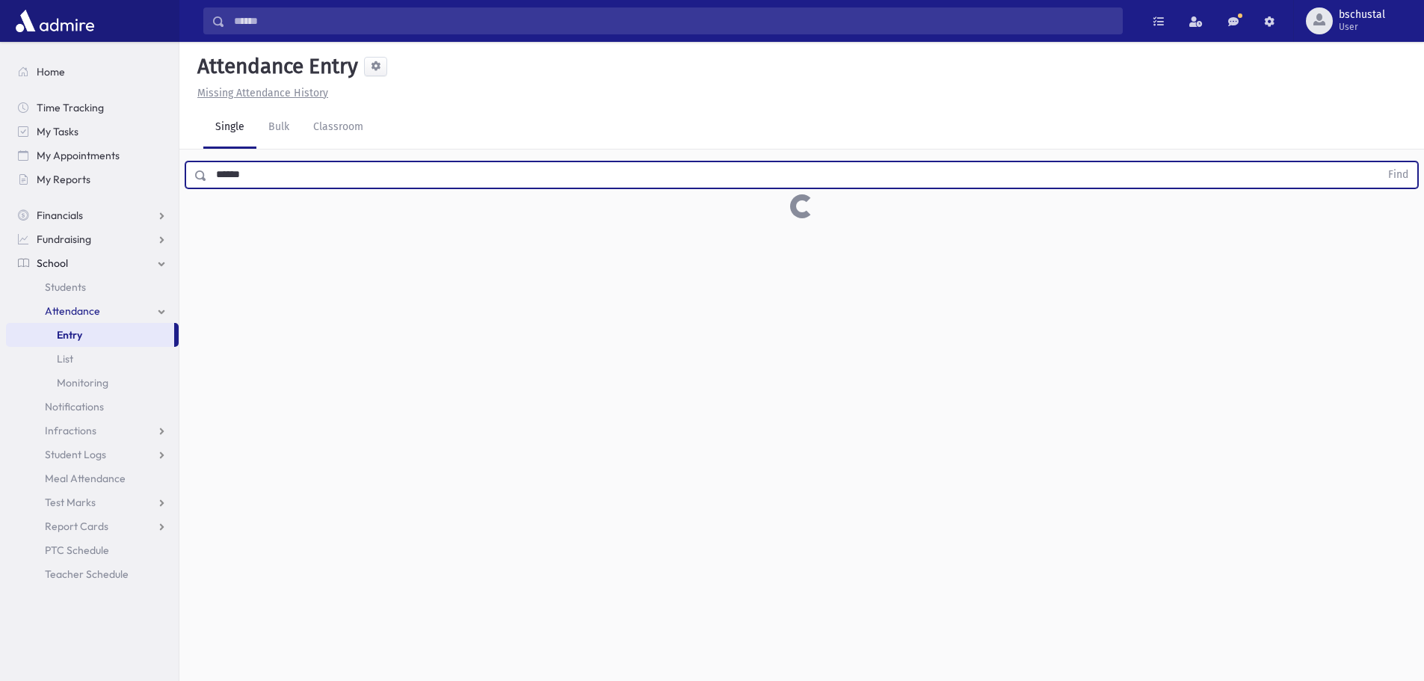
click at [1379, 162] on button "Find" at bounding box center [1398, 174] width 38 height 25
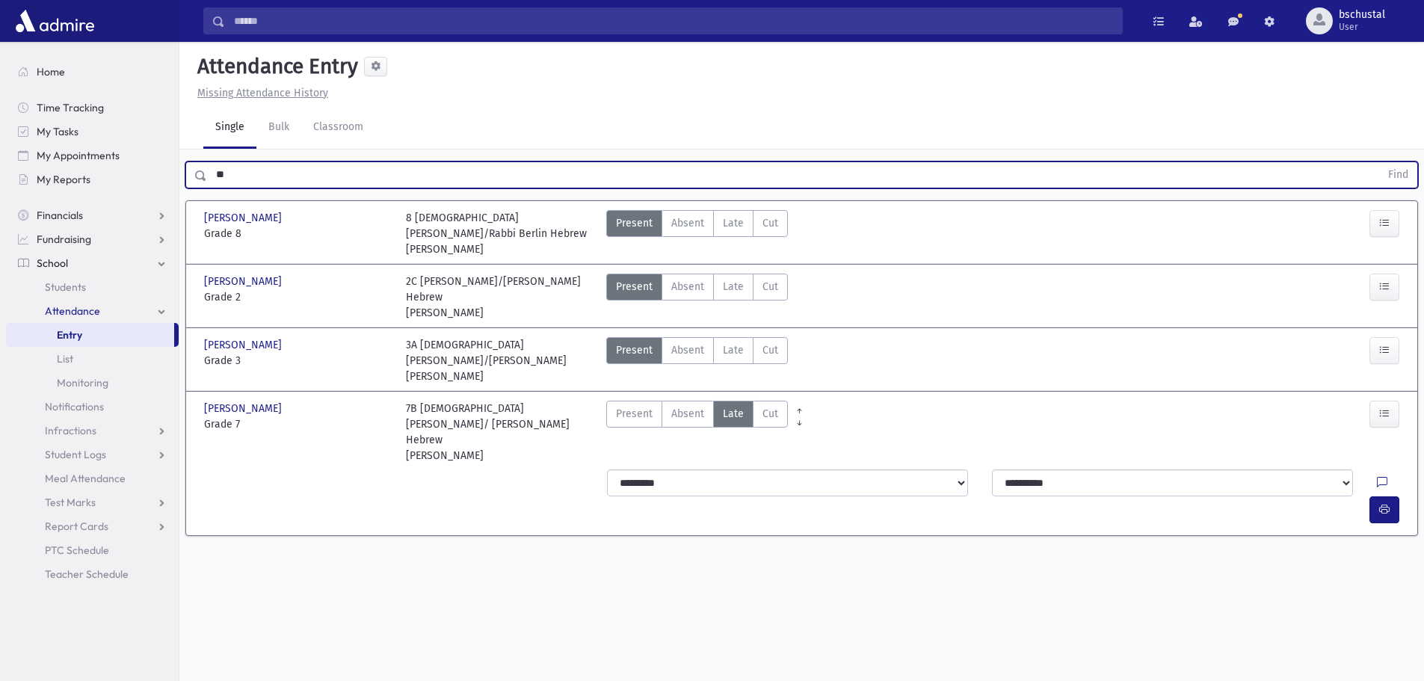
type input "*"
click at [1389, 172] on button "Find" at bounding box center [1398, 174] width 38 height 25
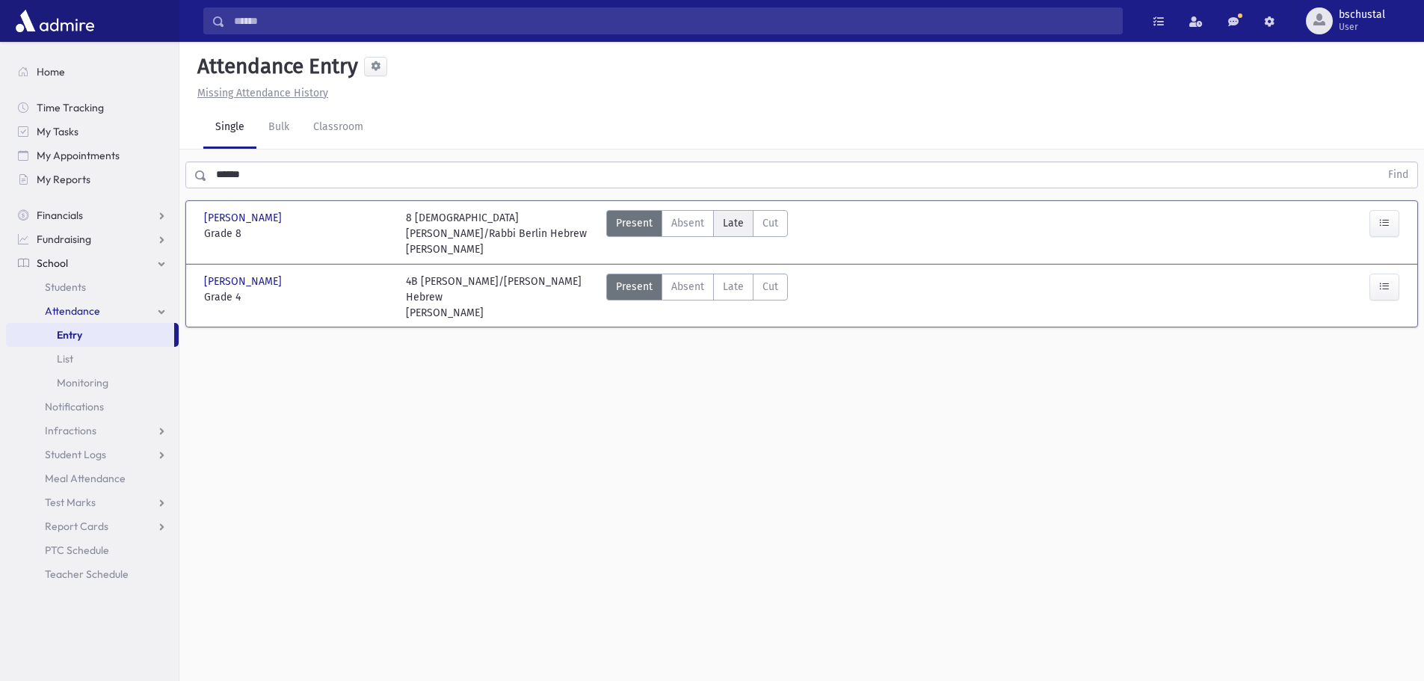
click at [730, 237] on div "Present P Absent Absent [PERSON_NAME] Cut Cut" at bounding box center [697, 233] width 182 height 47
click at [730, 224] on span "Late" at bounding box center [733, 223] width 21 height 16
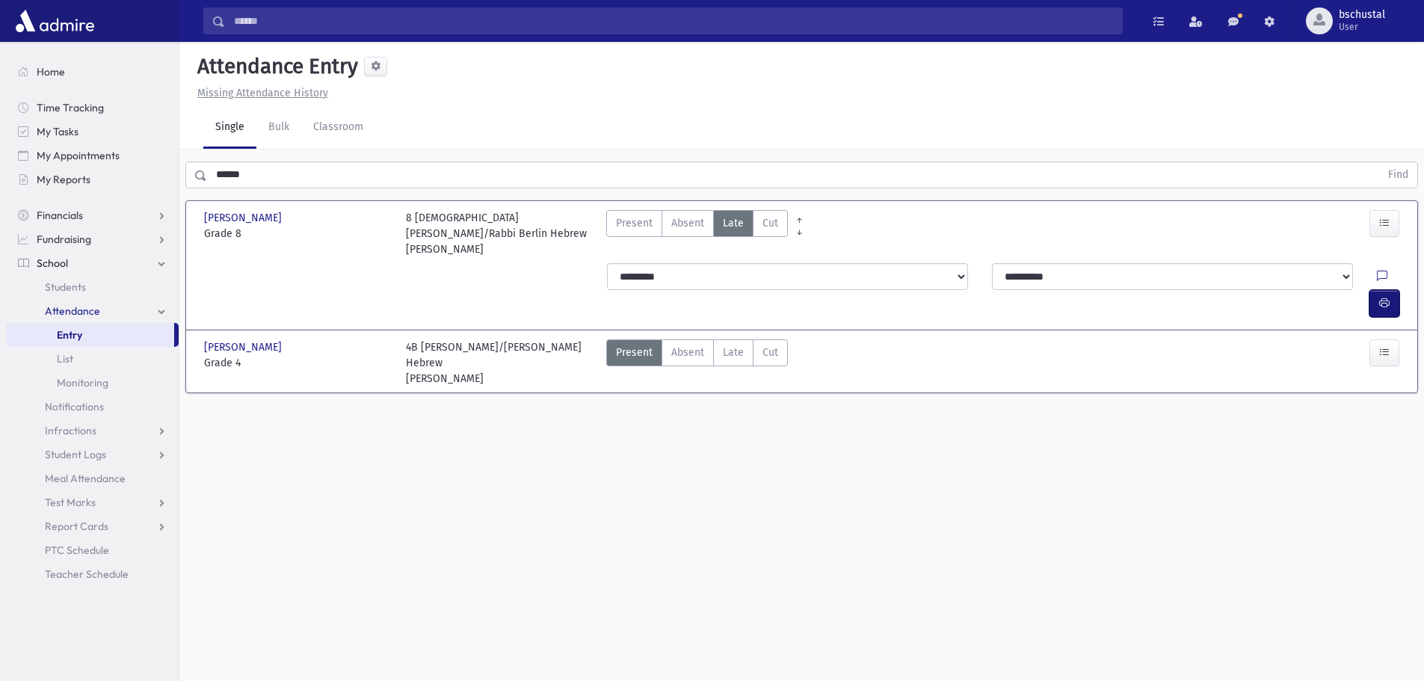
click at [1390, 290] on button "button" at bounding box center [1384, 303] width 30 height 27
click at [325, 184] on input "******" at bounding box center [793, 174] width 1173 height 27
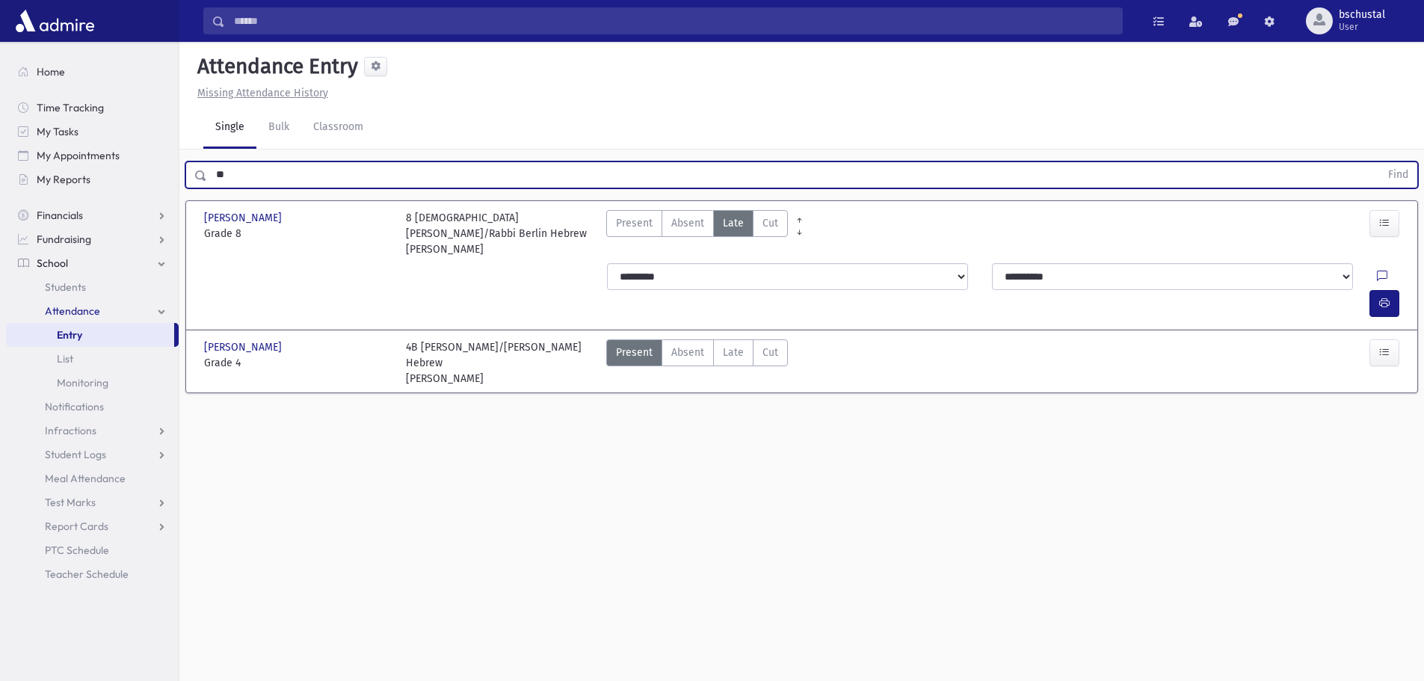
type input "*"
drag, startPoint x: 1401, startPoint y: 170, endPoint x: 1385, endPoint y: 172, distance: 15.8
click at [1401, 170] on button "Find" at bounding box center [1398, 174] width 38 height 25
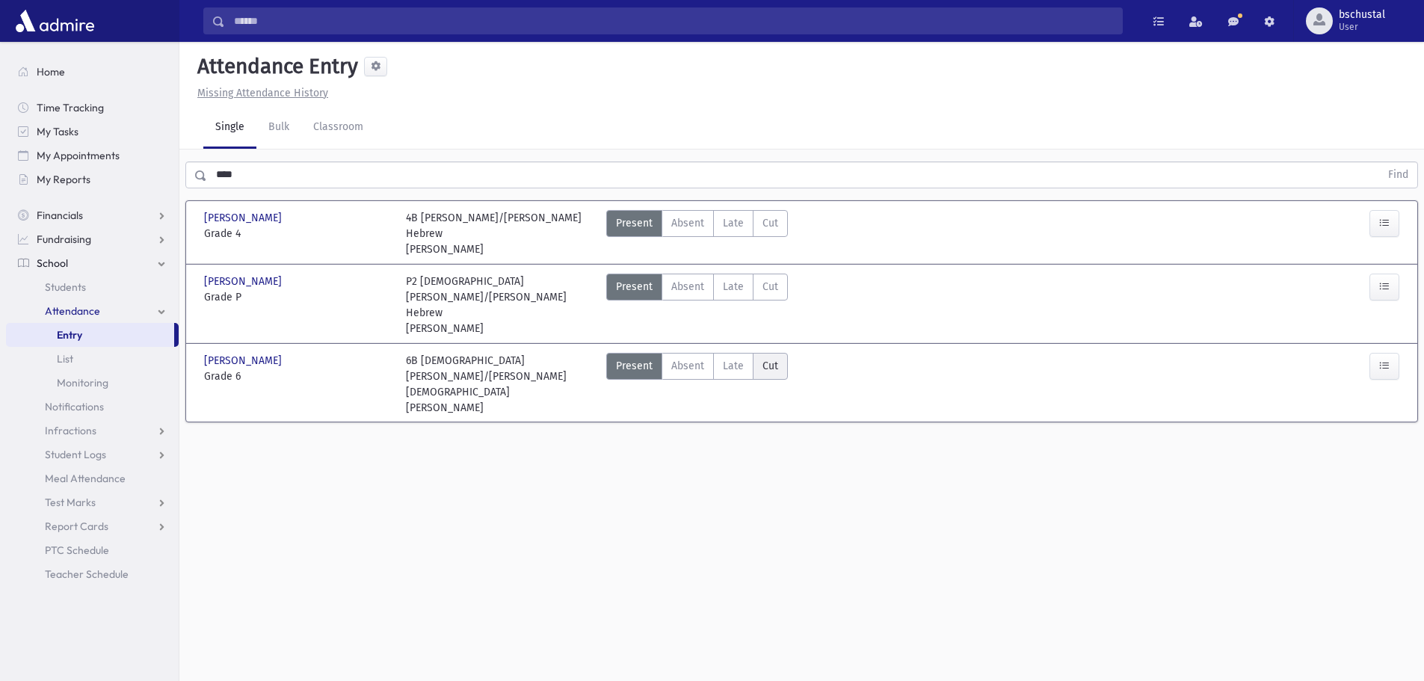
drag, startPoint x: 720, startPoint y: 333, endPoint x: 753, endPoint y: 330, distance: 33.0
click at [721, 353] on label "Late Late" at bounding box center [733, 366] width 40 height 27
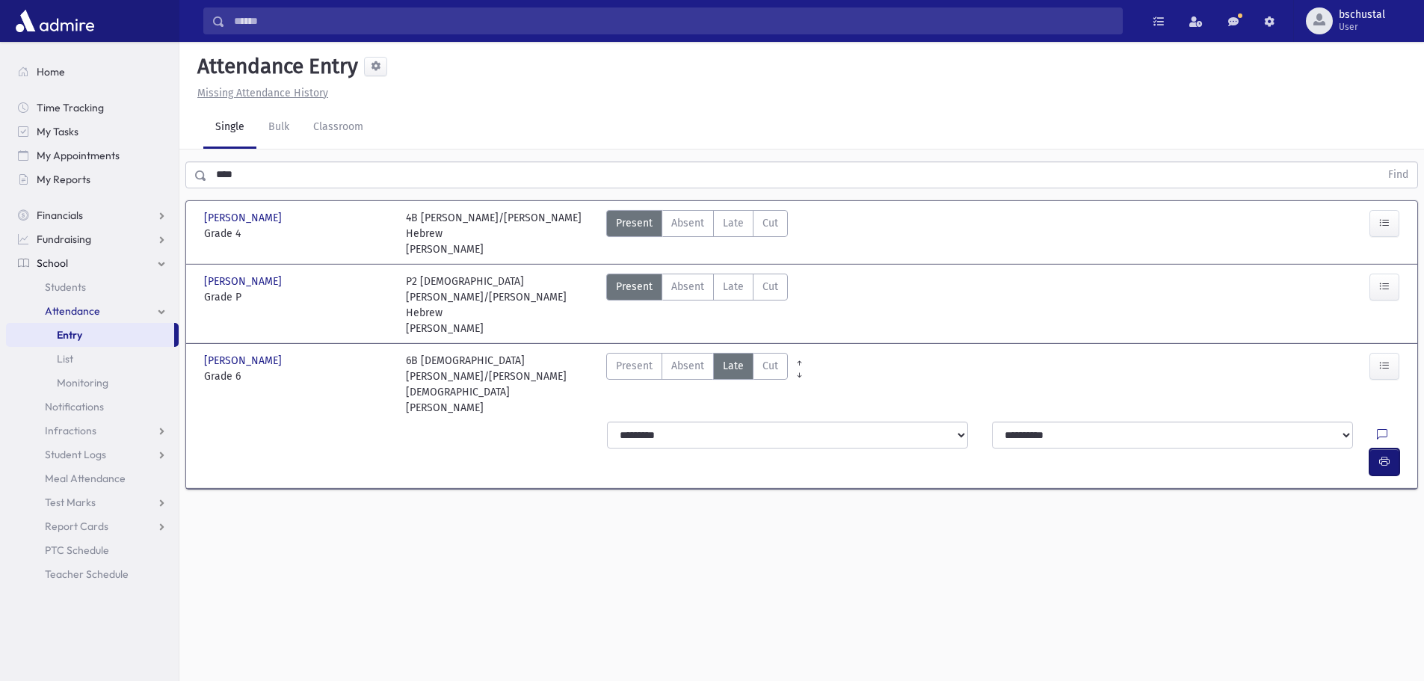
drag, startPoint x: 1390, startPoint y: 385, endPoint x: 1355, endPoint y: 374, distance: 36.2
click at [1381, 448] on button "button" at bounding box center [1384, 461] width 30 height 27
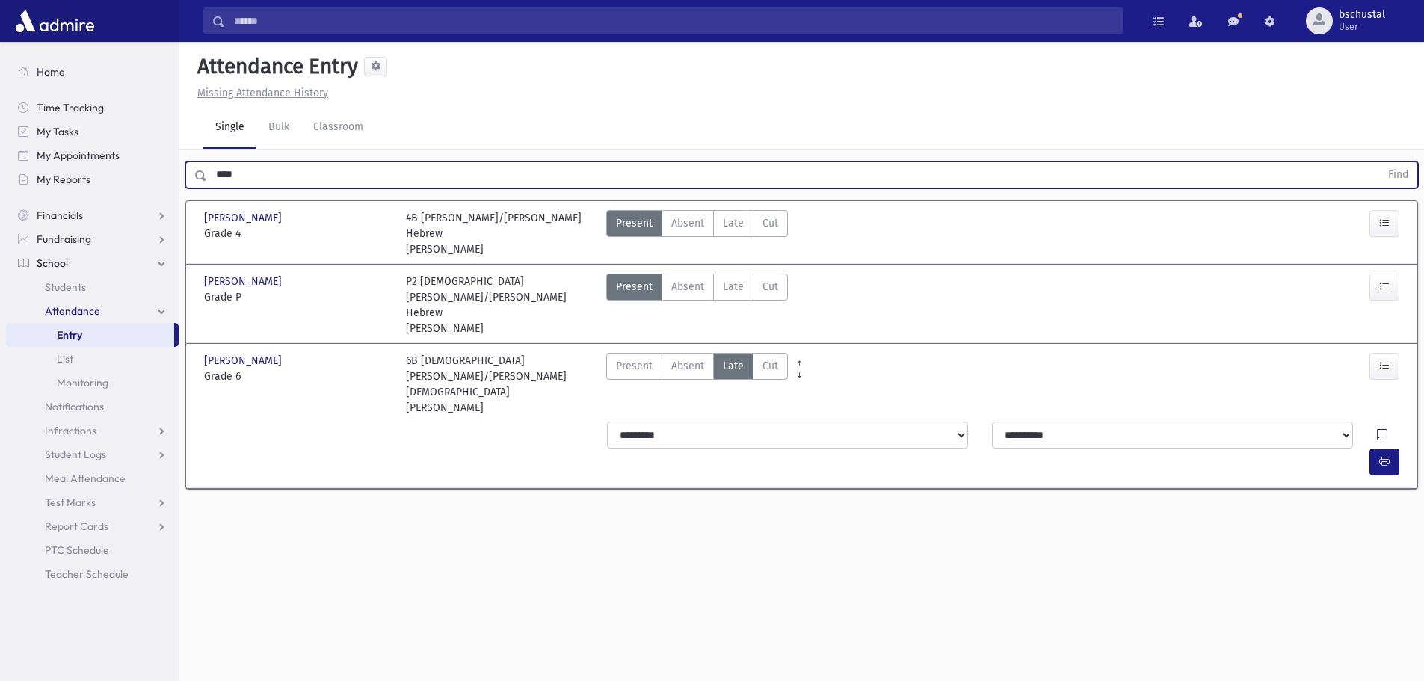
drag, startPoint x: 315, startPoint y: 173, endPoint x: 395, endPoint y: 186, distance: 81.8
click at [318, 174] on input "****" at bounding box center [793, 174] width 1173 height 27
type input "*"
click at [1393, 170] on button "Find" at bounding box center [1398, 174] width 38 height 25
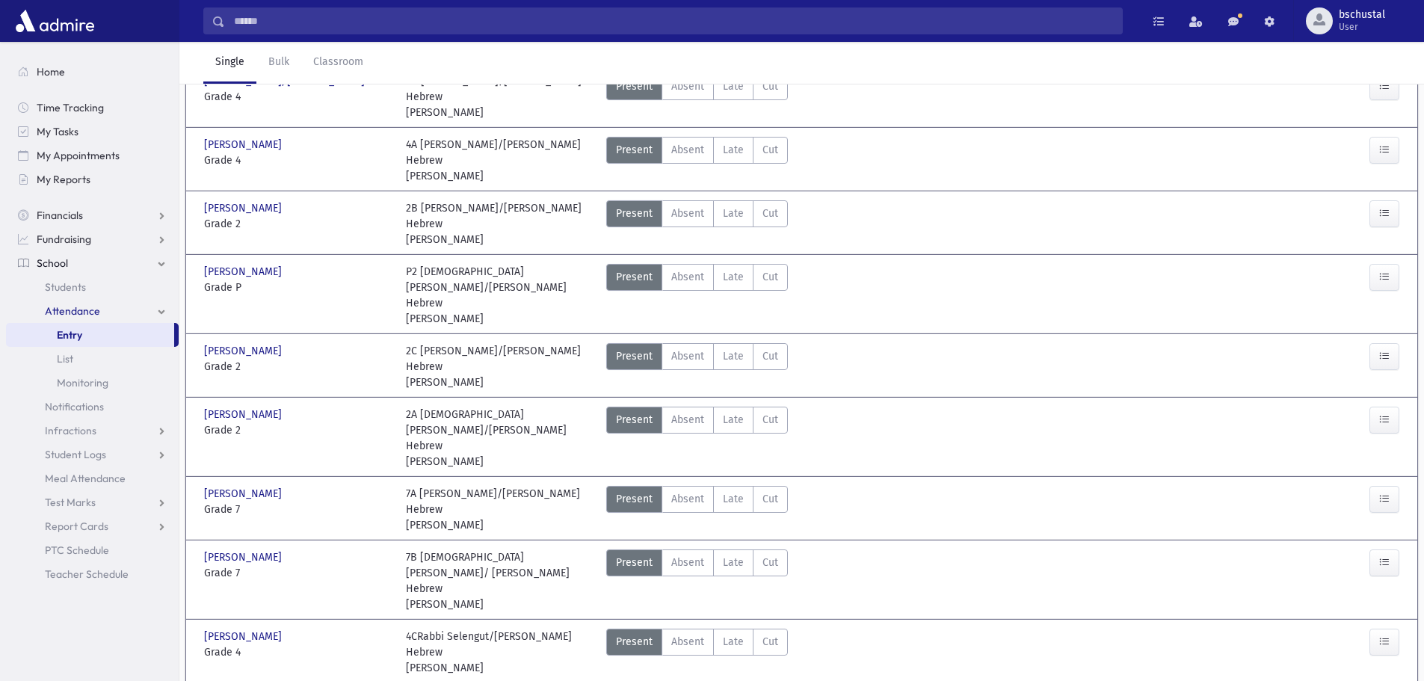
scroll to position [149, 0]
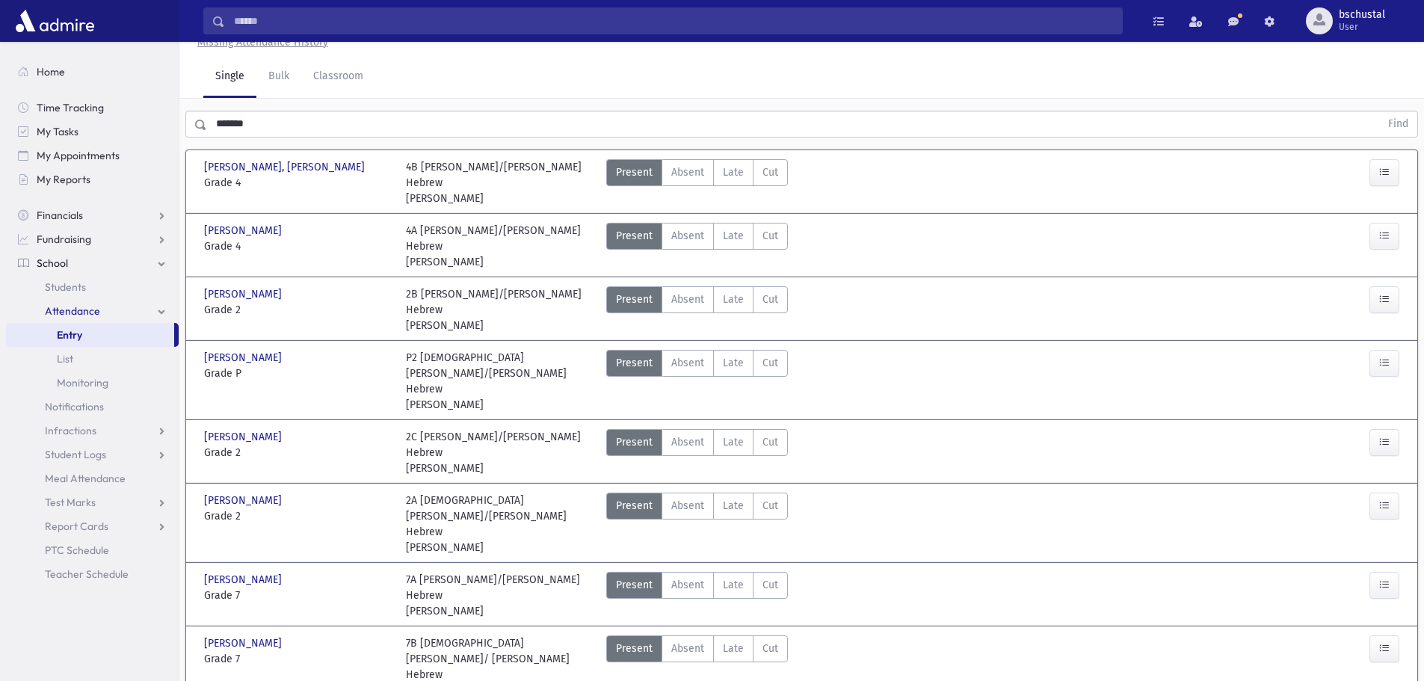
scroll to position [0, 0]
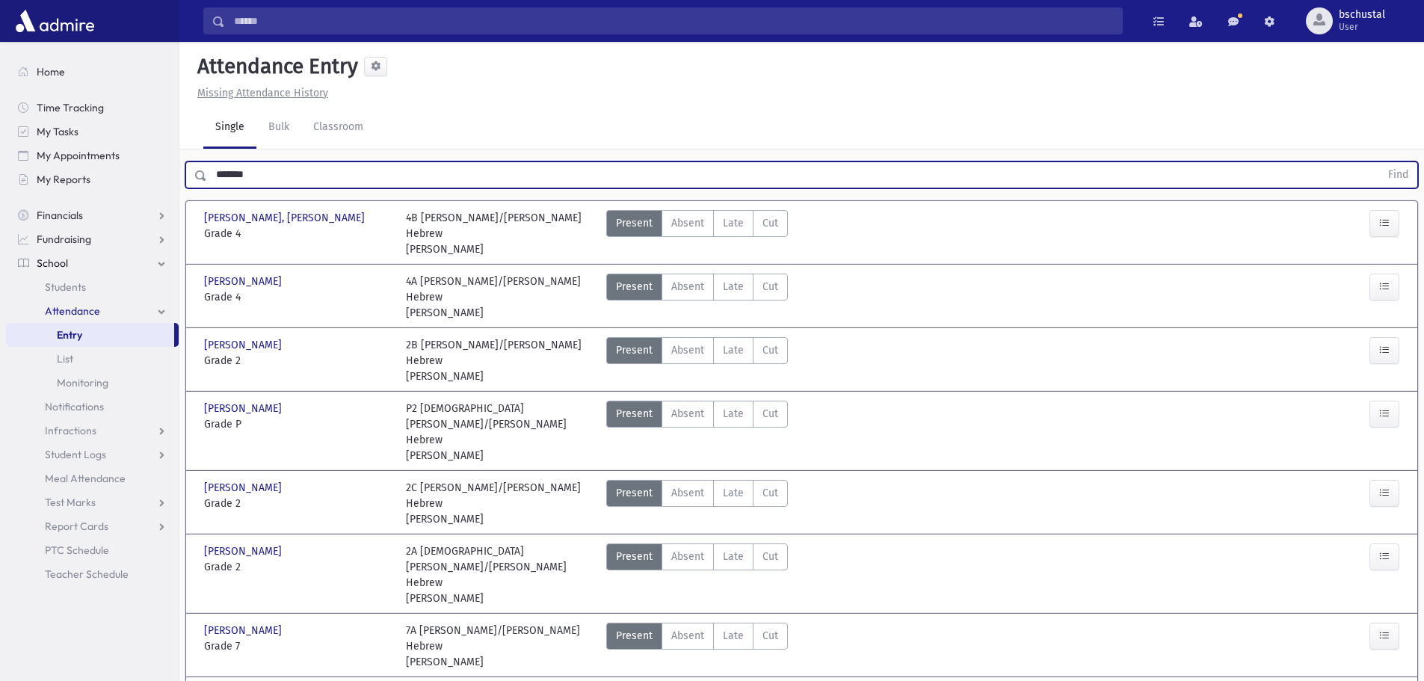
click at [304, 174] on input "*******" at bounding box center [793, 174] width 1173 height 27
type input "*"
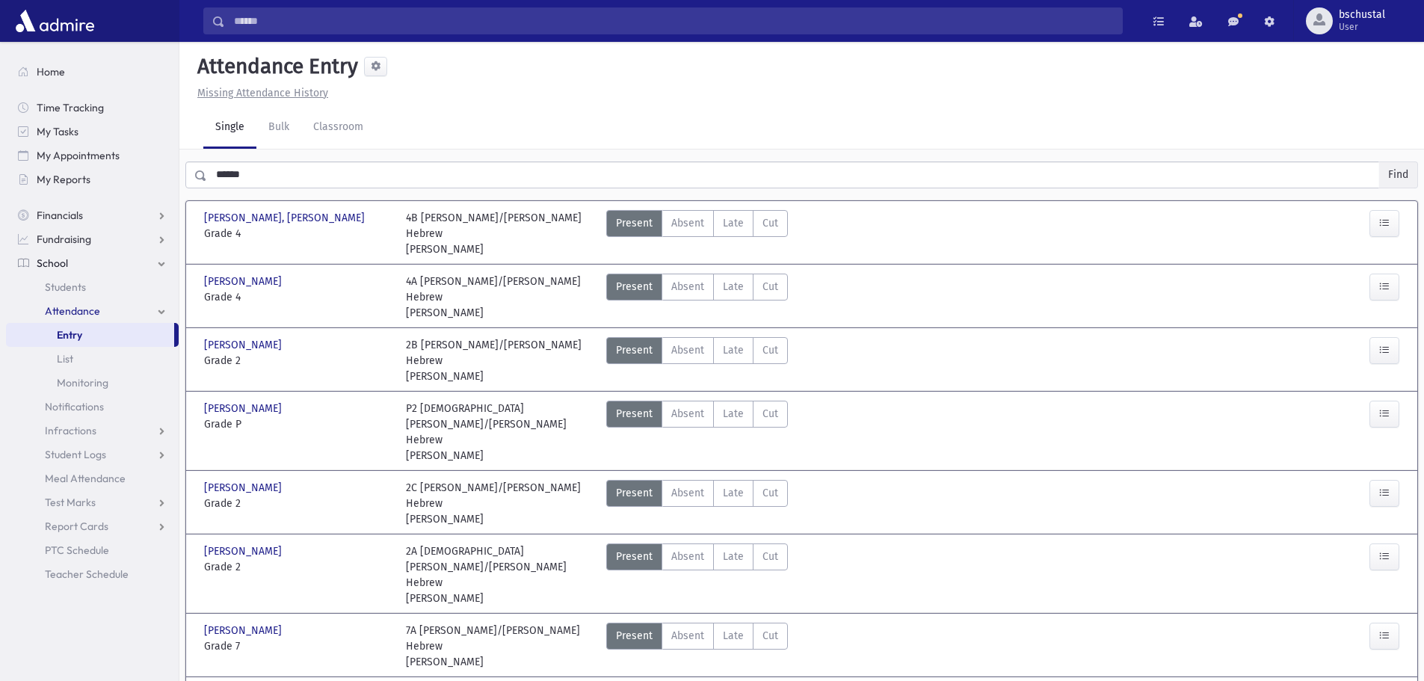
click at [1393, 165] on button "Find" at bounding box center [1398, 174] width 38 height 25
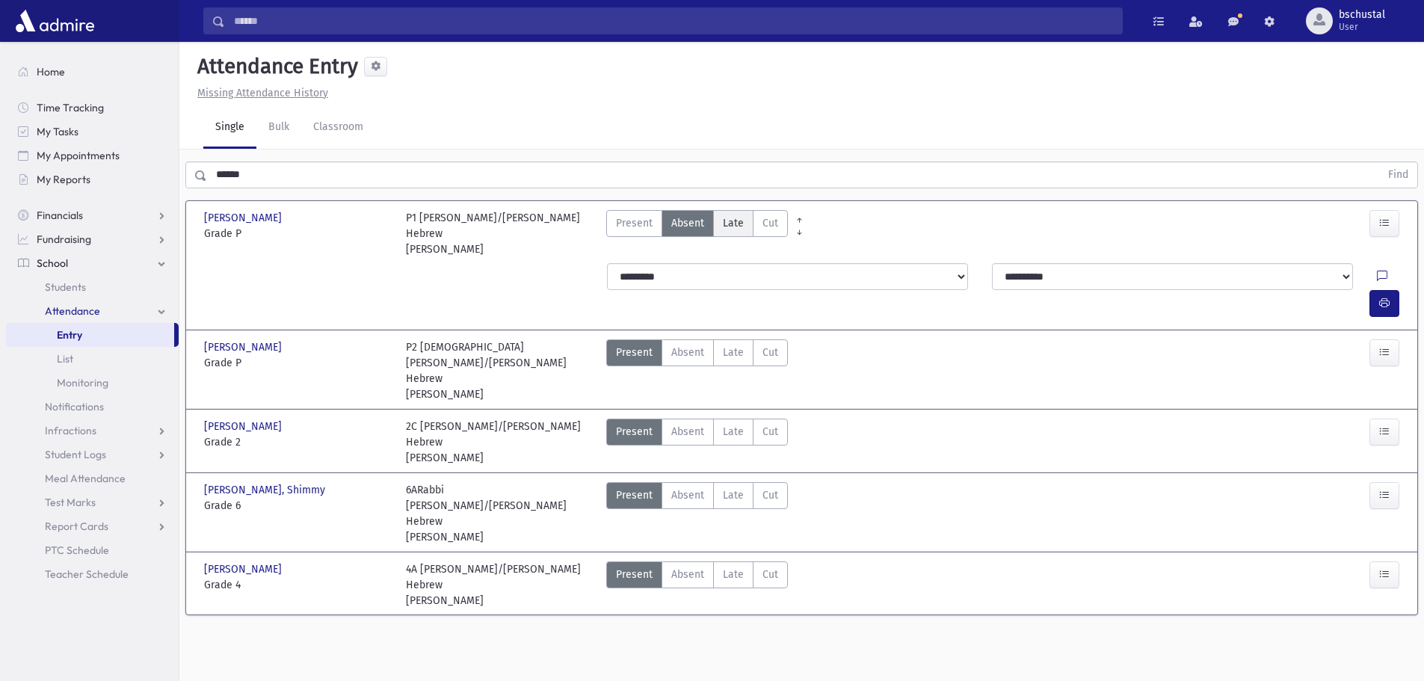
click at [727, 226] on span "Late" at bounding box center [733, 223] width 21 height 16
click at [1393, 290] on button "button" at bounding box center [1384, 303] width 30 height 27
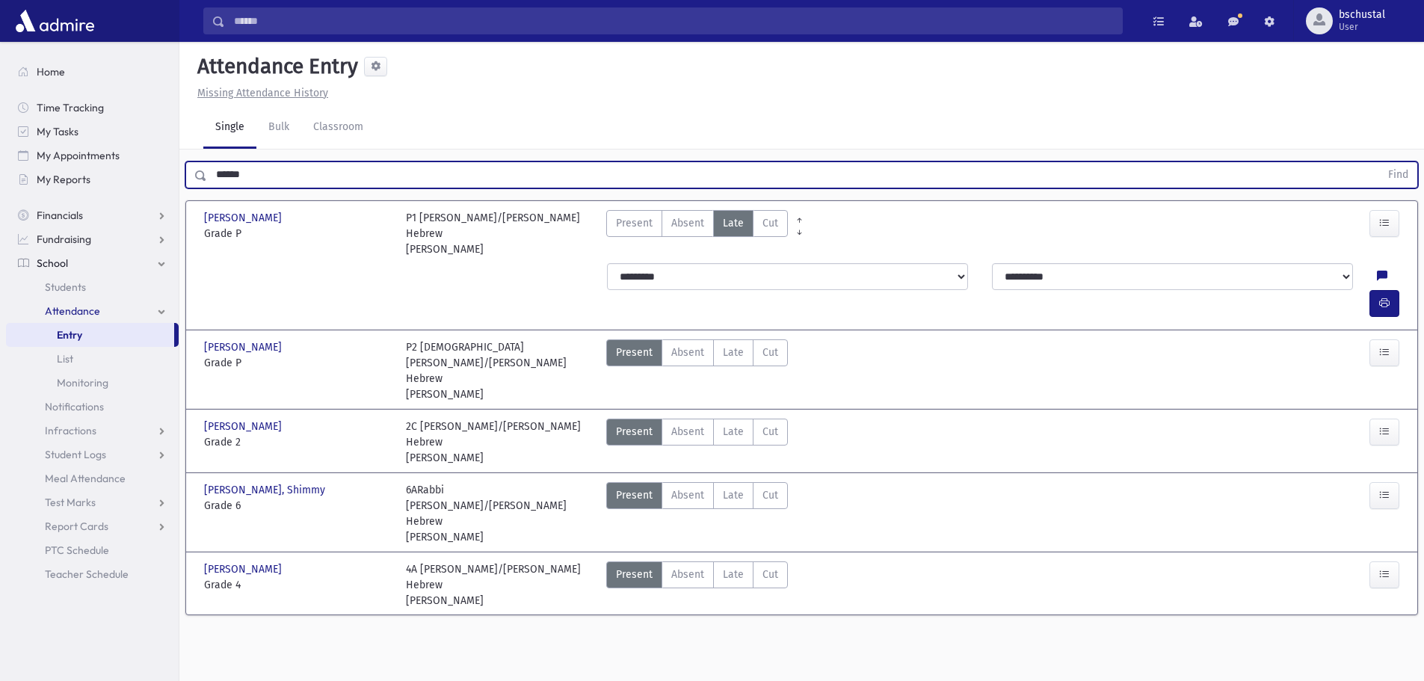
drag, startPoint x: 300, startPoint y: 182, endPoint x: 247, endPoint y: 237, distance: 76.1
click at [298, 183] on input "******" at bounding box center [793, 174] width 1173 height 27
type input "*"
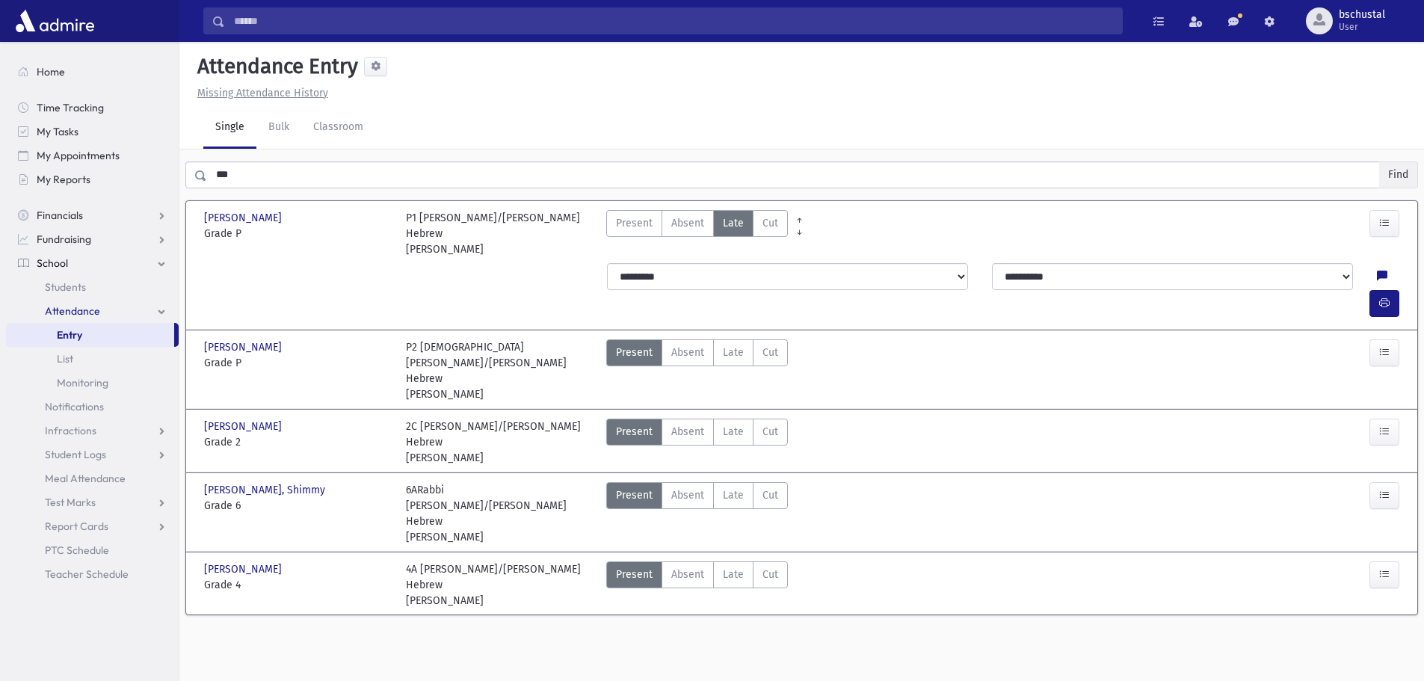
click at [1389, 178] on button "Find" at bounding box center [1398, 174] width 38 height 25
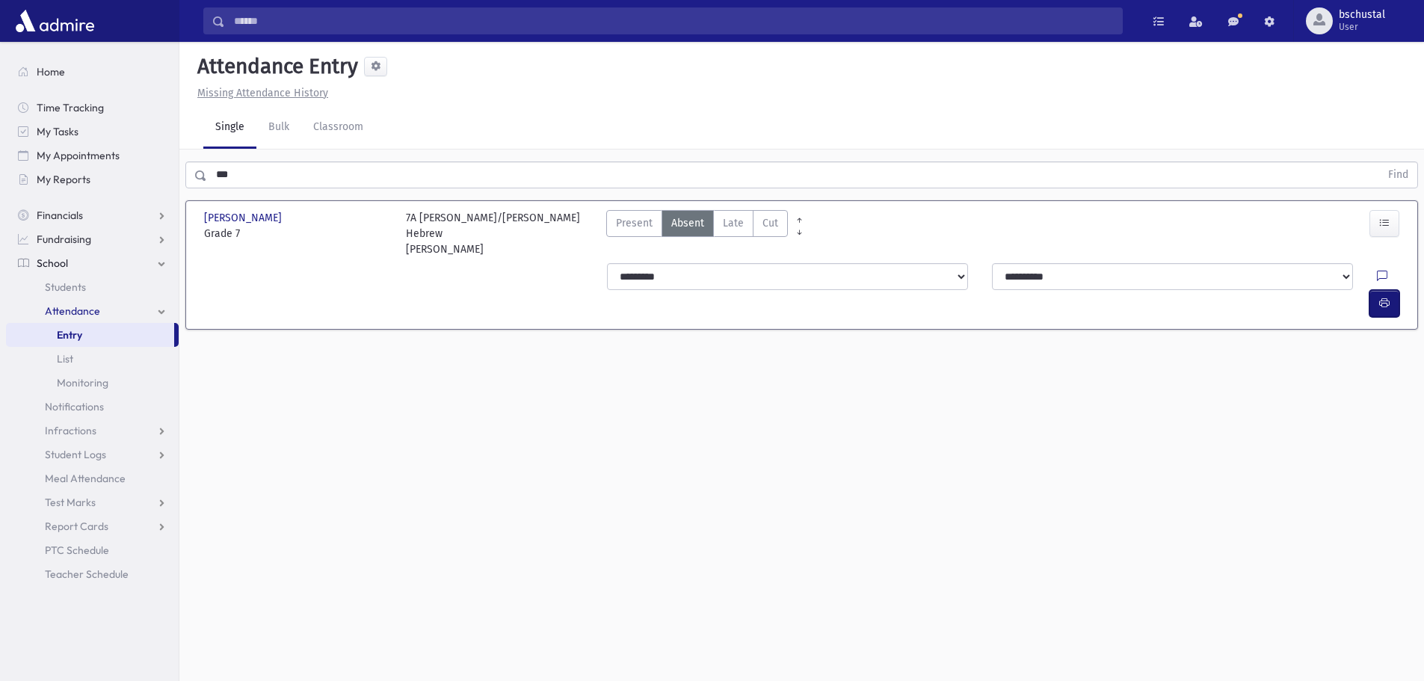
click at [1398, 290] on button "button" at bounding box center [1384, 303] width 30 height 27
drag, startPoint x: 243, startPoint y: 176, endPoint x: 252, endPoint y: 164, distance: 14.9
click at [243, 176] on input "***" at bounding box center [793, 174] width 1173 height 27
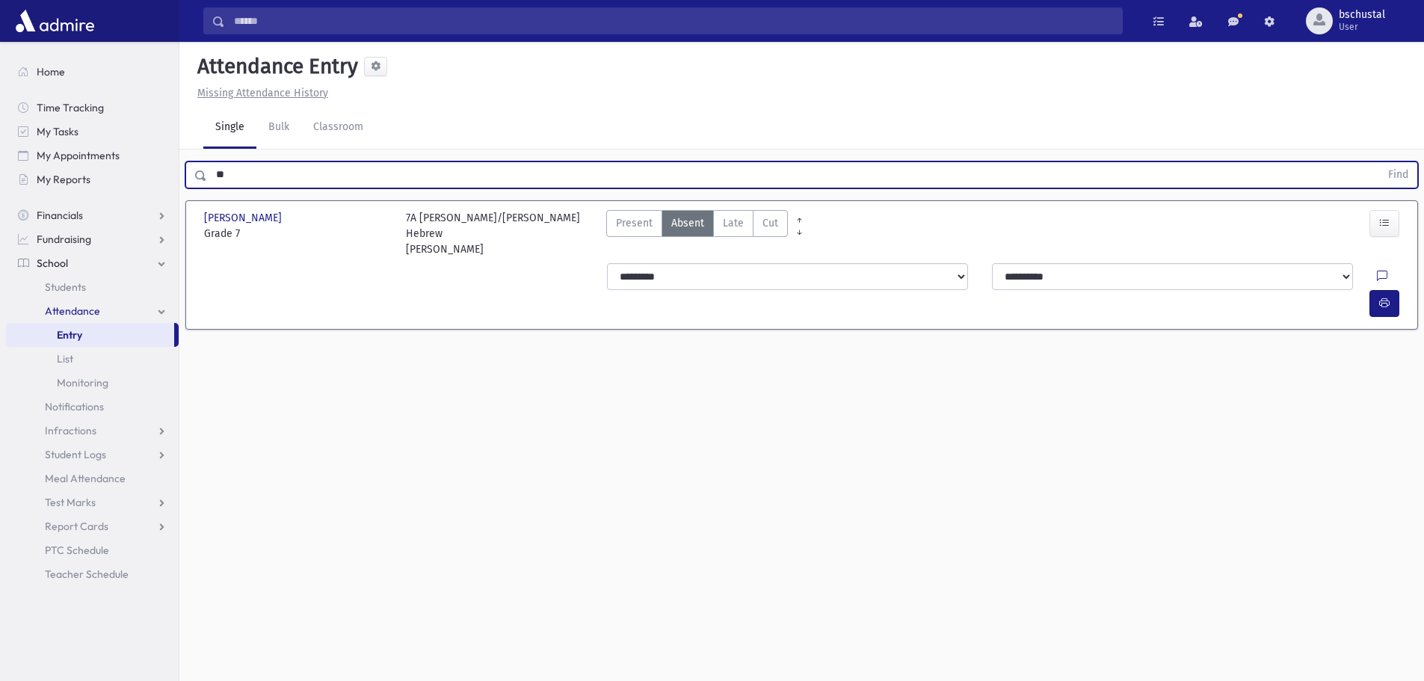
type input "*"
type input "***"
drag, startPoint x: 1383, startPoint y: 180, endPoint x: 1372, endPoint y: 178, distance: 10.7
click at [1383, 179] on button "Find" at bounding box center [1398, 174] width 38 height 25
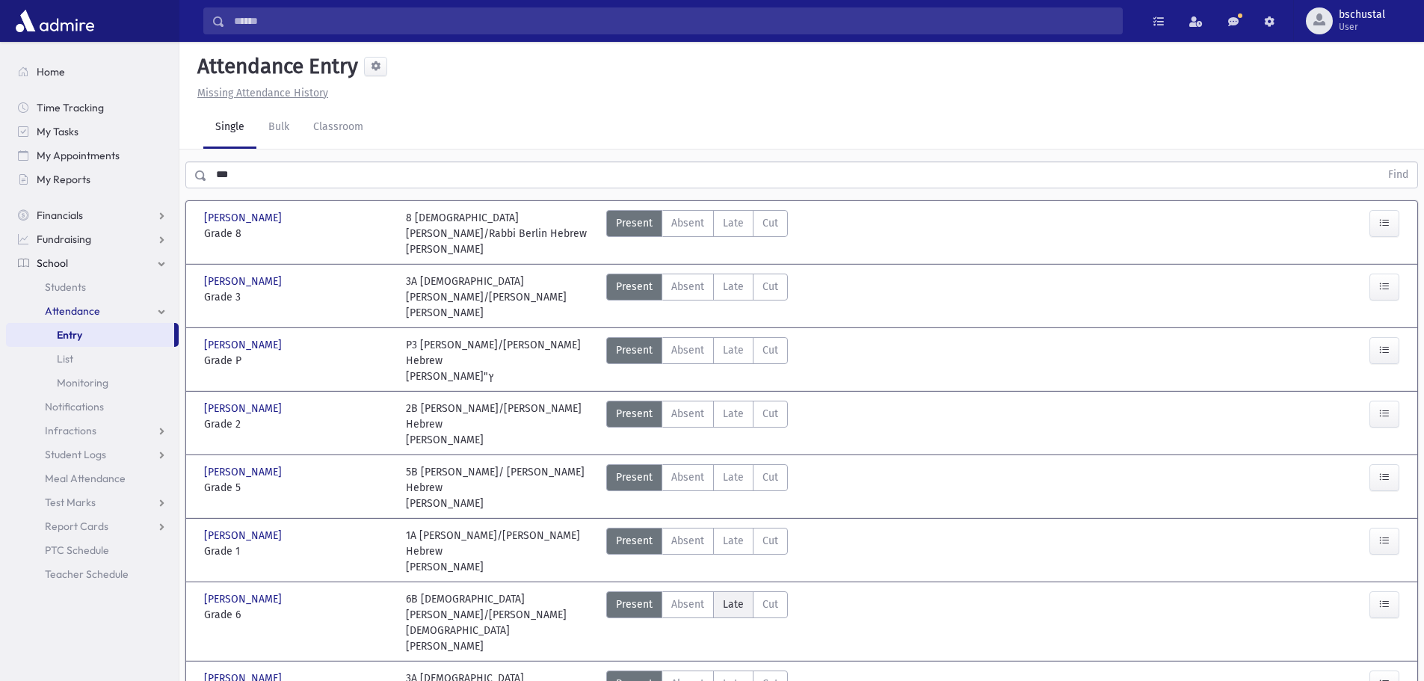
click at [744, 591] on label "Late Late" at bounding box center [733, 604] width 40 height 27
